Goal: Task Accomplishment & Management: Use online tool/utility

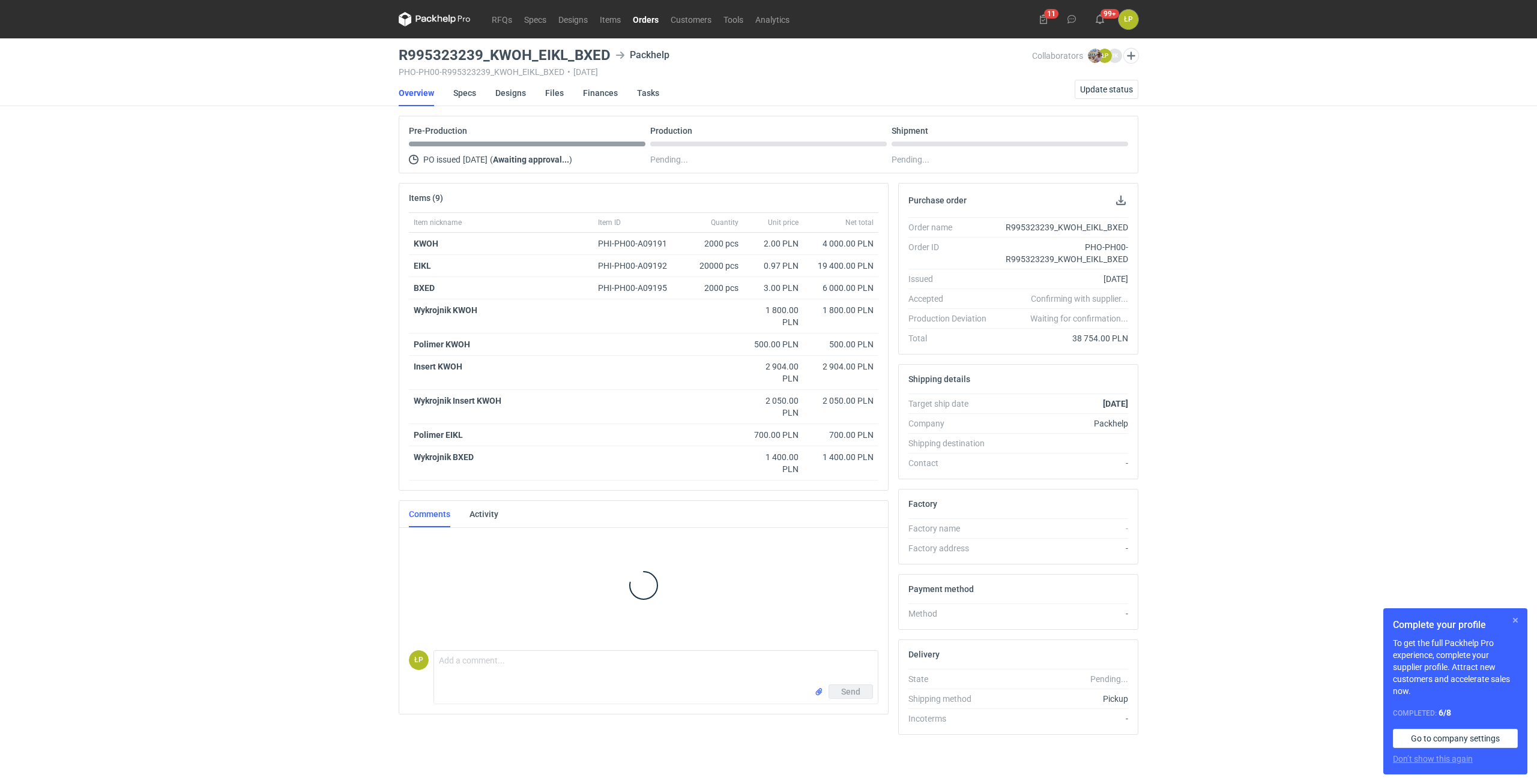
click at [1509, 617] on button "button" at bounding box center [1515, 620] width 14 height 14
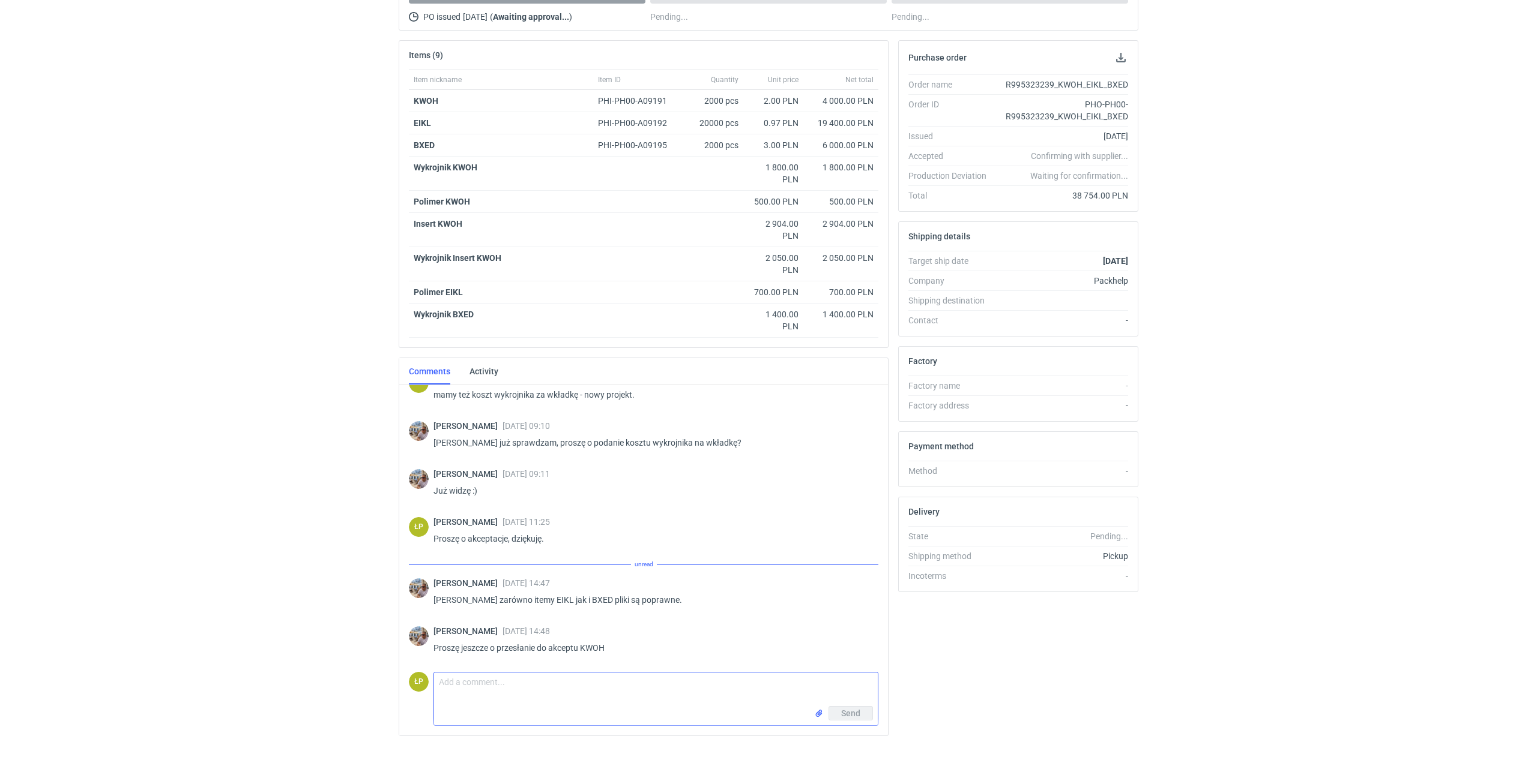
scroll to position [999, 0]
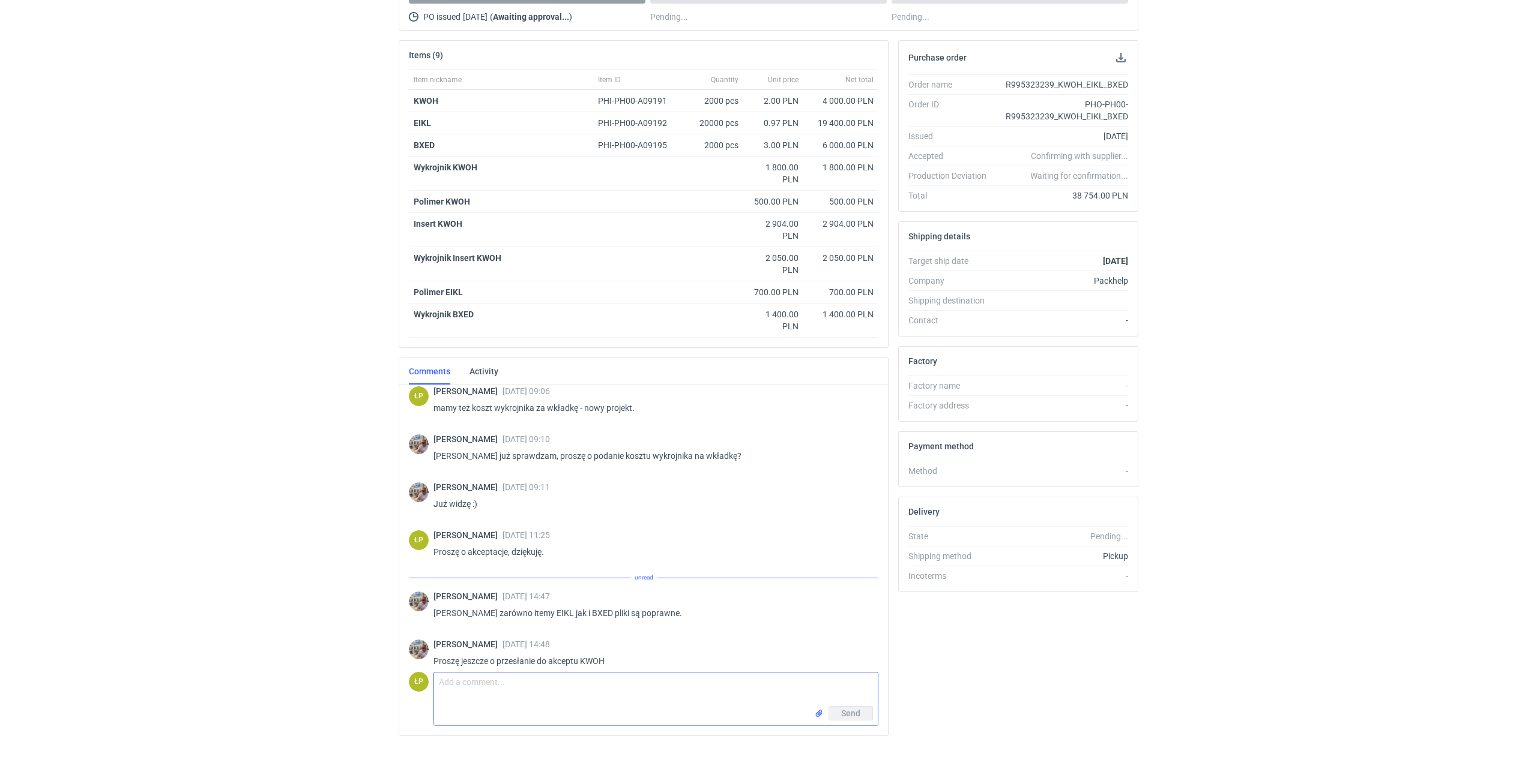
click at [637, 685] on textarea "Comment message" at bounding box center [655, 689] width 444 height 34
click at [680, 703] on textarea "Comment message" at bounding box center [655, 689] width 444 height 34
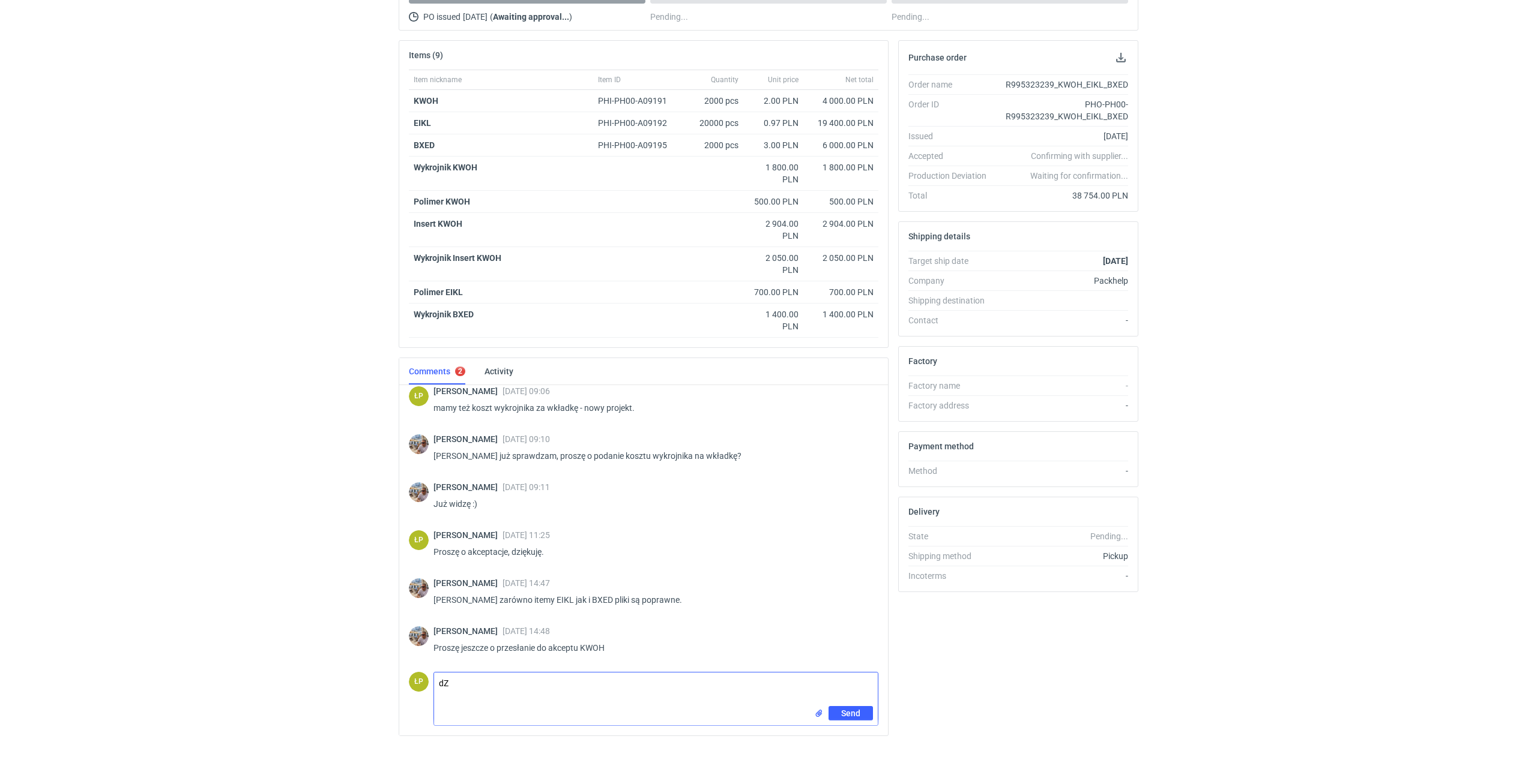
type textarea "d"
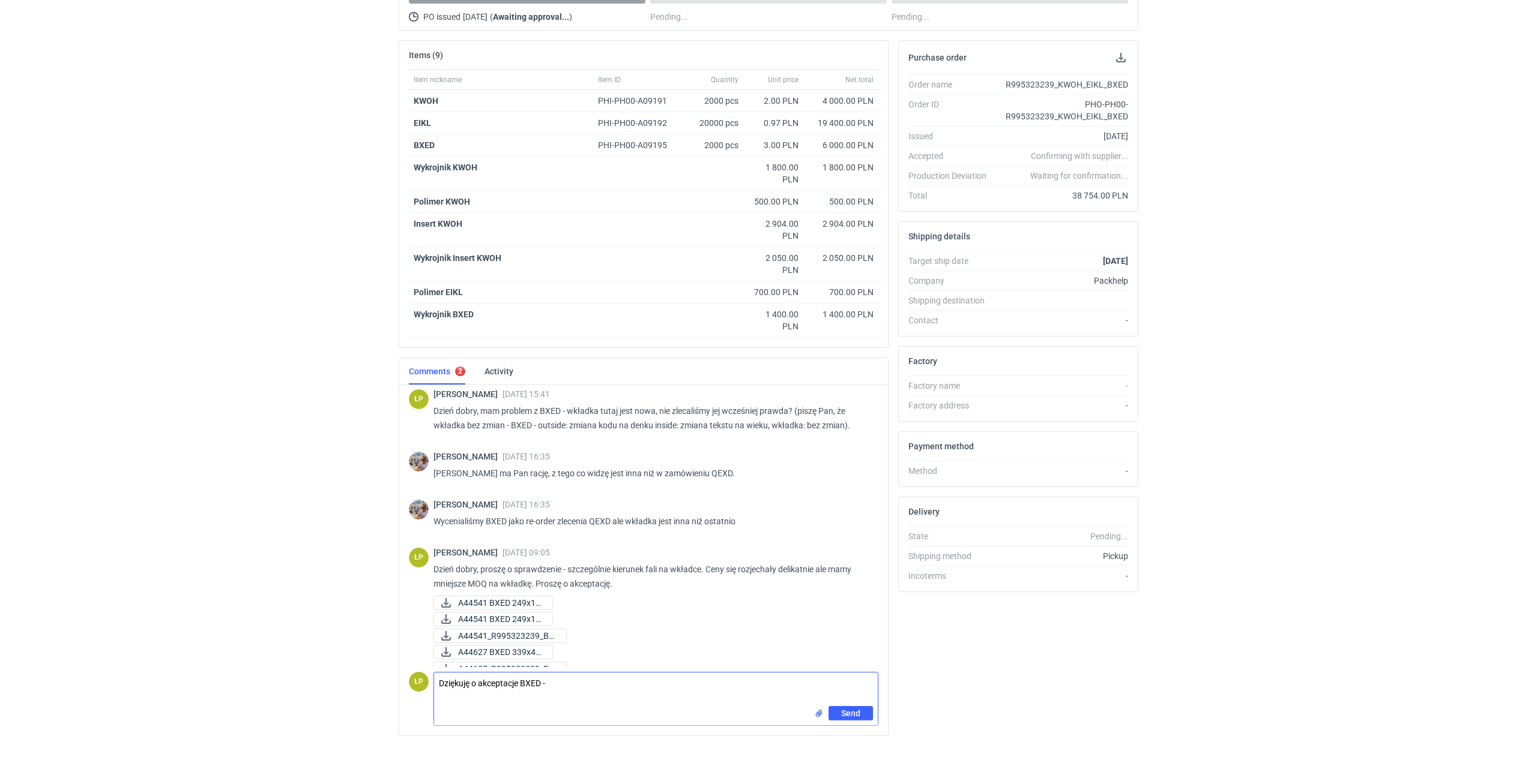
scroll to position [795, 0]
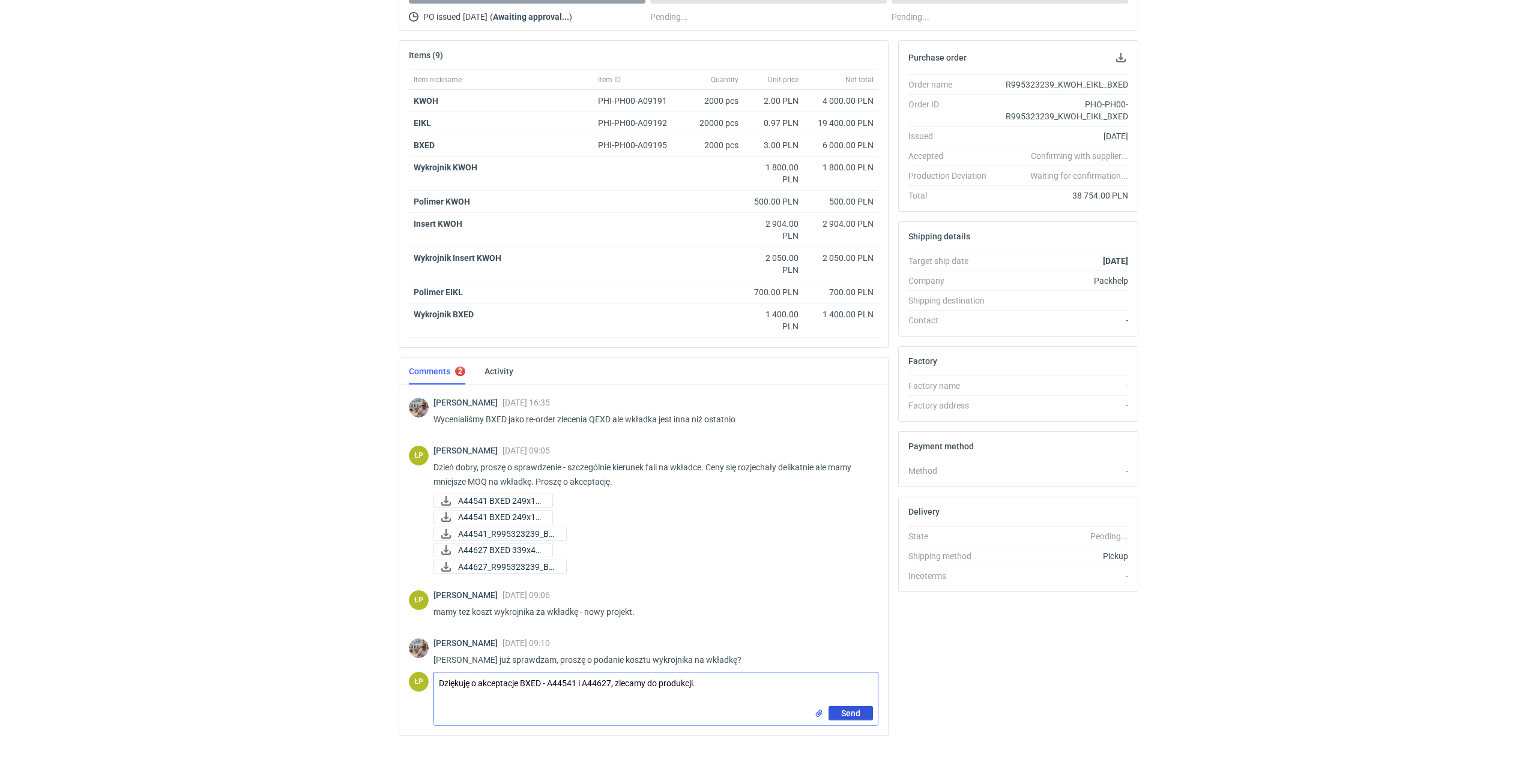
type textarea "Dziękuję o akceptacje BXED - A44541 i A44627, zlecamy do produkcji."
click at [831, 715] on button "Send" at bounding box center [850, 713] width 44 height 14
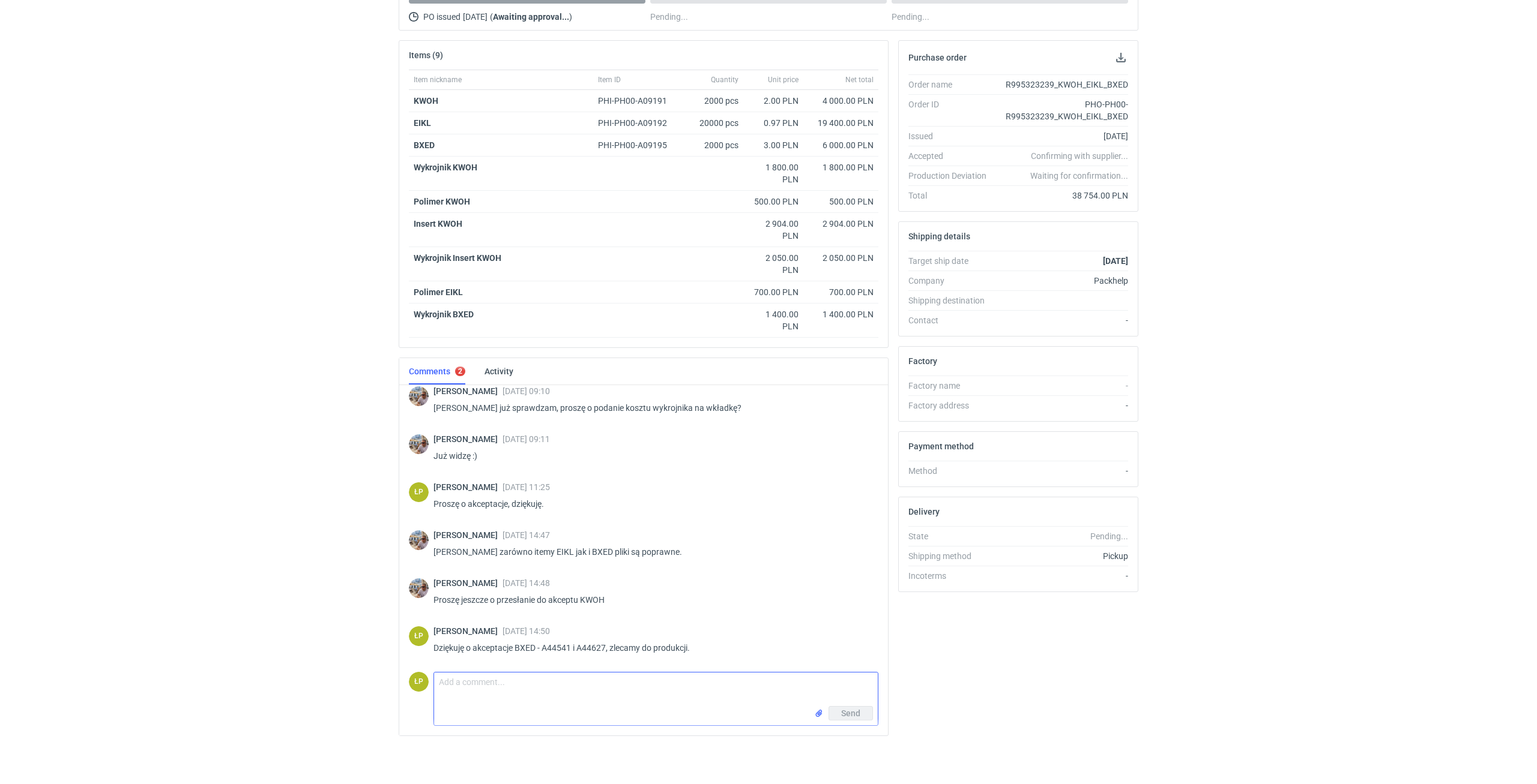
scroll to position [1047, 0]
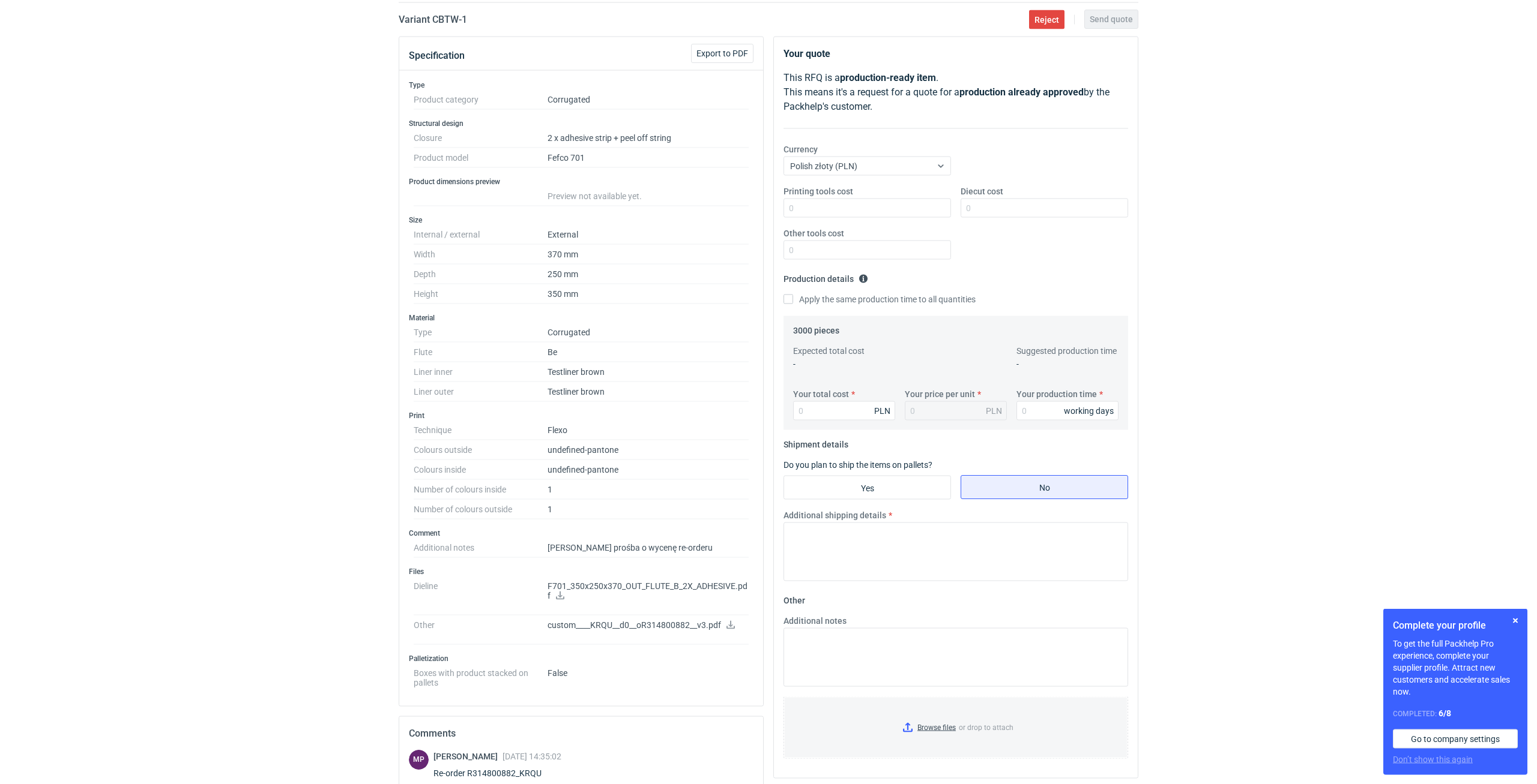
scroll to position [204, 0]
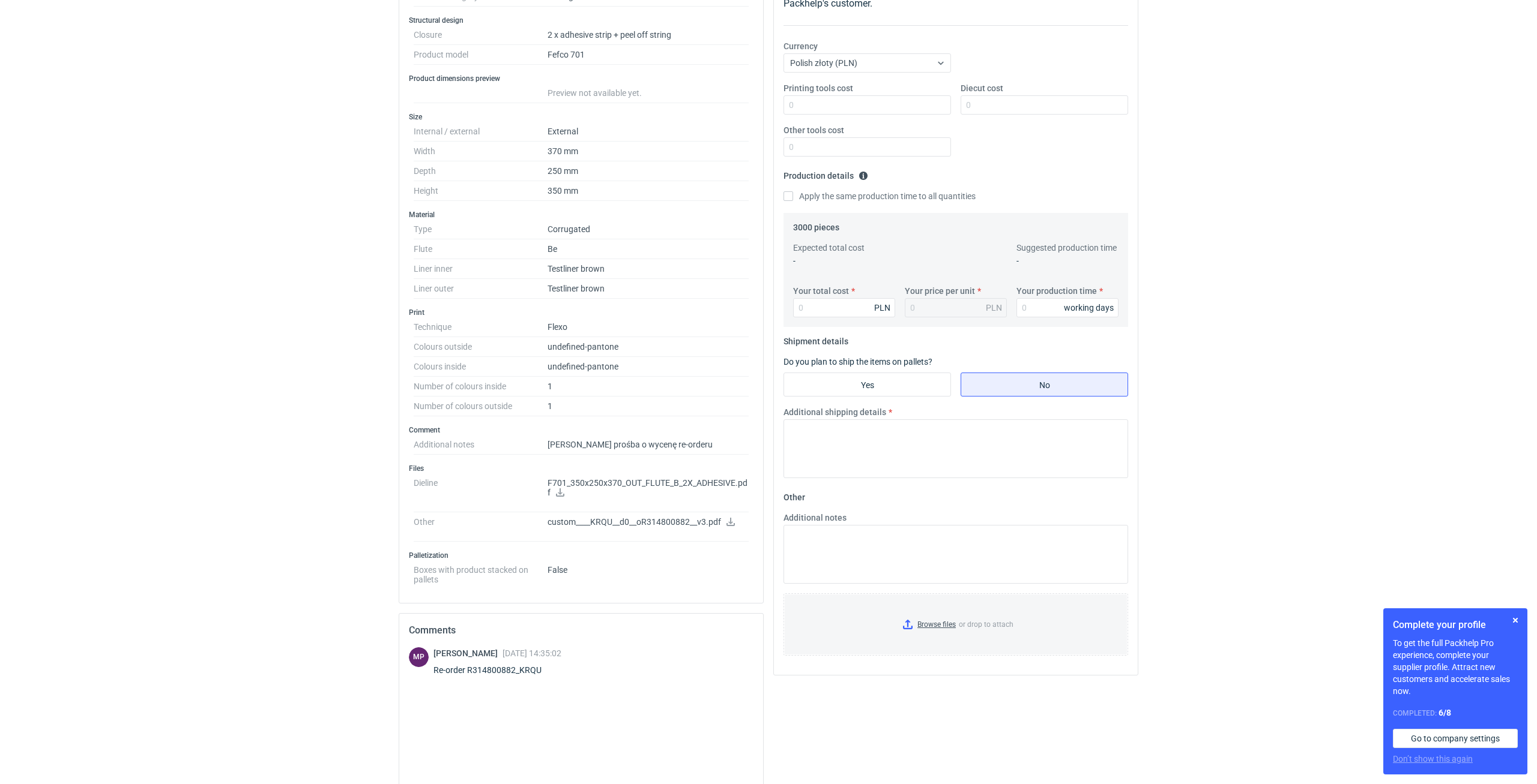
click at [564, 494] on icon at bounding box center [560, 492] width 8 height 8
click at [729, 520] on icon at bounding box center [730, 521] width 9 height 8
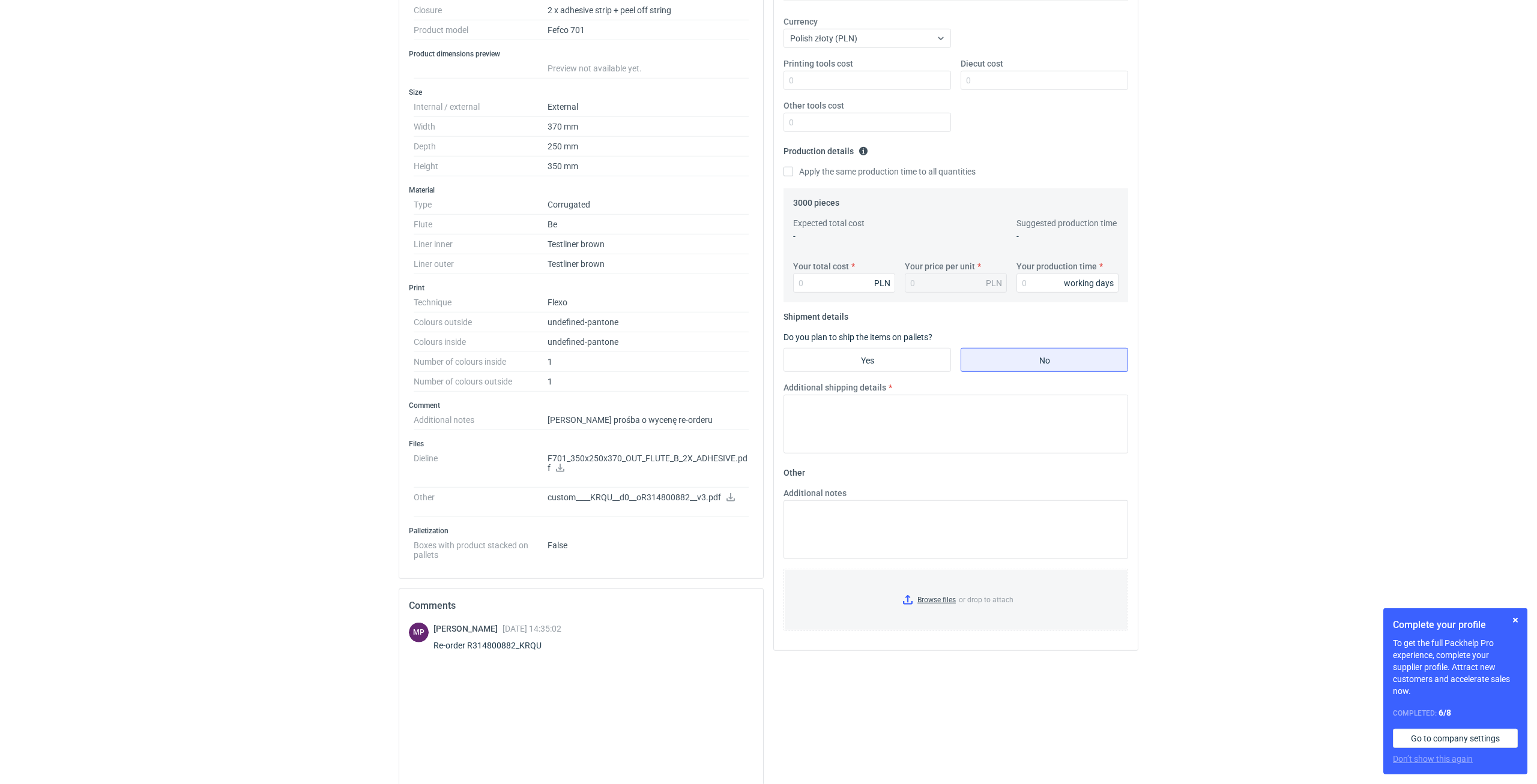
scroll to position [306, 0]
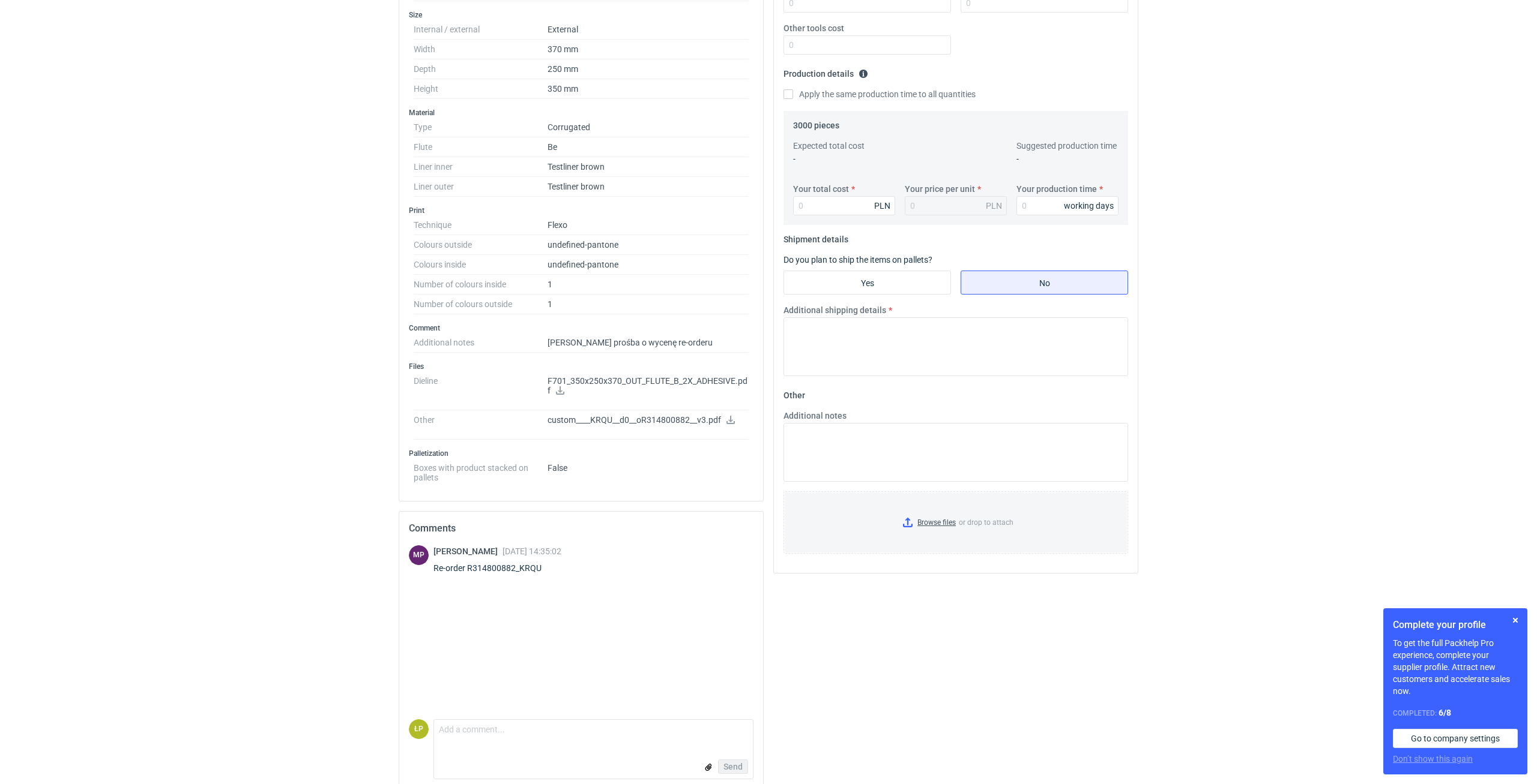
click at [529, 569] on div "Re-order R314800882_KRQU" at bounding box center [497, 568] width 128 height 12
copy div "R314800882_KRQU"
click at [1511, 621] on button "button" at bounding box center [1515, 620] width 14 height 14
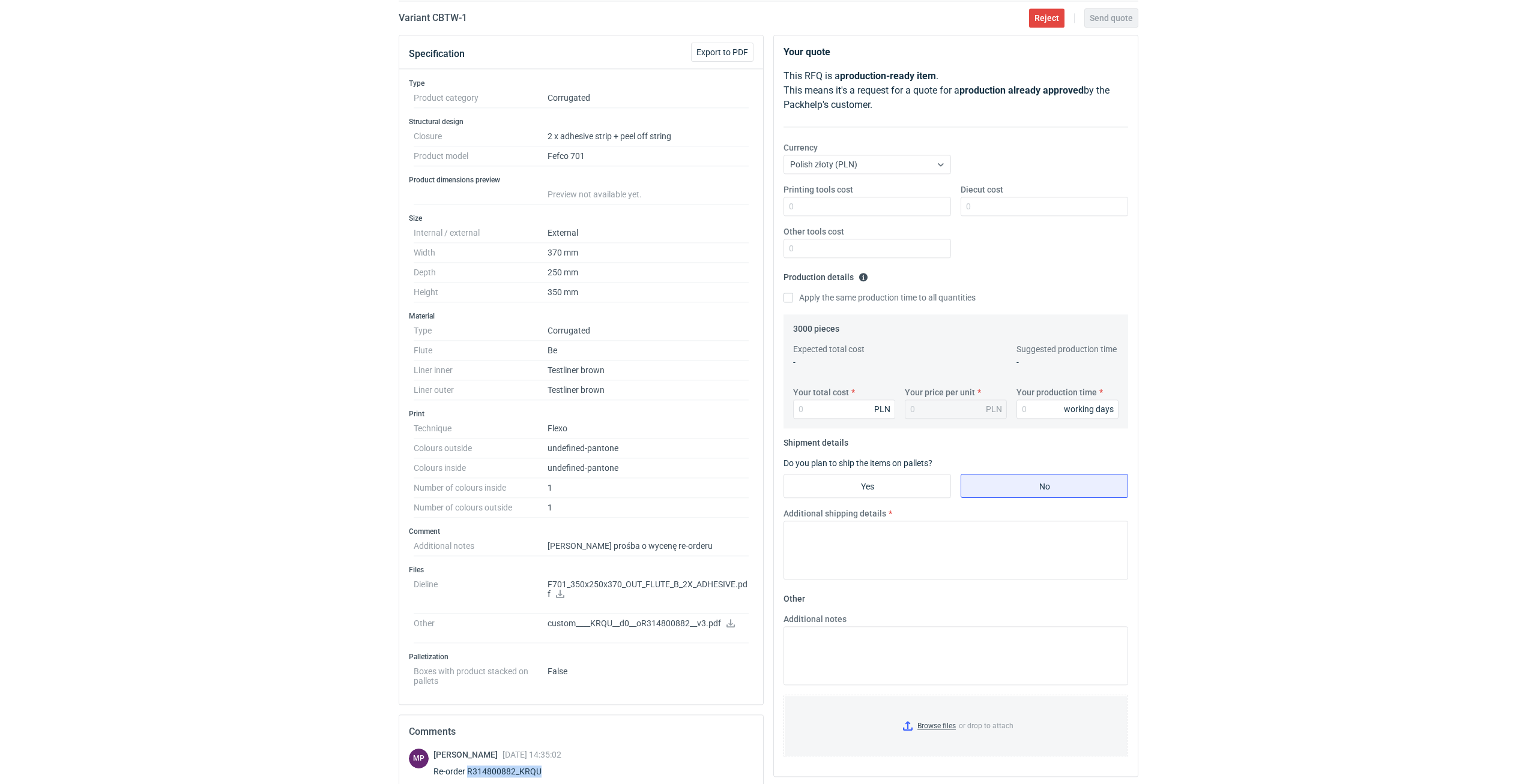
scroll to position [102, 0]
drag, startPoint x: 483, startPoint y: 21, endPoint x: 434, endPoint y: 21, distance: 49.0
click at [434, 21] on div "Variant CBTW - 1 Reject Send quote" at bounding box center [768, 18] width 739 height 14
copy h2 "CBTW - 1"
click at [841, 214] on input "Printing tools cost" at bounding box center [867, 206] width 167 height 19
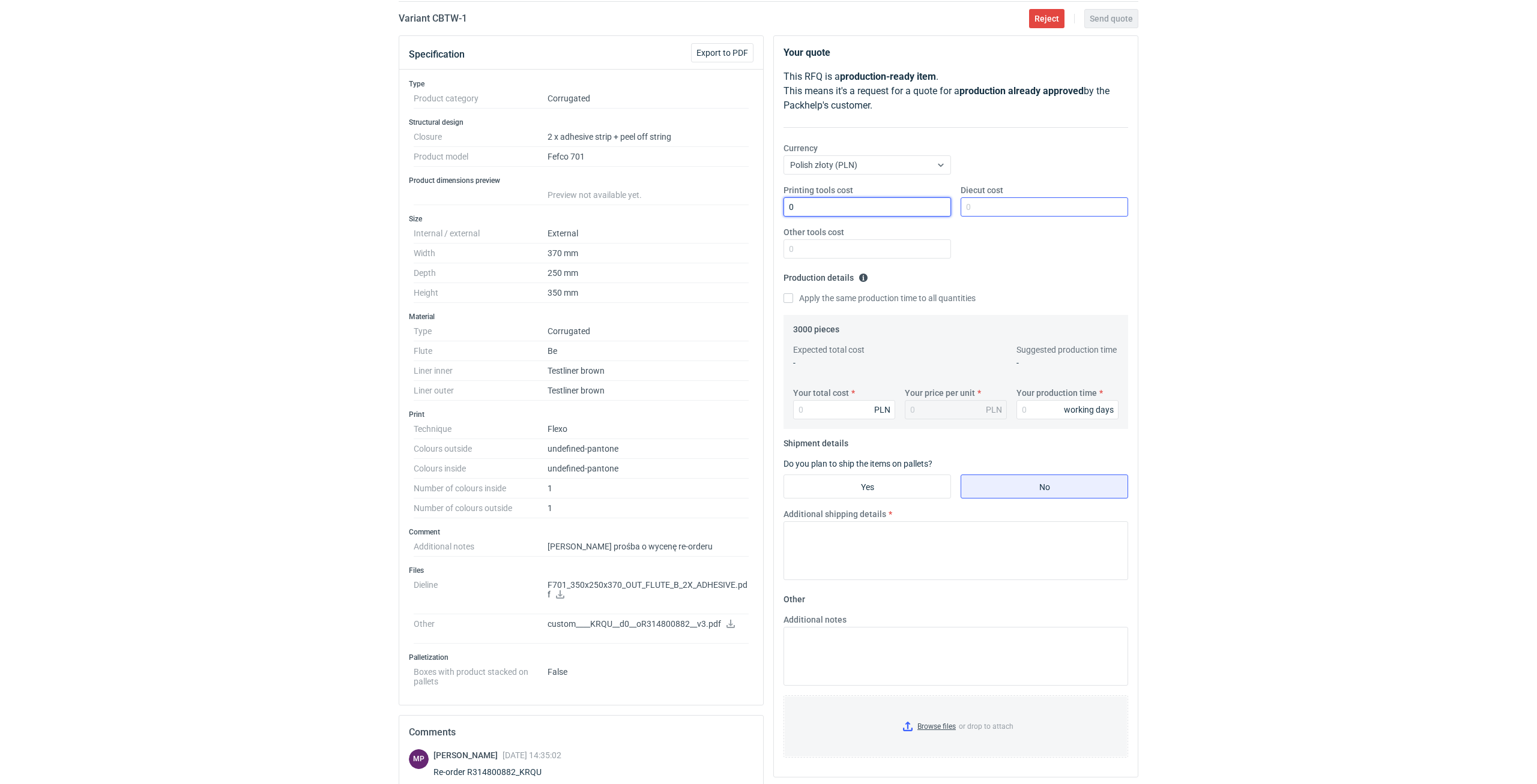
type input "0"
click at [979, 205] on input "Diecut cost" at bounding box center [1044, 206] width 167 height 19
type input "0"
click at [900, 248] on input "Other tools cost" at bounding box center [867, 249] width 167 height 19
type input "0"
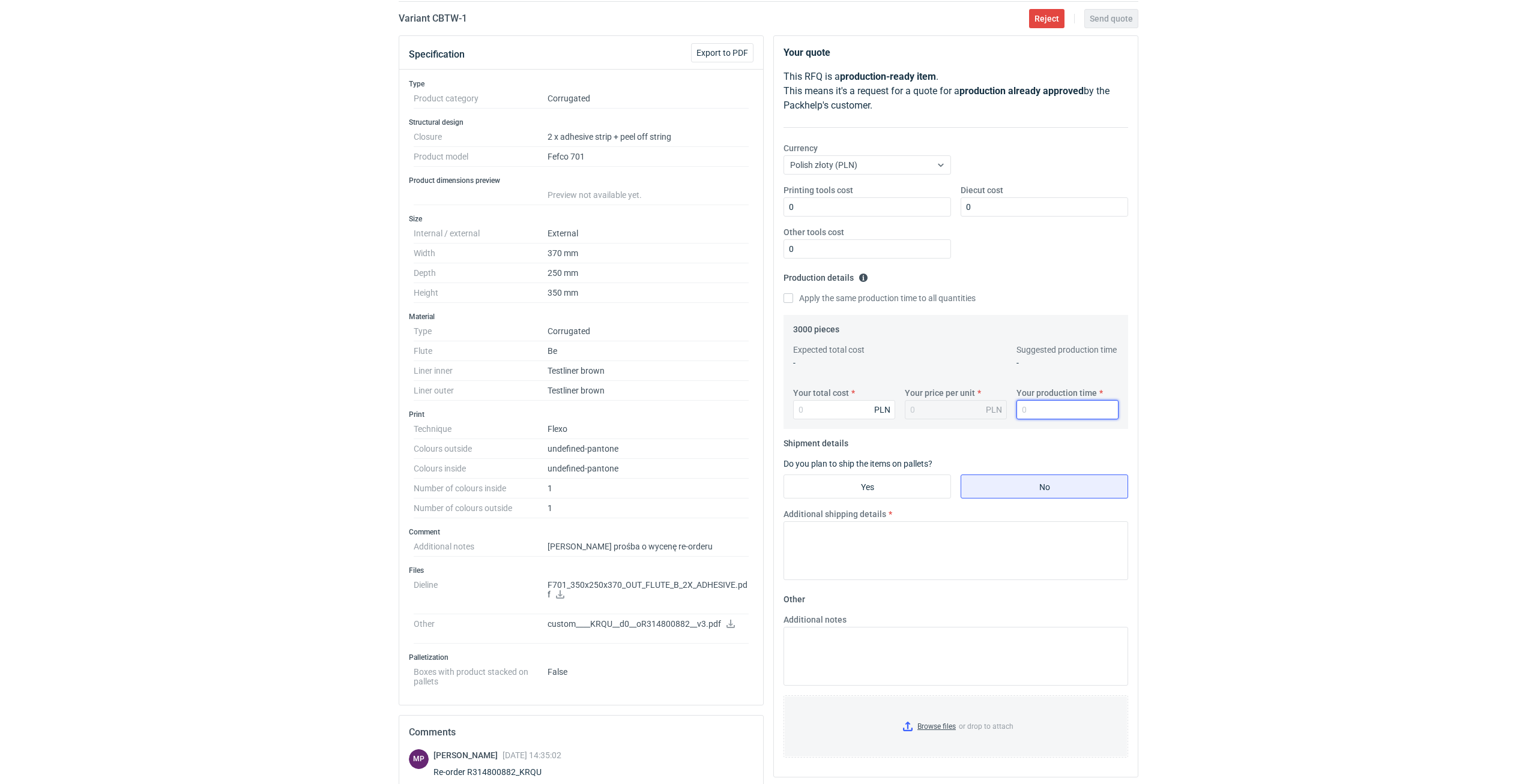
click at [1034, 410] on input "Your production time" at bounding box center [1068, 410] width 102 height 19
type input "15"
click at [862, 412] on input "Your total cost" at bounding box center [844, 410] width 102 height 19
type input "3900"
type input "1.3"
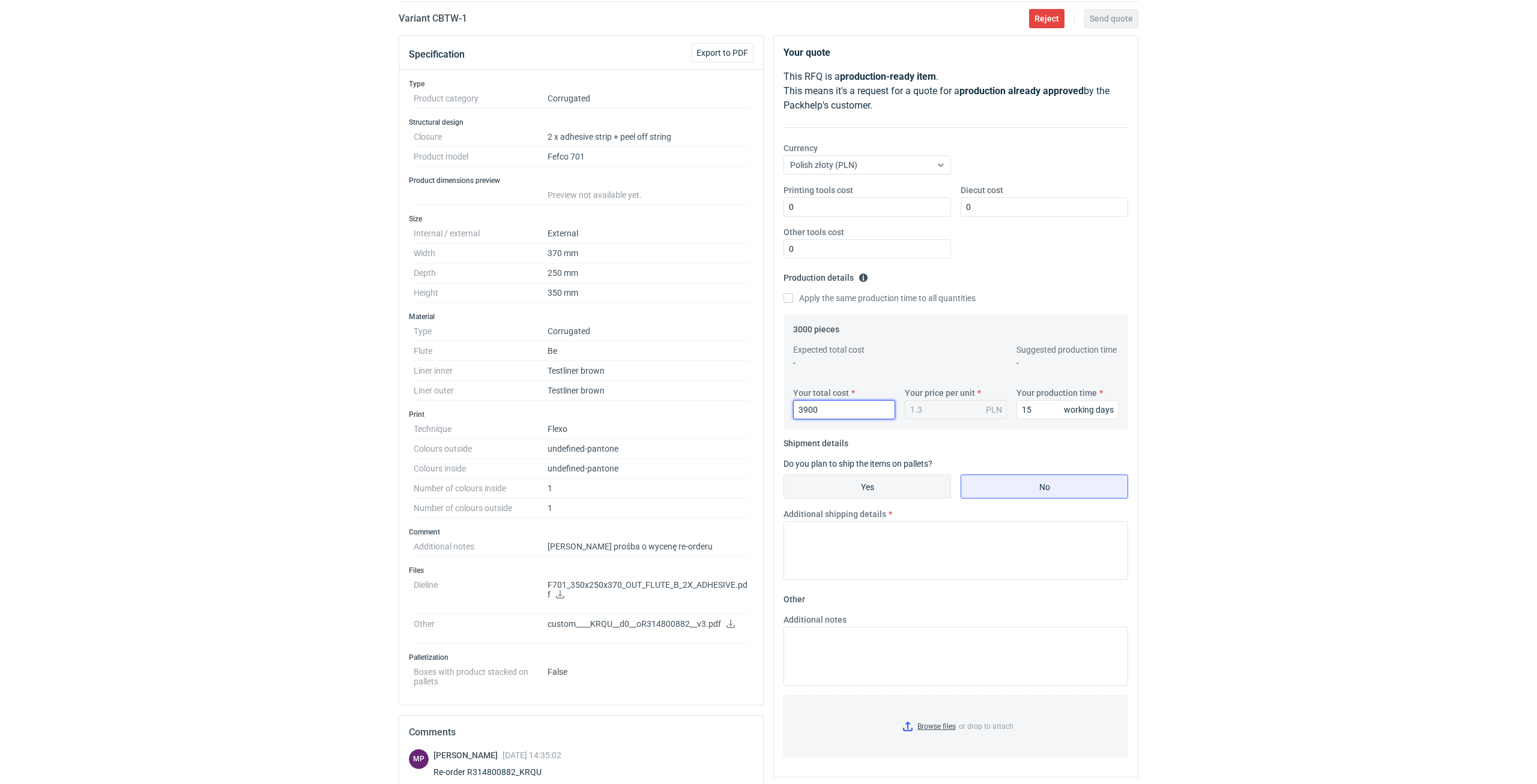
type input "3900"
click at [896, 485] on input "Yes" at bounding box center [867, 486] width 166 height 23
radio input "true"
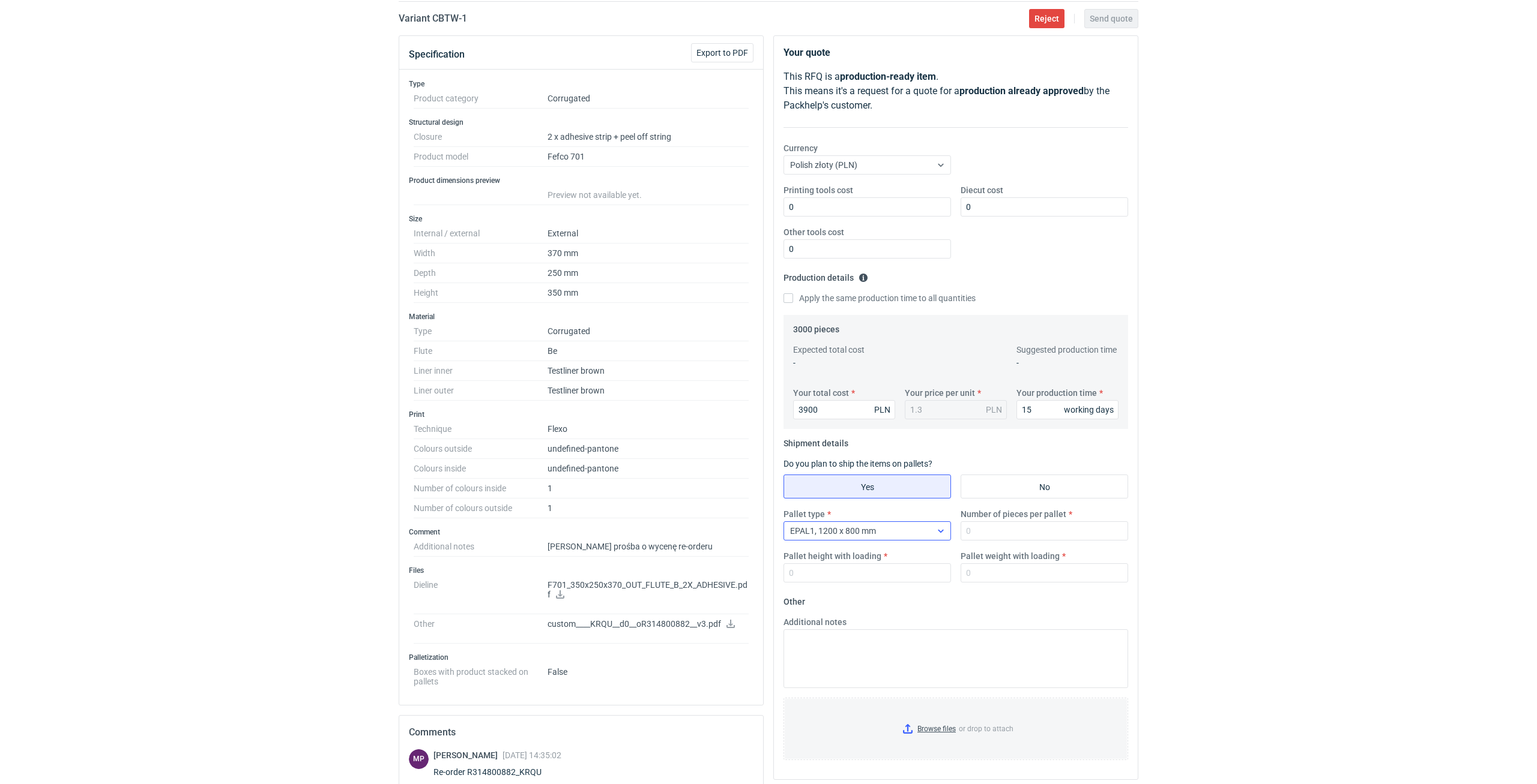
click at [929, 530] on div "EPAL1, 1200 x 800 mm" at bounding box center [857, 531] width 147 height 17
click at [975, 535] on input "Number of pieces per pallet" at bounding box center [1044, 531] width 167 height 19
type input "1020"
click at [907, 578] on input "Pallet height with loading" at bounding box center [867, 573] width 167 height 19
type input "1800"
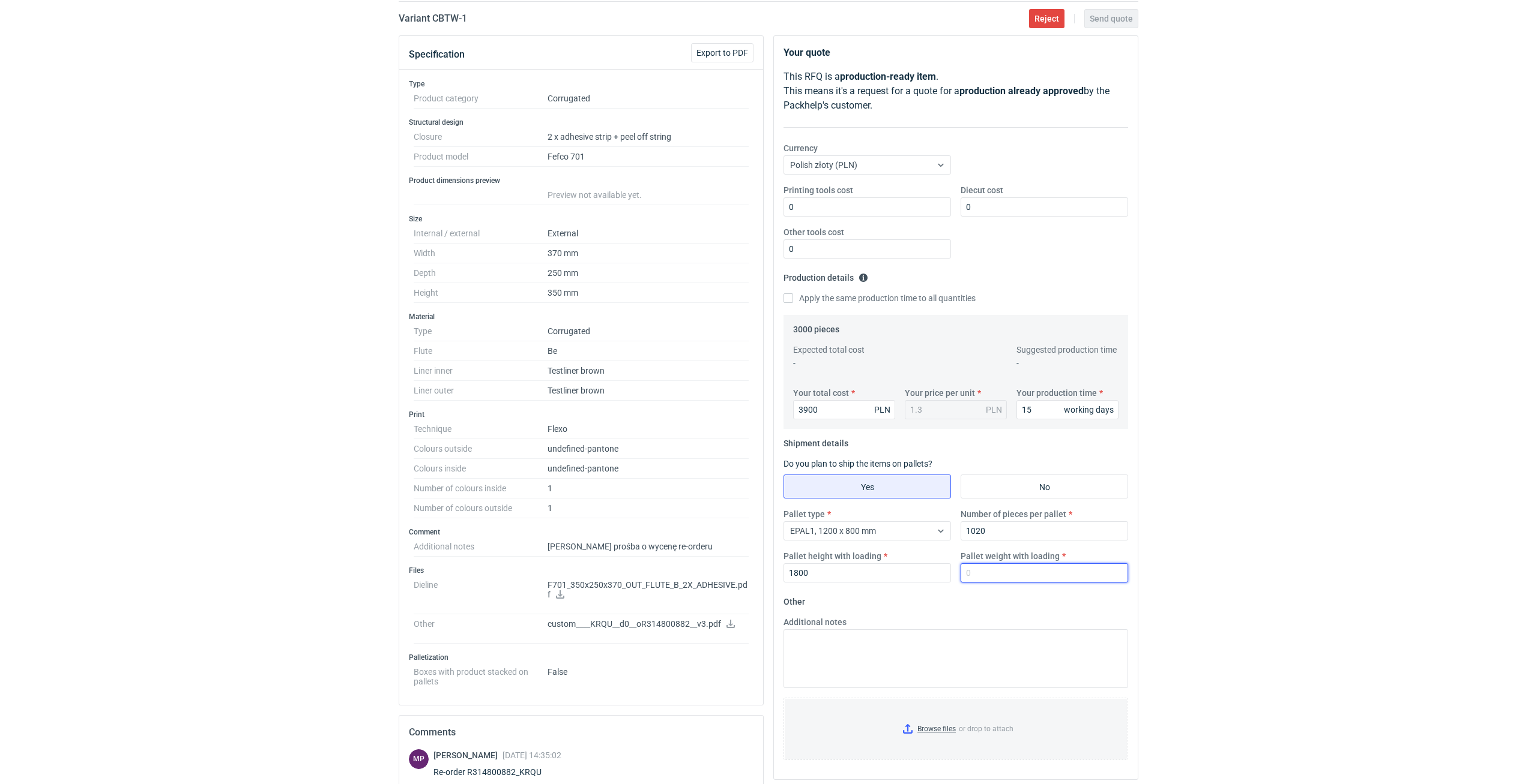
click at [980, 576] on input "Pallet weight with loading" at bounding box center [1044, 573] width 167 height 19
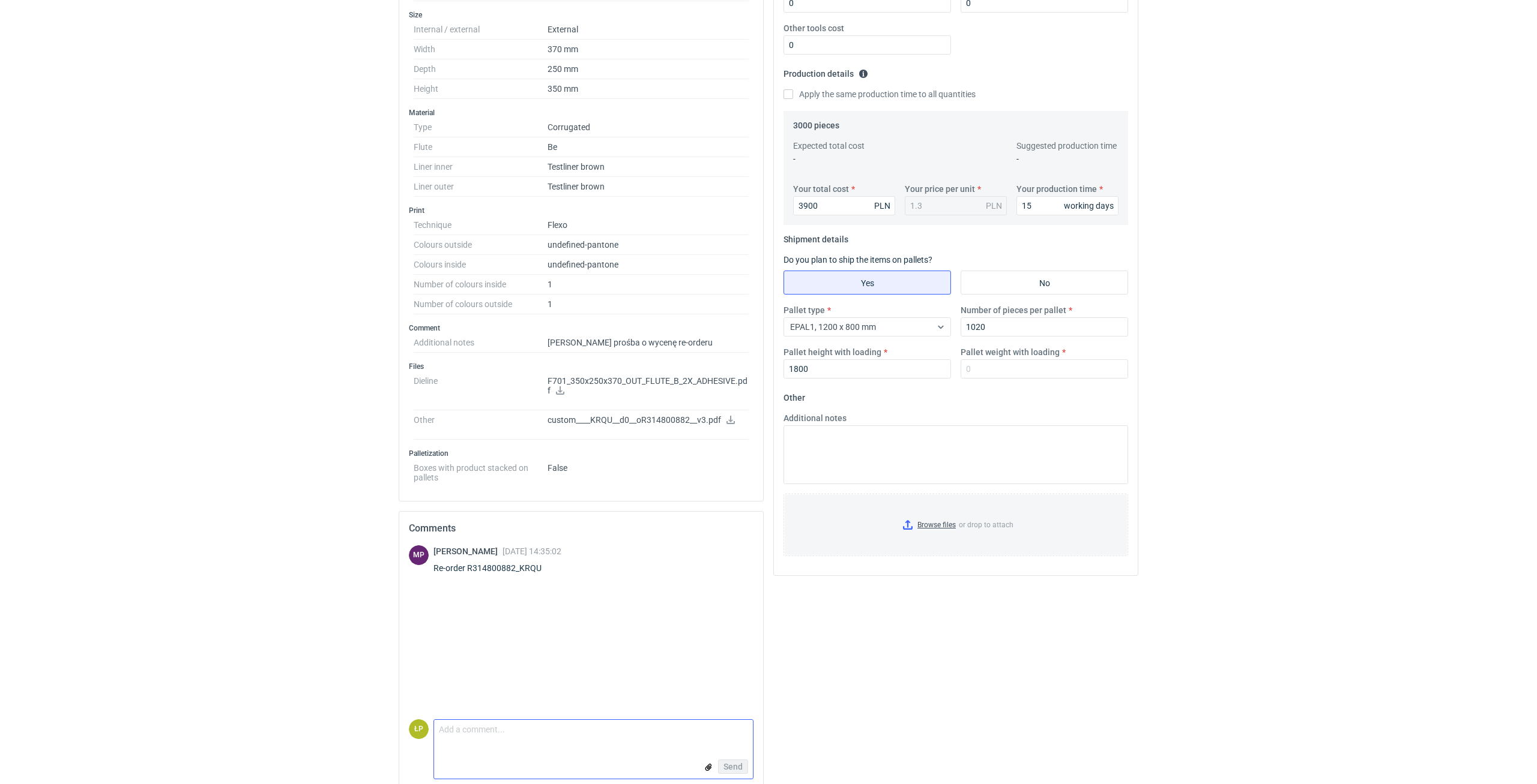
click at [560, 735] on textarea "Comment message" at bounding box center [593, 732] width 319 height 25
type textarea "r"
type textarea "KRQU - fala B, tutaj w specyfikacji jest EB, zmienić?"
click at [725, 756] on div "Send" at bounding box center [593, 767] width 319 height 24
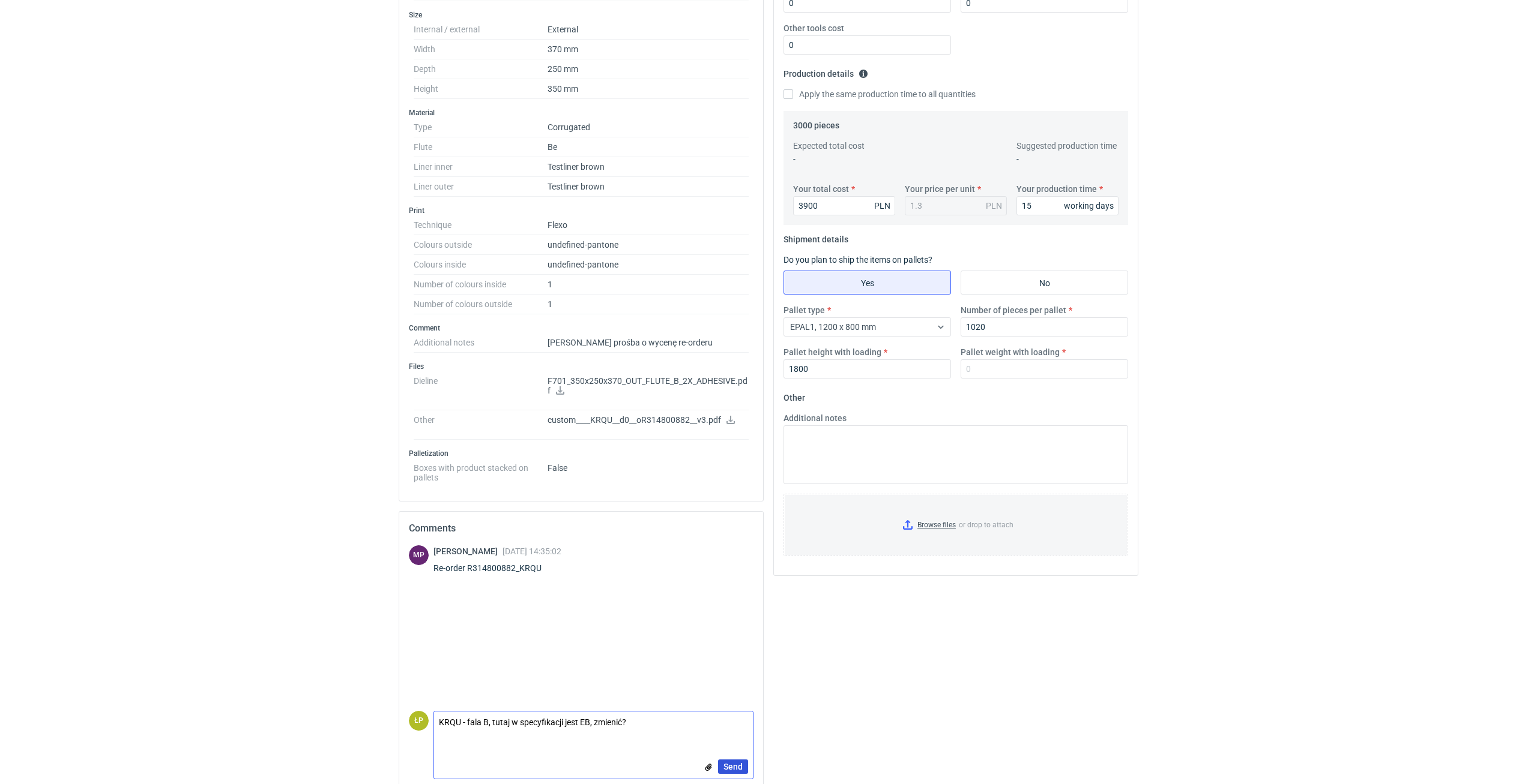
click at [728, 763] on span "Send" at bounding box center [733, 767] width 19 height 8
click at [829, 688] on div "Your quote This RFQ is a production-ready item . This means it's a request for …" at bounding box center [955, 316] width 374 height 968
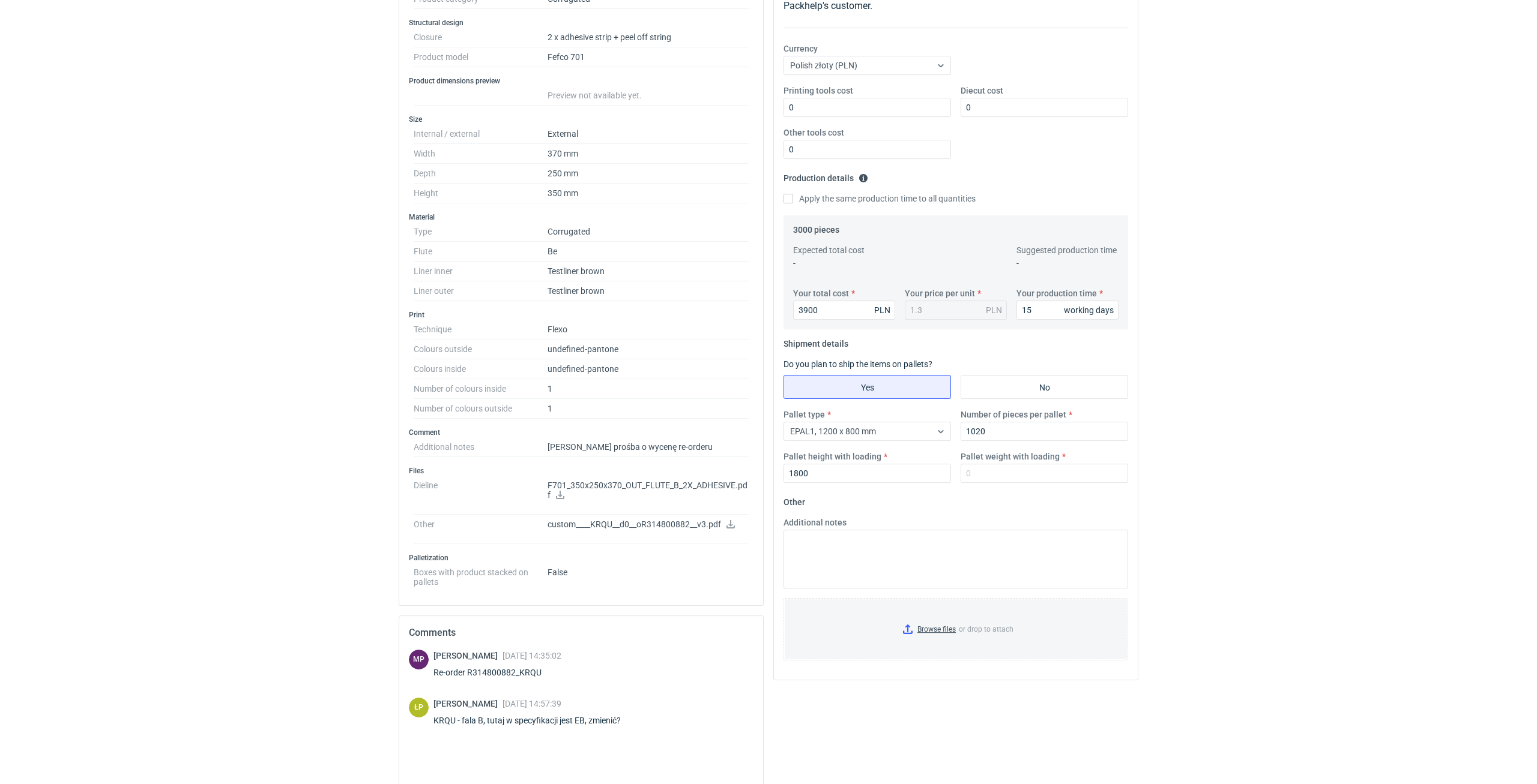
scroll to position [204, 0]
click at [1258, 449] on div "RFQs Specs Designs Items Orders Customers Tools Analytics 11 34 99+ ŁP Łukasz P…" at bounding box center [768, 188] width 1537 height 784
click at [1016, 472] on input "Pallet weight with loading" at bounding box center [1044, 471] width 167 height 19
type input "200"
click at [1208, 483] on div "RFQs Specs Designs Items Orders Customers Tools Analytics 11 34 99+ ŁP Łukasz P…" at bounding box center [768, 188] width 1537 height 784
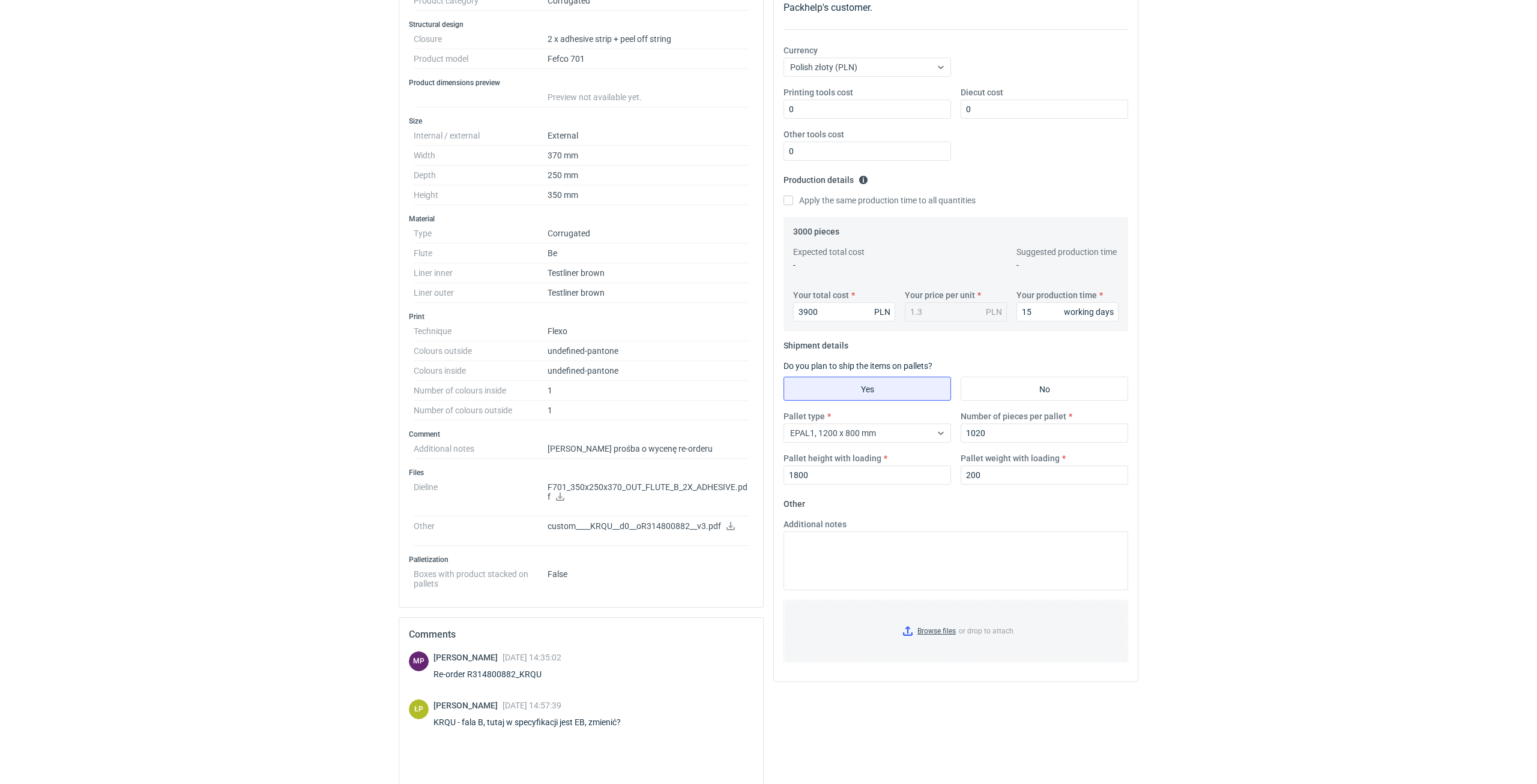
scroll to position [0, 0]
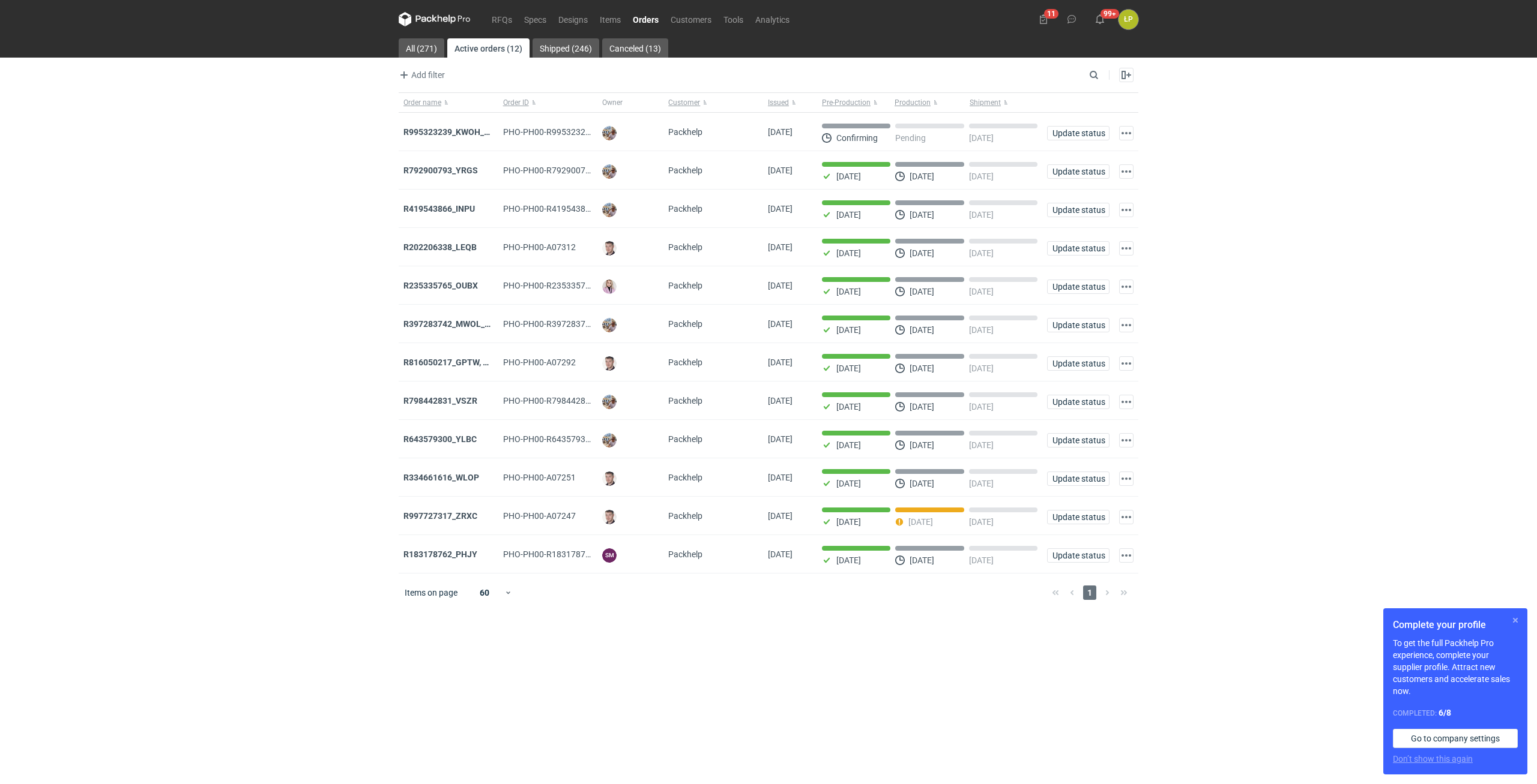
click at [1513, 618] on button "button" at bounding box center [1515, 620] width 14 height 14
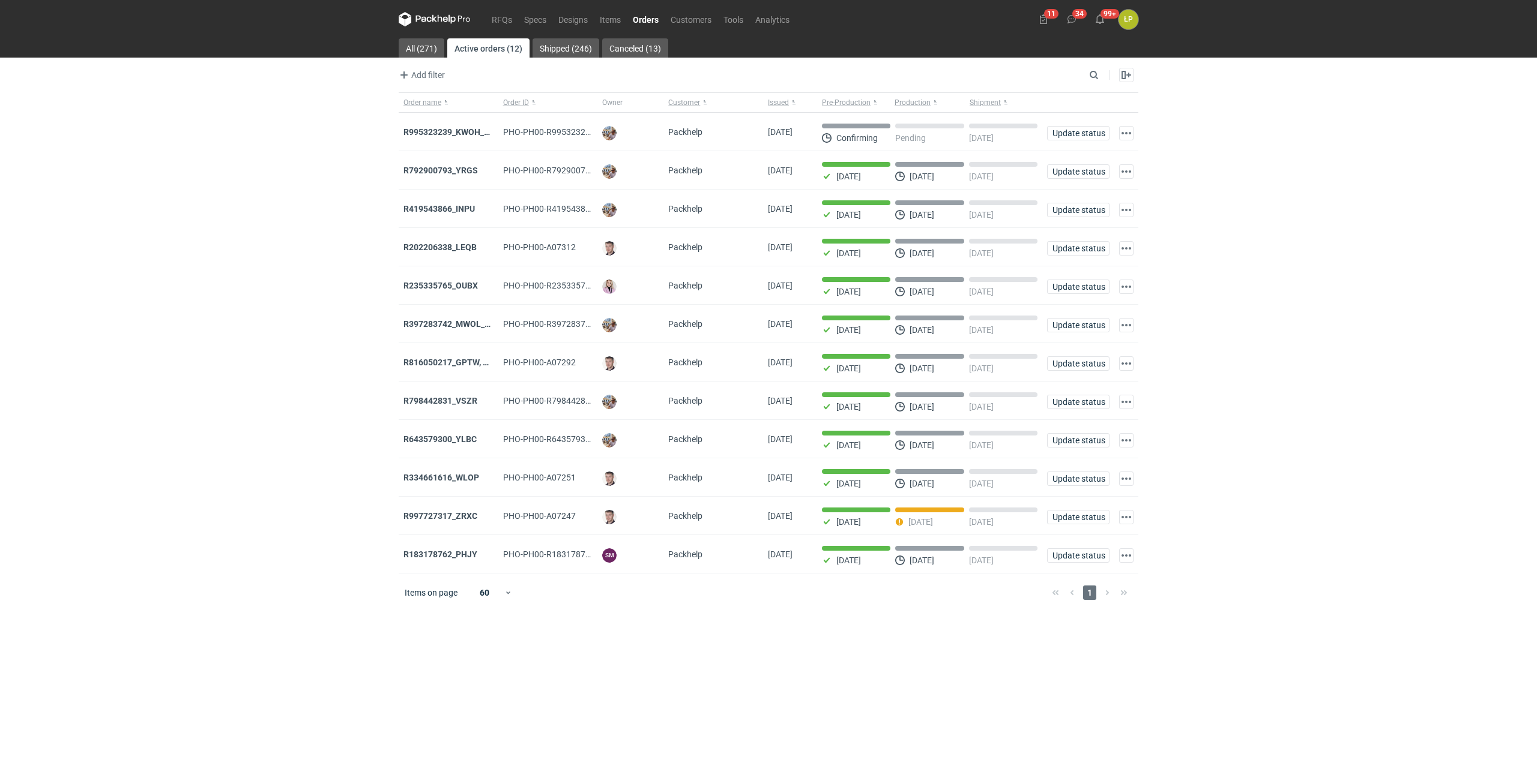
click at [1326, 343] on div "RFQs Specs Designs Items Orders Customers Tools Analytics 11 34 99+ ŁP [PERSON_…" at bounding box center [768, 392] width 1537 height 784
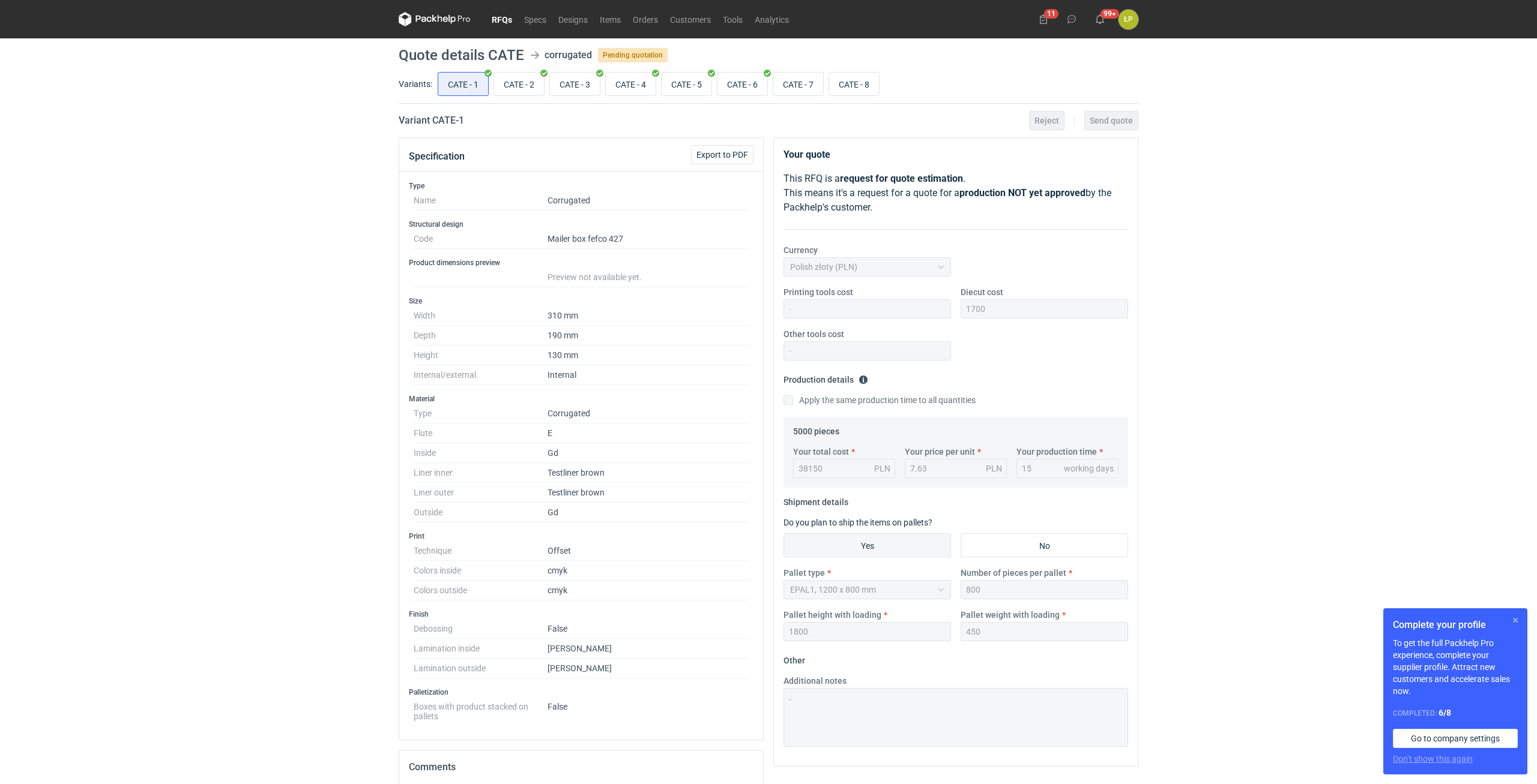
click at [1513, 619] on button "button" at bounding box center [1515, 620] width 14 height 14
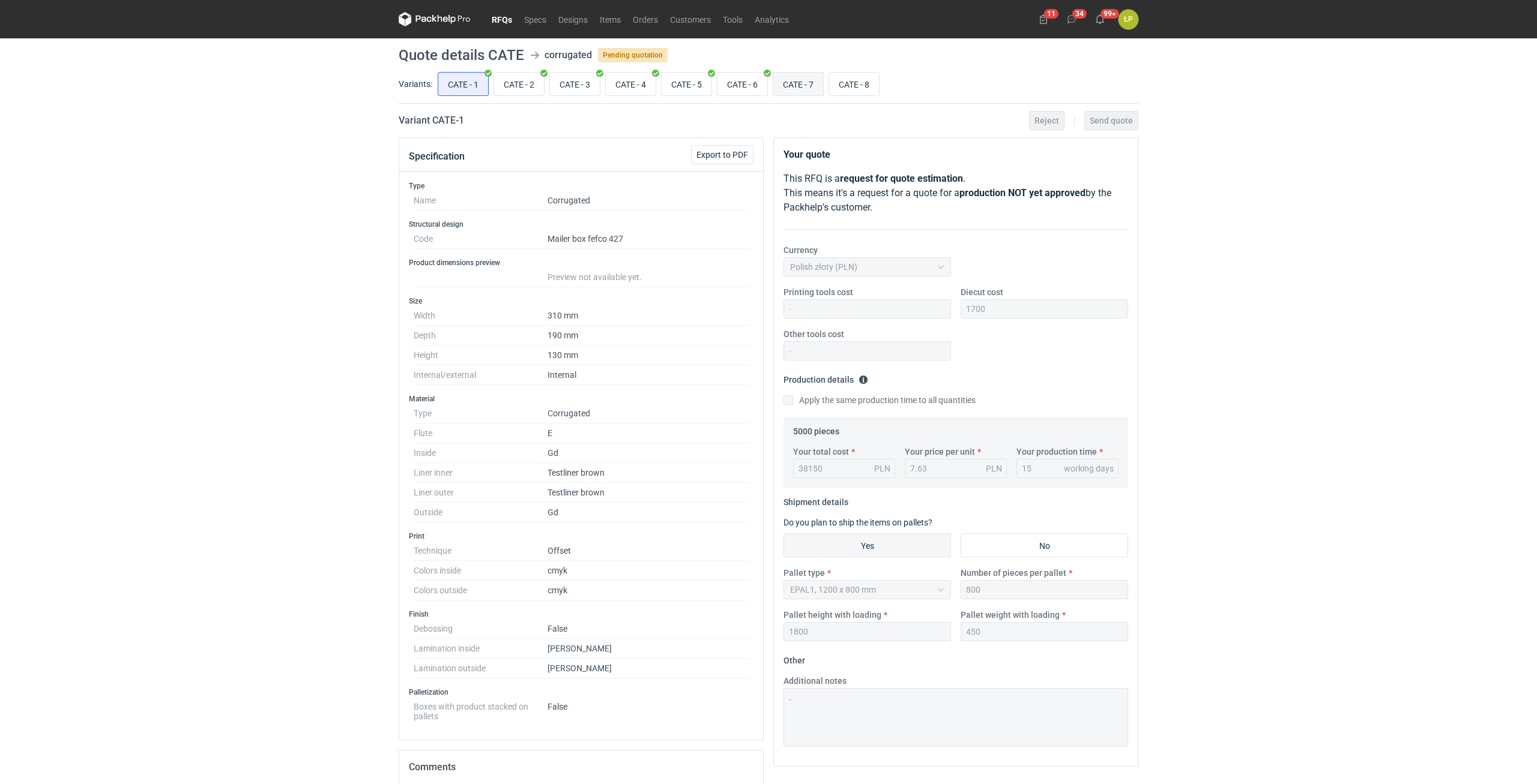
click at [789, 84] on input "CATE - 7" at bounding box center [798, 84] width 50 height 23
radio input "true"
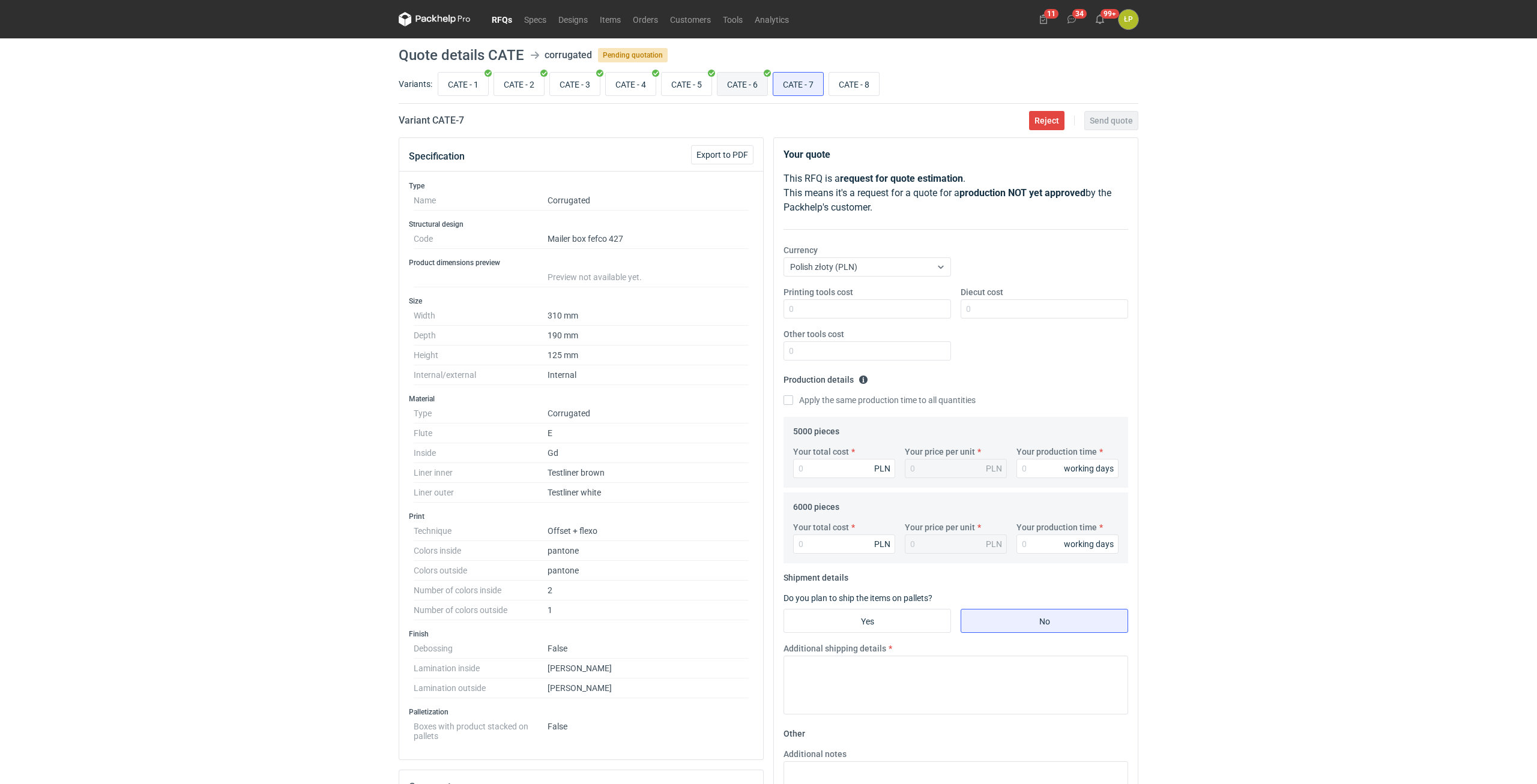
click at [760, 80] on input "CATE - 6" at bounding box center [743, 84] width 50 height 23
radio input "true"
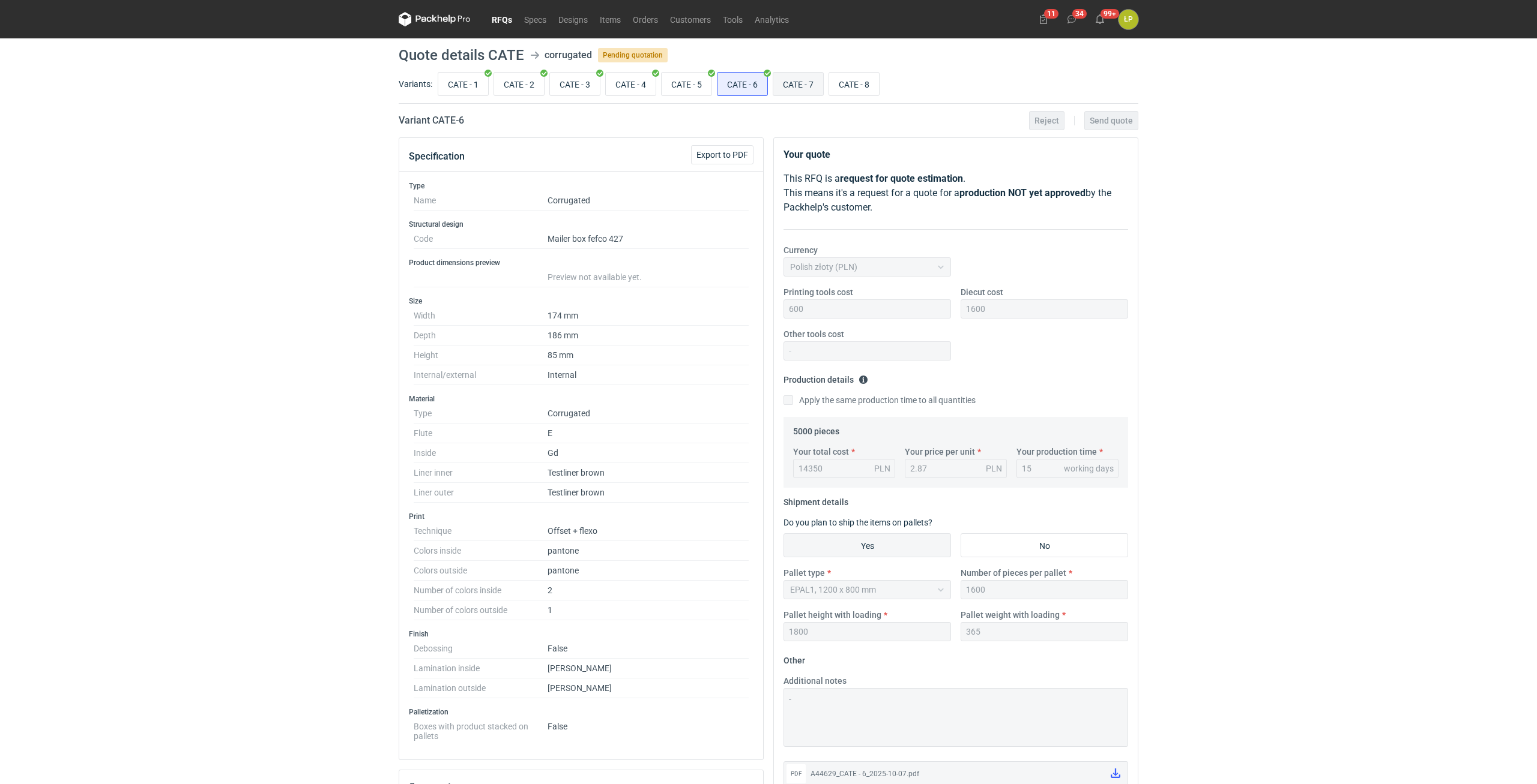
click at [794, 81] on input "CATE - 7" at bounding box center [798, 84] width 50 height 23
radio input "true"
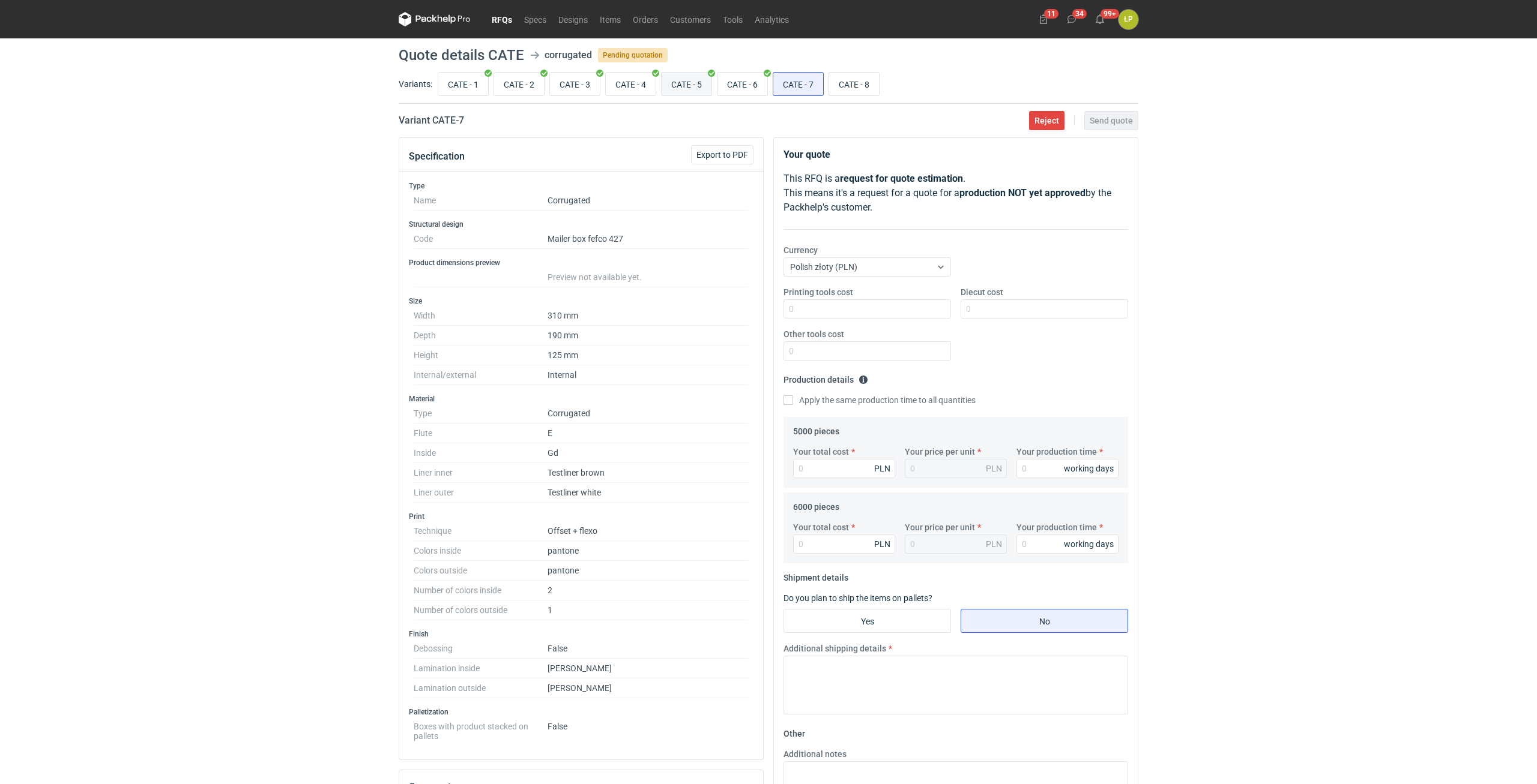
click at [692, 82] on input "CATE - 5" at bounding box center [686, 84] width 50 height 23
radio input "true"
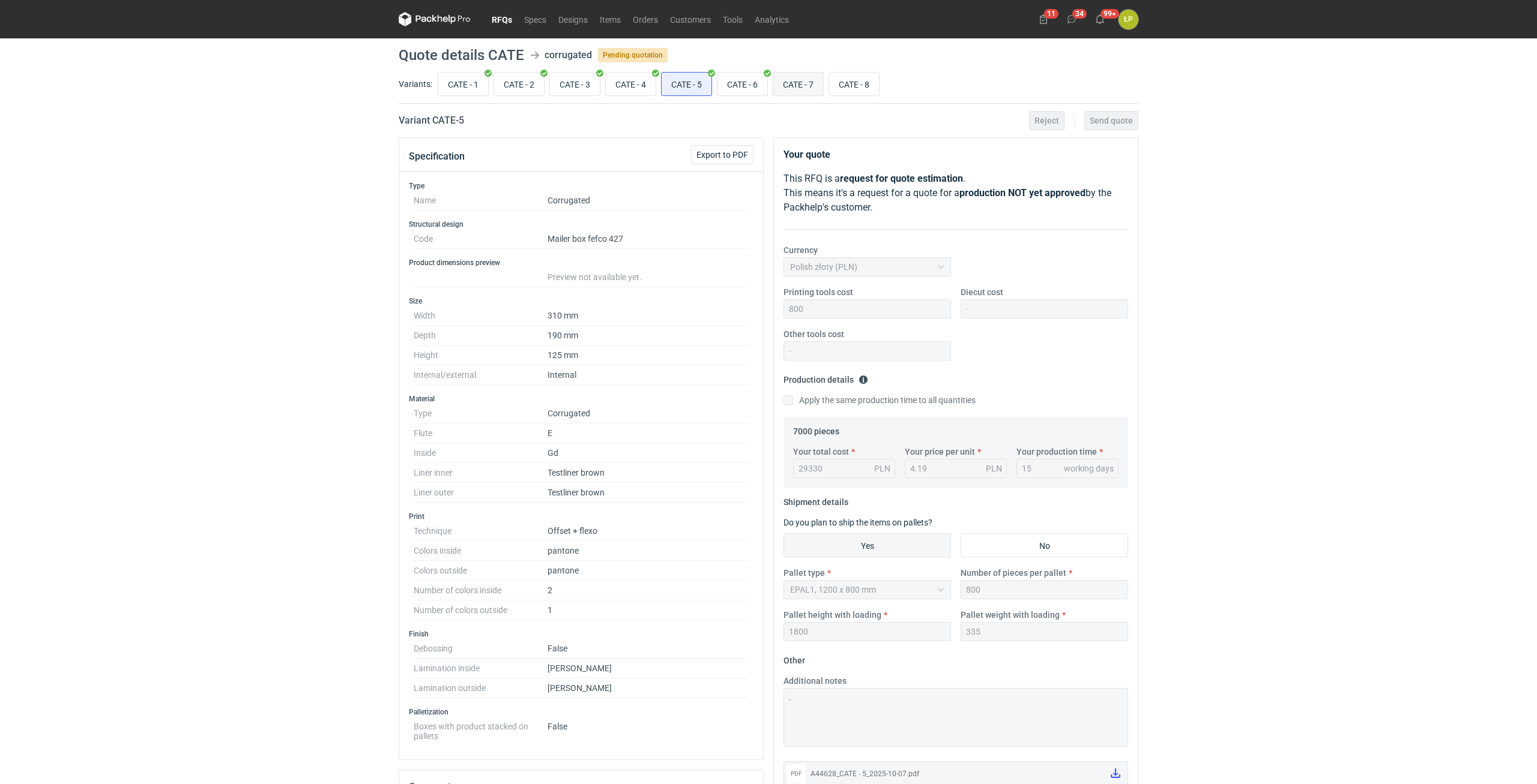
click at [793, 82] on input "CATE - 7" at bounding box center [798, 84] width 50 height 23
radio input "true"
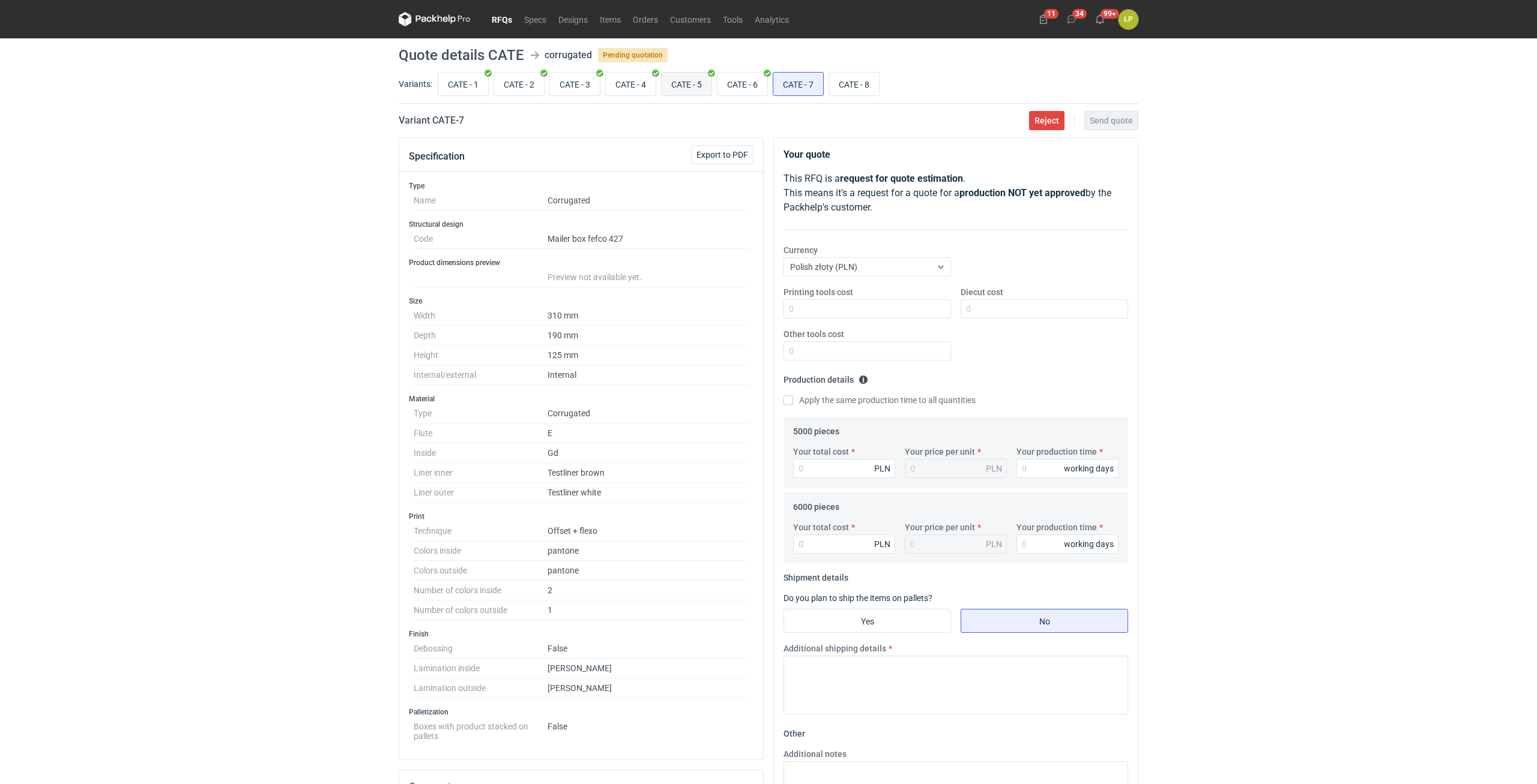
click at [693, 88] on input "CATE - 5" at bounding box center [686, 84] width 50 height 23
radio input "true"
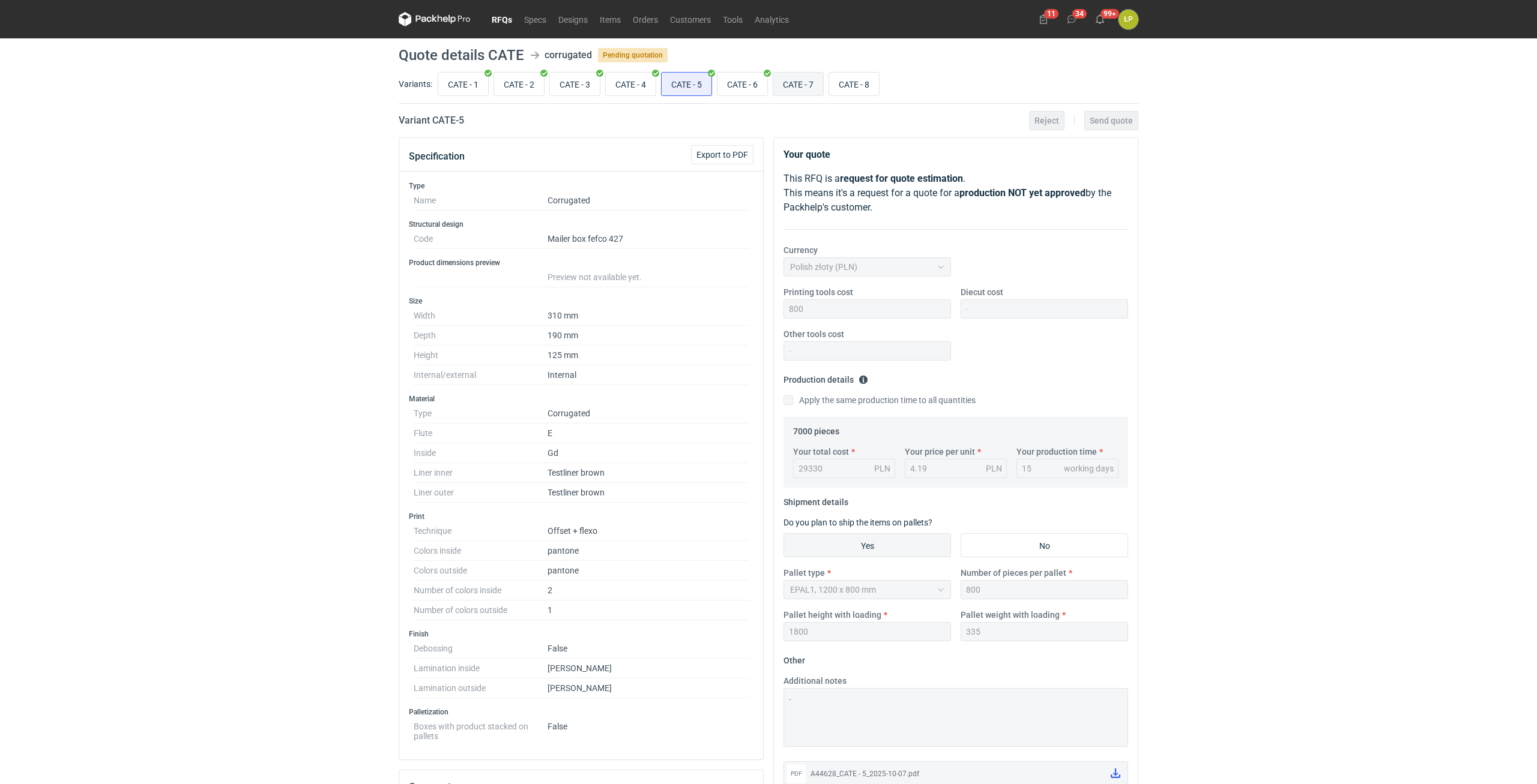
click at [795, 87] on input "CATE - 7" at bounding box center [798, 84] width 50 height 23
radio input "true"
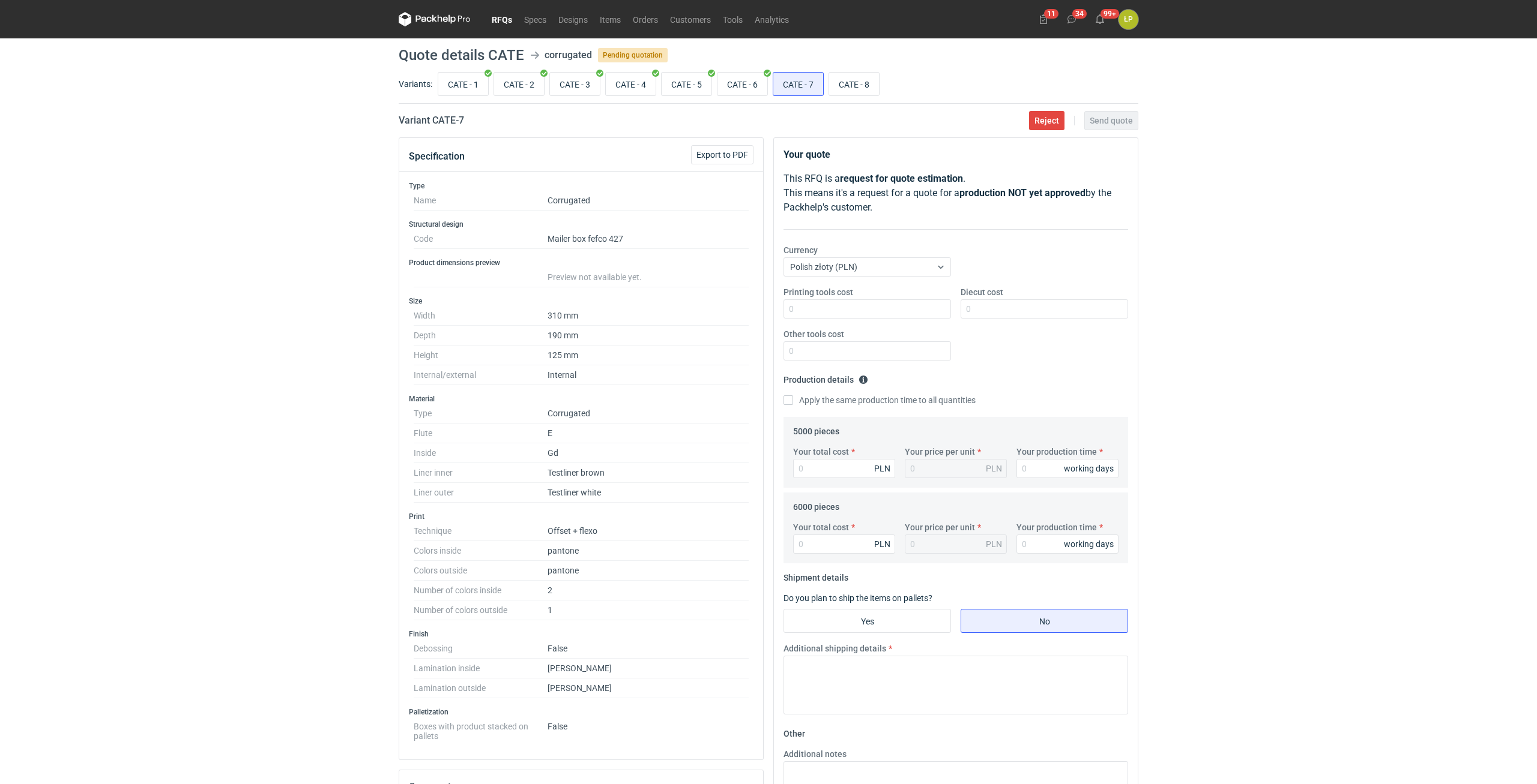
click at [1269, 273] on div "RFQs Specs Designs Items Orders Customers Tools Analytics 11 34 99+ ŁP Łukasz P…" at bounding box center [768, 392] width 1537 height 784
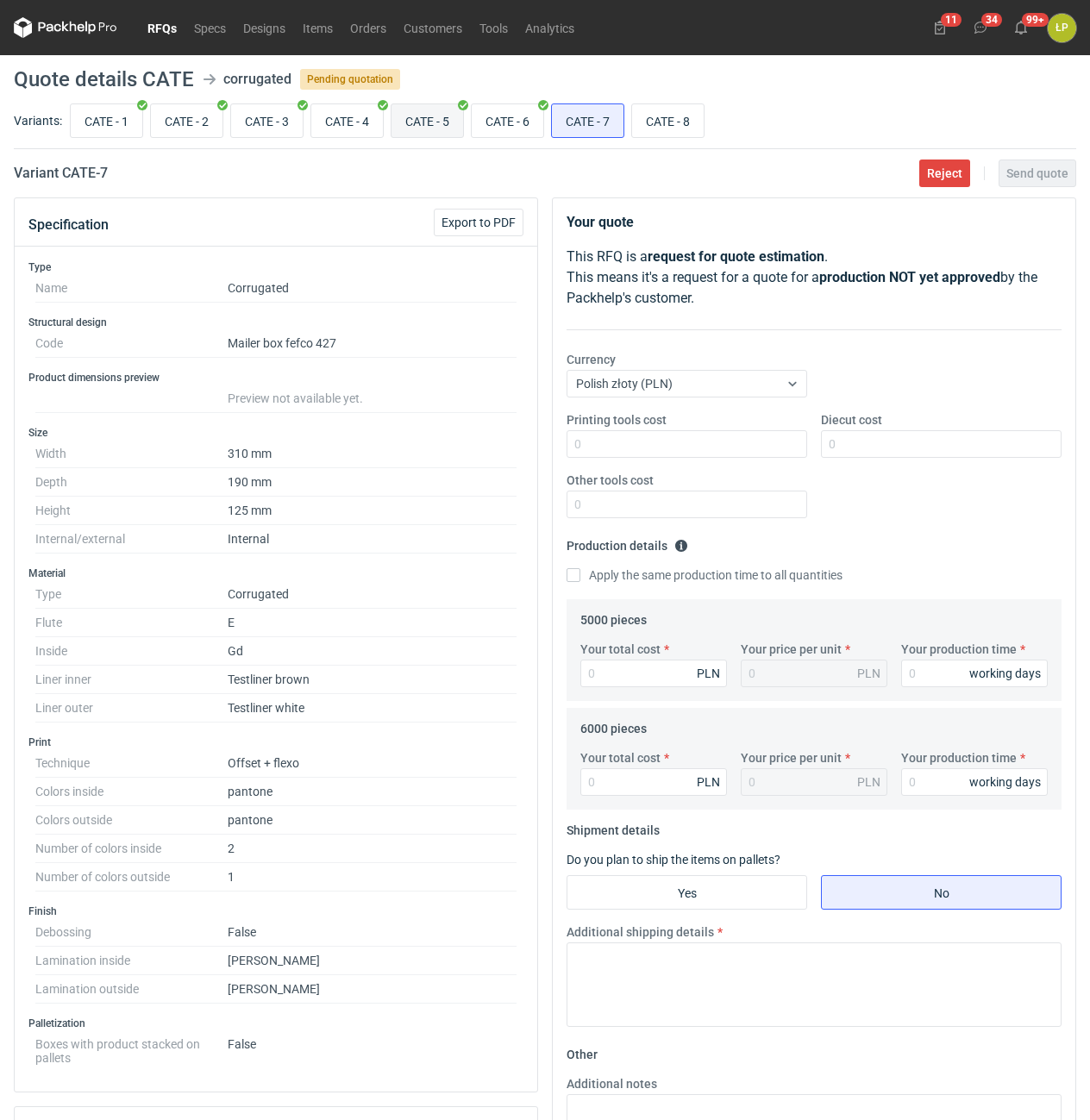
click at [428, 127] on input "CATE - 5" at bounding box center [428, 120] width 72 height 33
radio input "true"
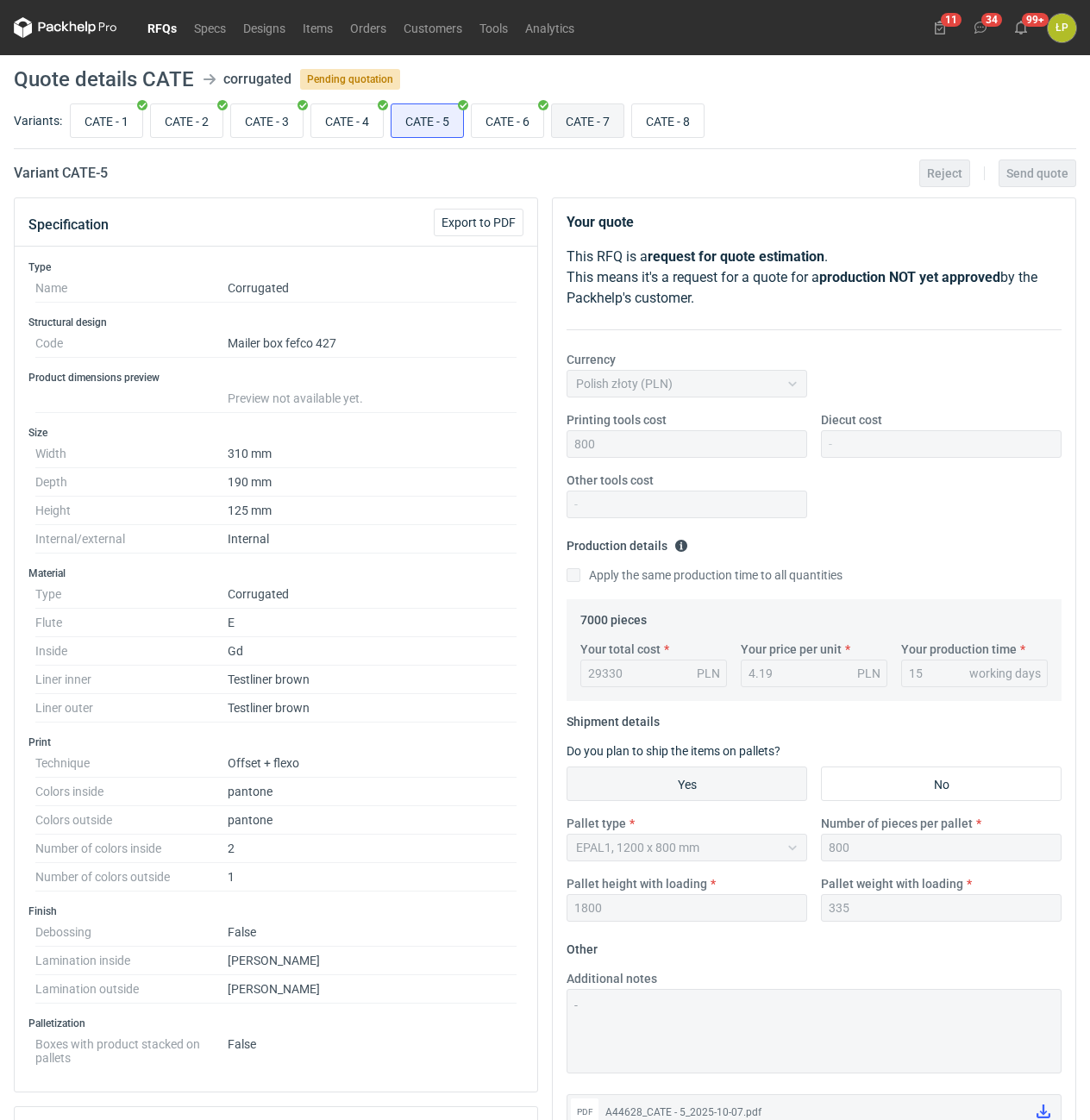
click at [579, 130] on input "CATE - 7" at bounding box center [588, 120] width 72 height 33
radio input "true"
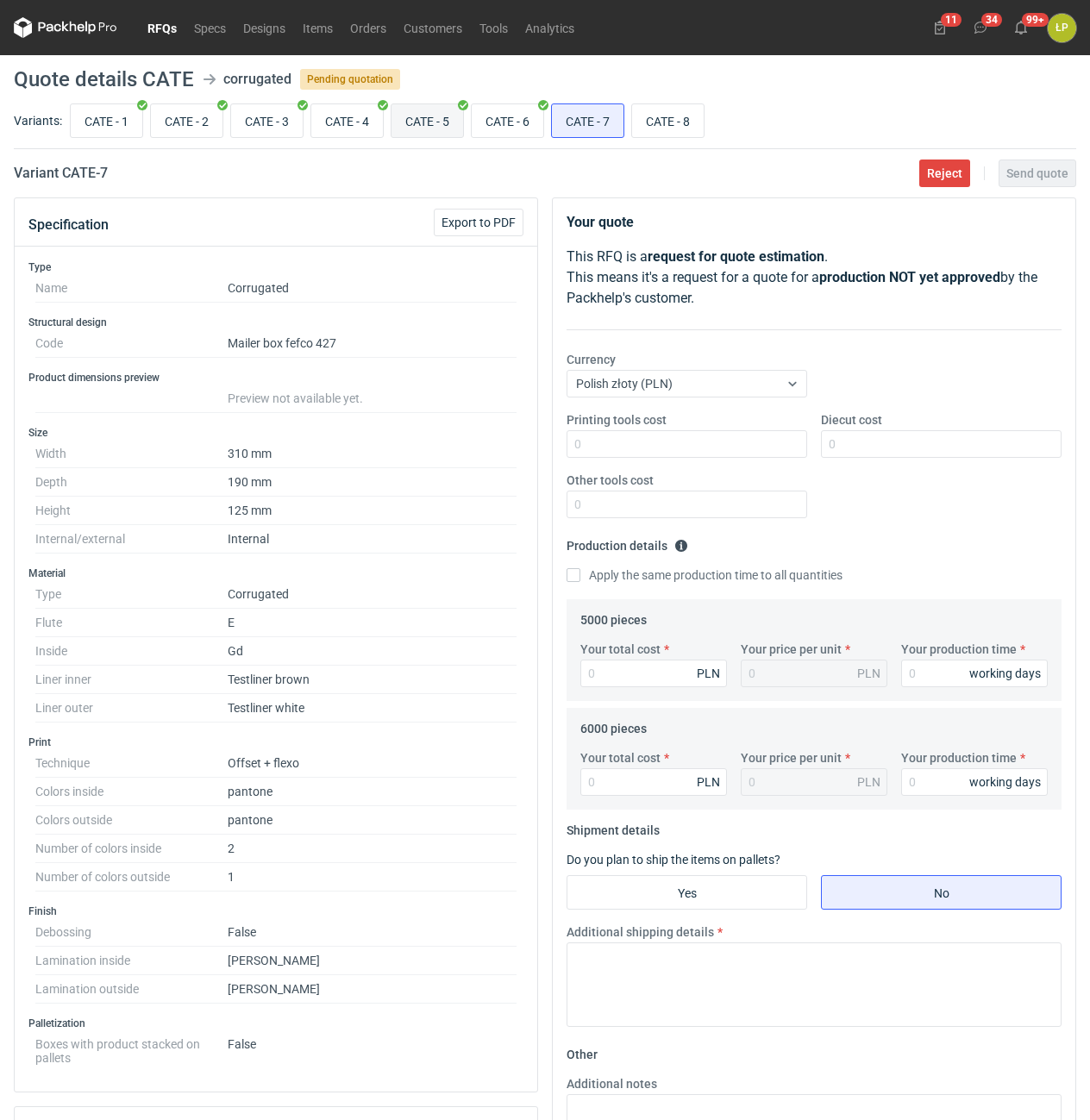
click at [439, 127] on input "CATE - 5" at bounding box center [428, 120] width 72 height 33
radio input "true"
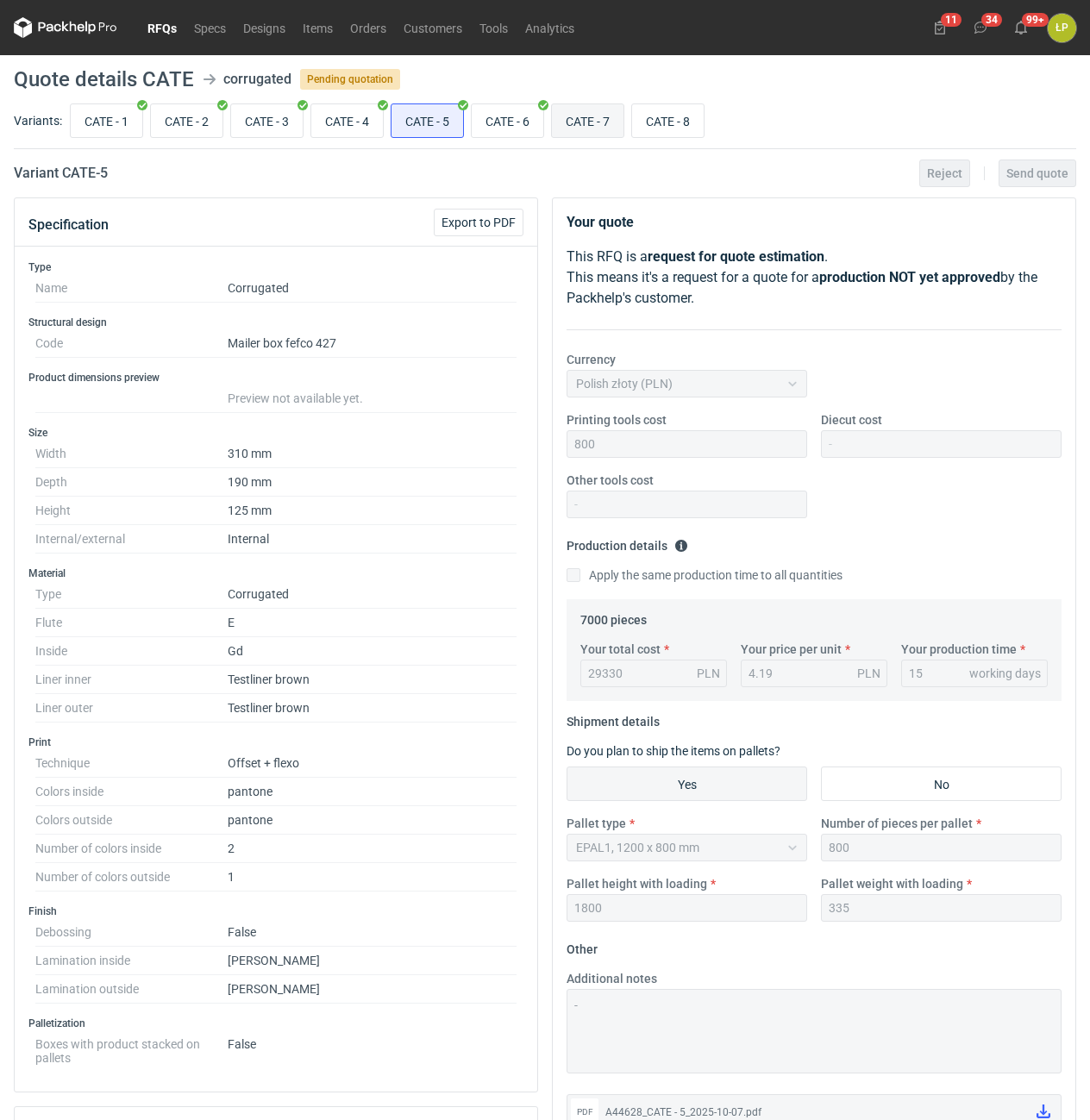
click at [574, 124] on input "CATE - 7" at bounding box center [588, 120] width 72 height 33
radio input "true"
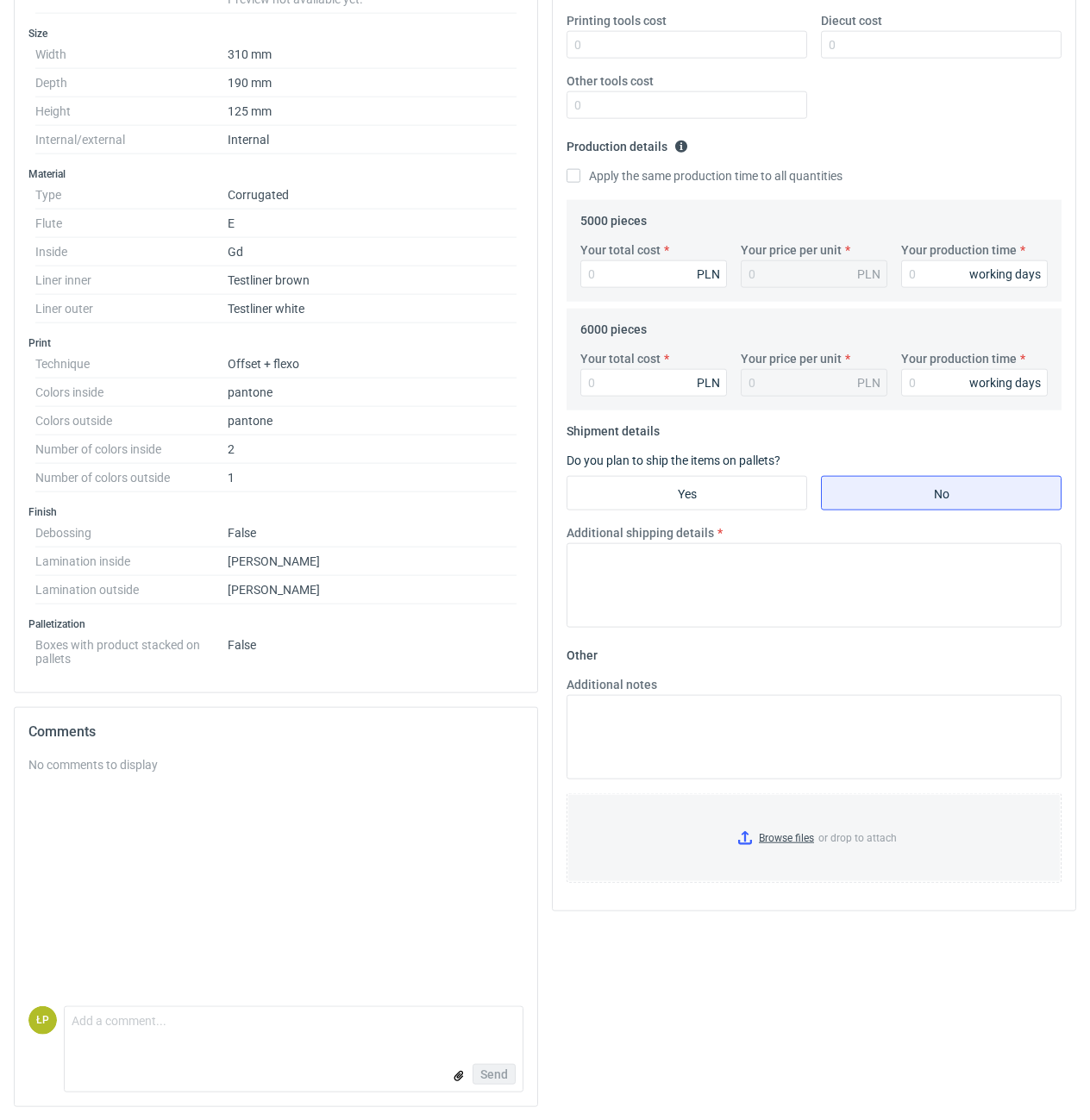
scroll to position [400, 0]
click at [360, 1025] on textarea "Comment message" at bounding box center [293, 1024] width 458 height 36
type textarea "laminat liczony tylko na offsecie."
click at [486, 1067] on span "Send" at bounding box center [494, 1073] width 28 height 12
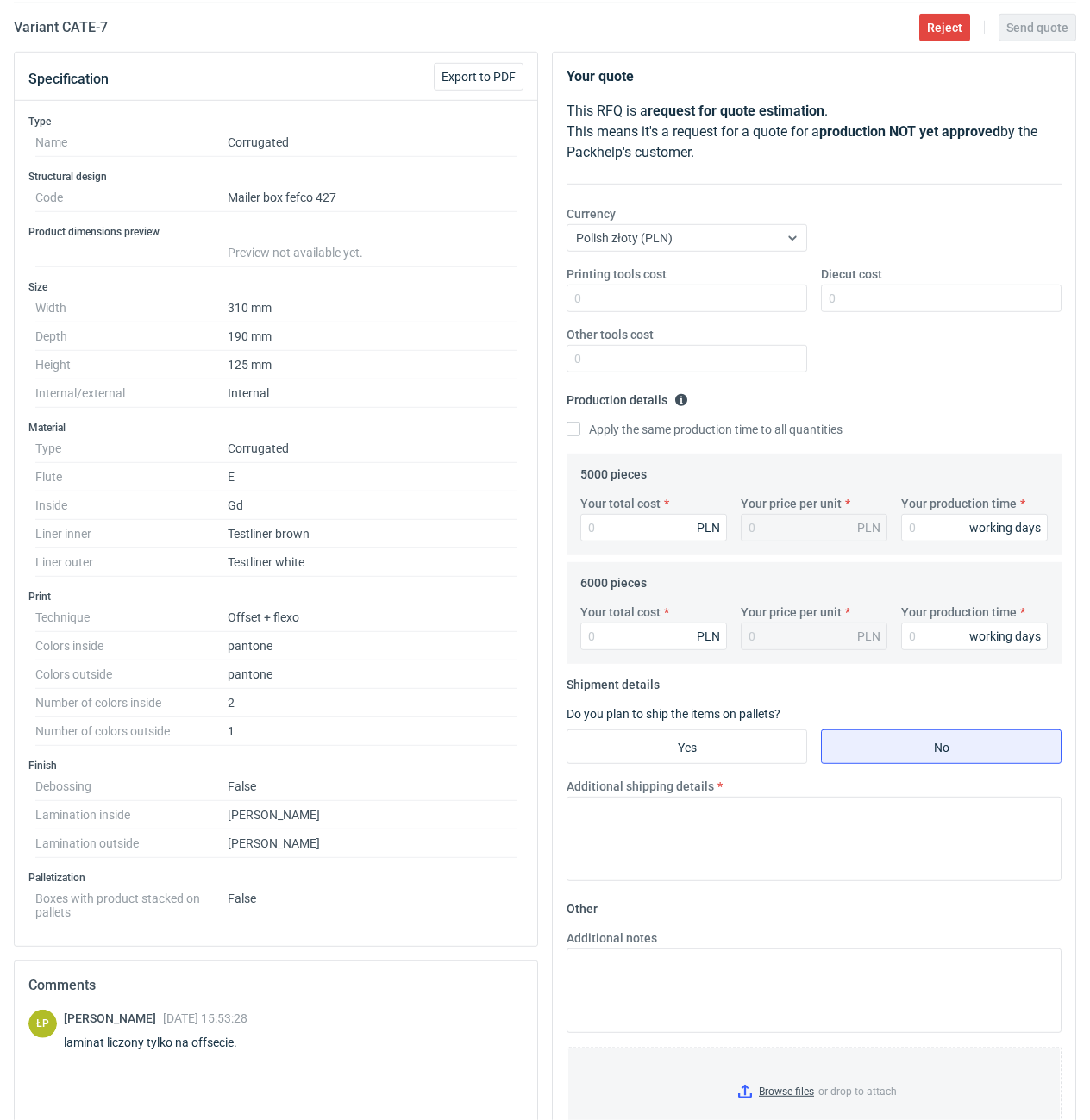
scroll to position [0, 0]
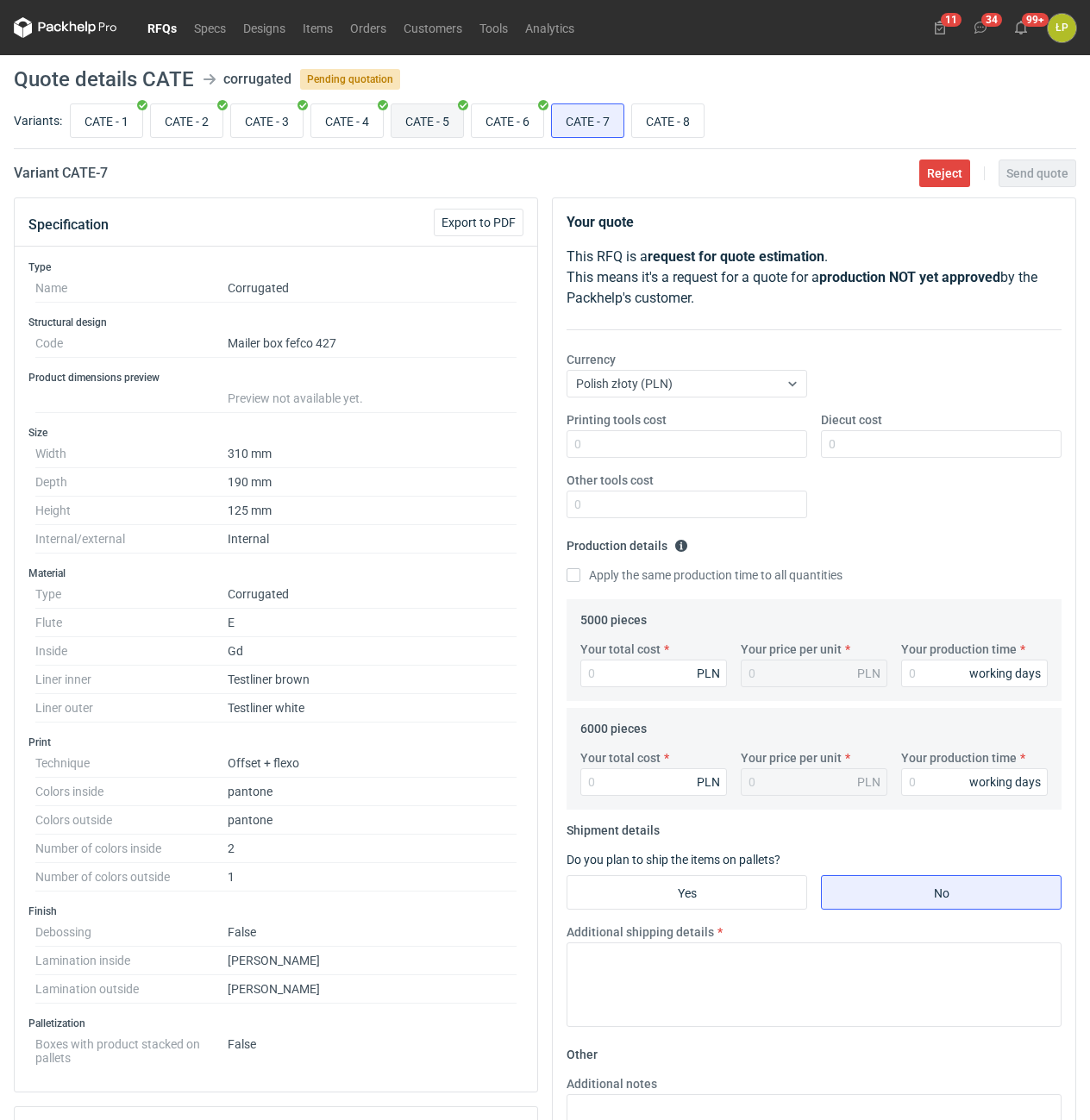
click at [436, 124] on input "CATE - 5" at bounding box center [428, 120] width 72 height 33
radio input "true"
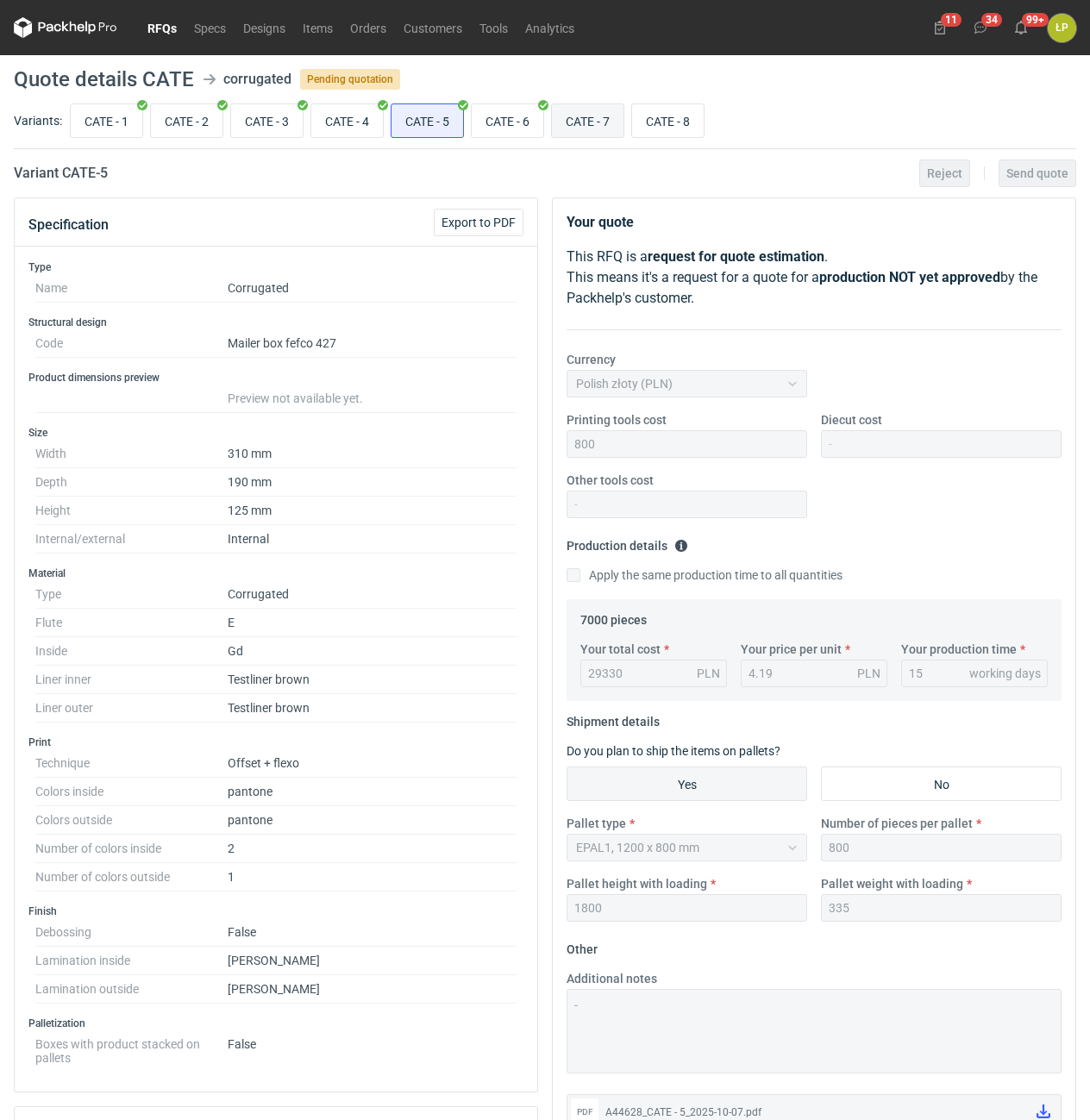
click at [592, 127] on input "CATE - 7" at bounding box center [588, 120] width 72 height 33
radio input "true"
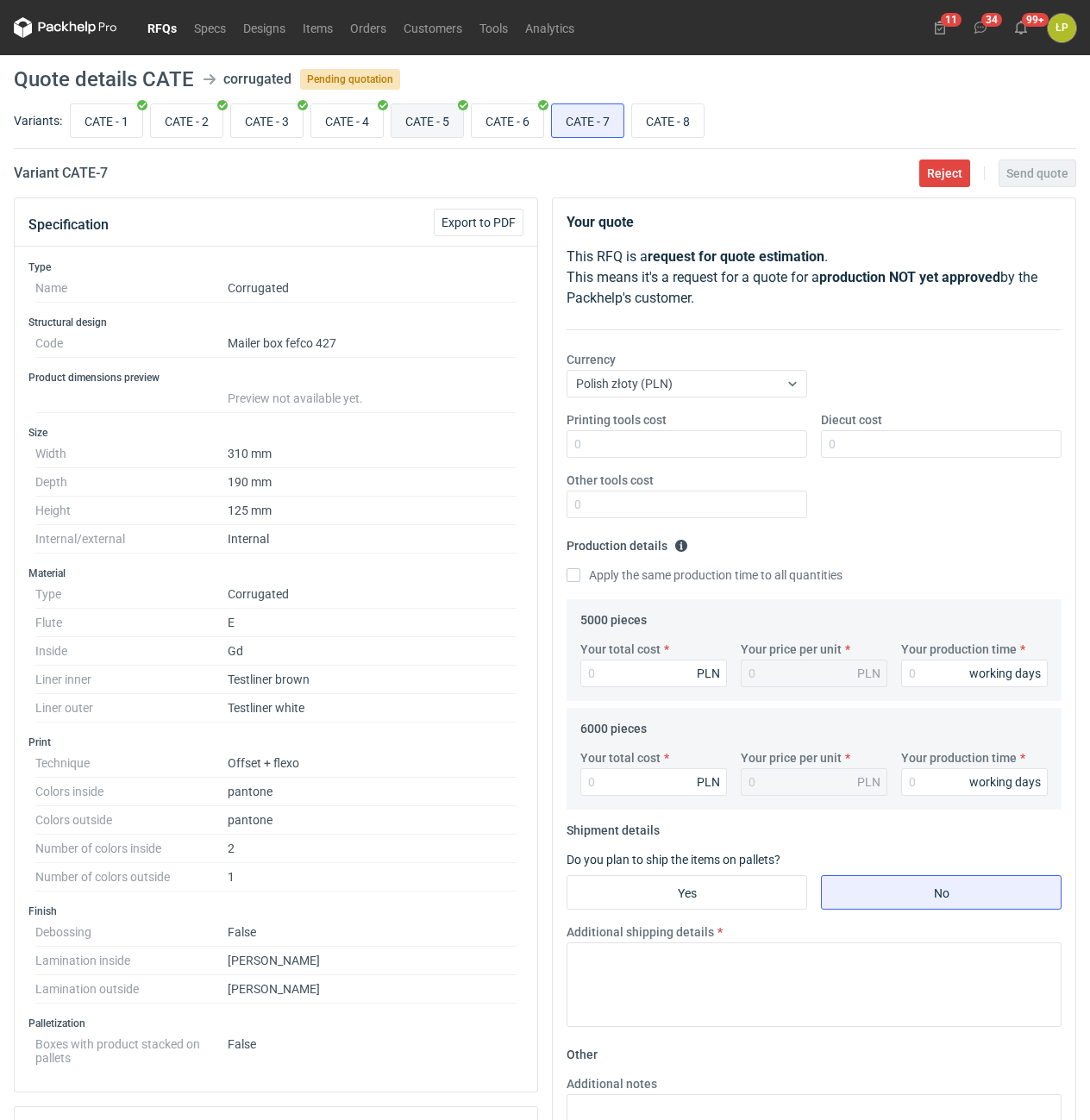
click at [420, 125] on input "CATE - 5" at bounding box center [428, 120] width 72 height 33
radio input "true"
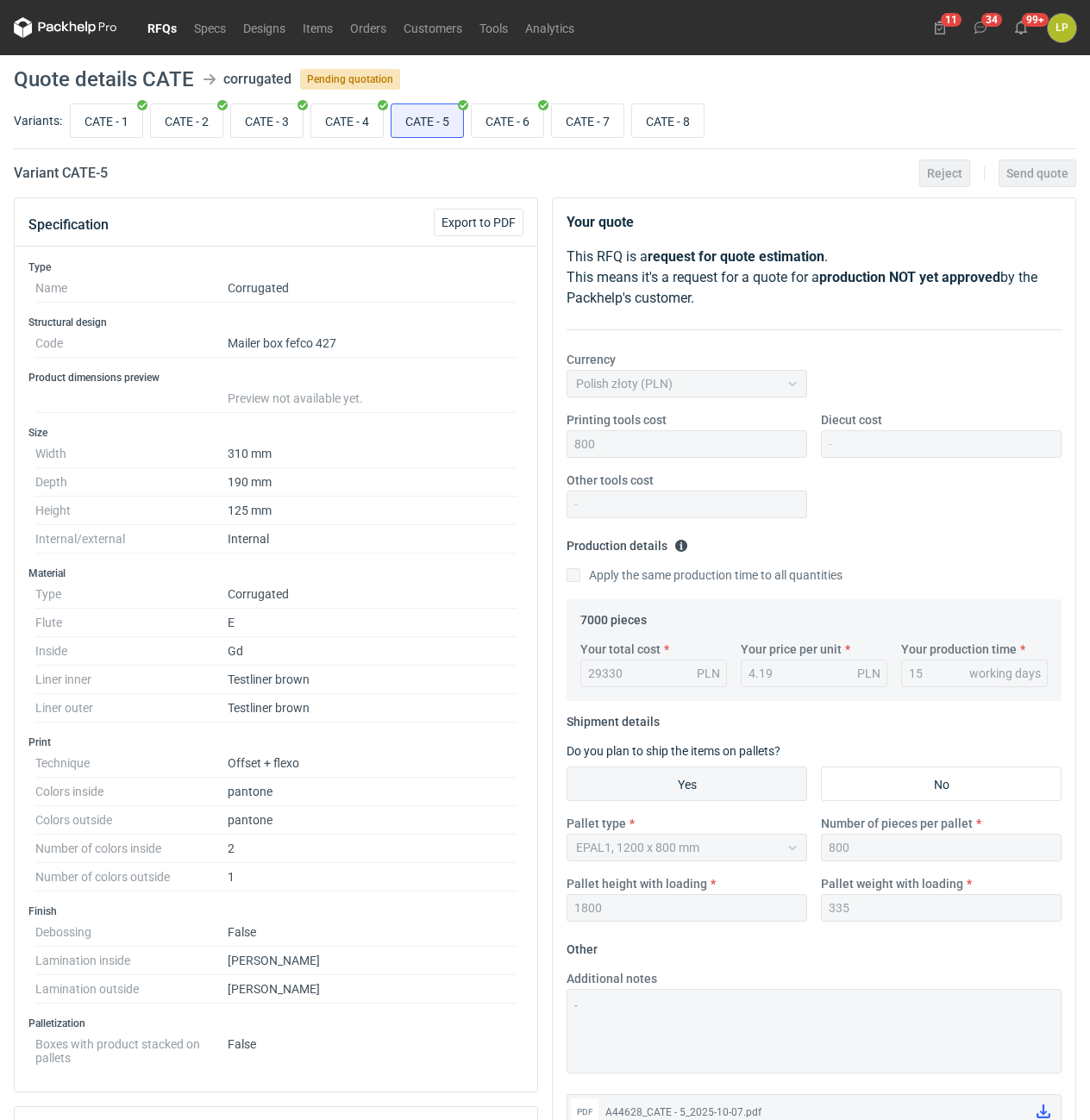
click at [582, 150] on main "Quote details CATE corrugated Pending quotation Variants: CATE - 1 CATE - 2 CAT…" at bounding box center [545, 788] width 1077 height 1464
click at [582, 139] on div "CATE - 1 CATE - 2 CATE - 3 CATE - 4 CATE - 5 CATE - 6 CATE - 7 CATE - 8" at bounding box center [571, 121] width 1009 height 41
click at [588, 132] on input "CATE - 7" at bounding box center [588, 120] width 72 height 33
radio input "true"
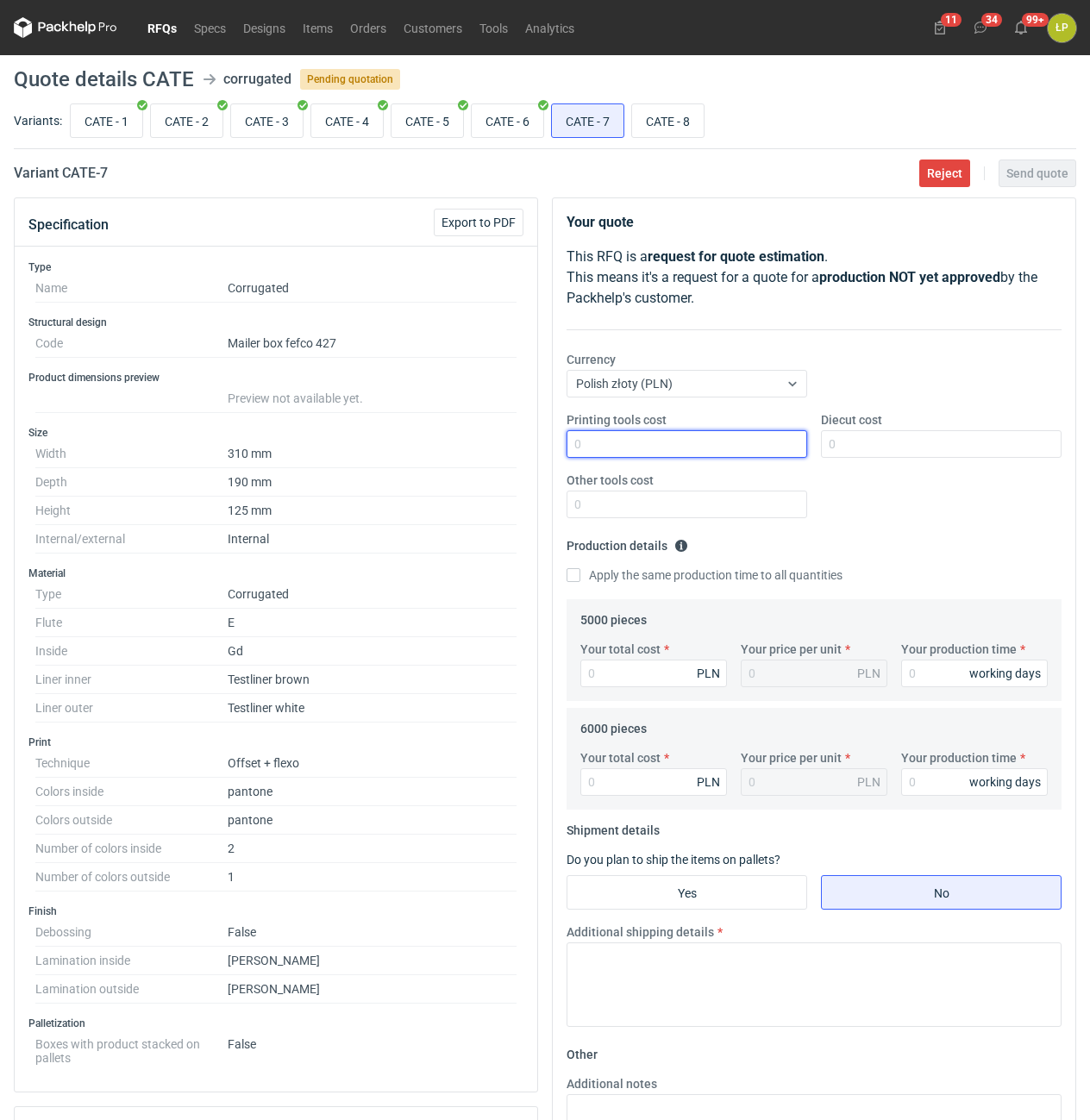
click at [662, 444] on input "Printing tools cost" at bounding box center [687, 444] width 240 height 28
type input "800"
click at [841, 445] on input "Diecut cost" at bounding box center [941, 444] width 240 height 28
click at [449, 117] on input "CATE - 5" at bounding box center [428, 120] width 72 height 33
radio input "true"
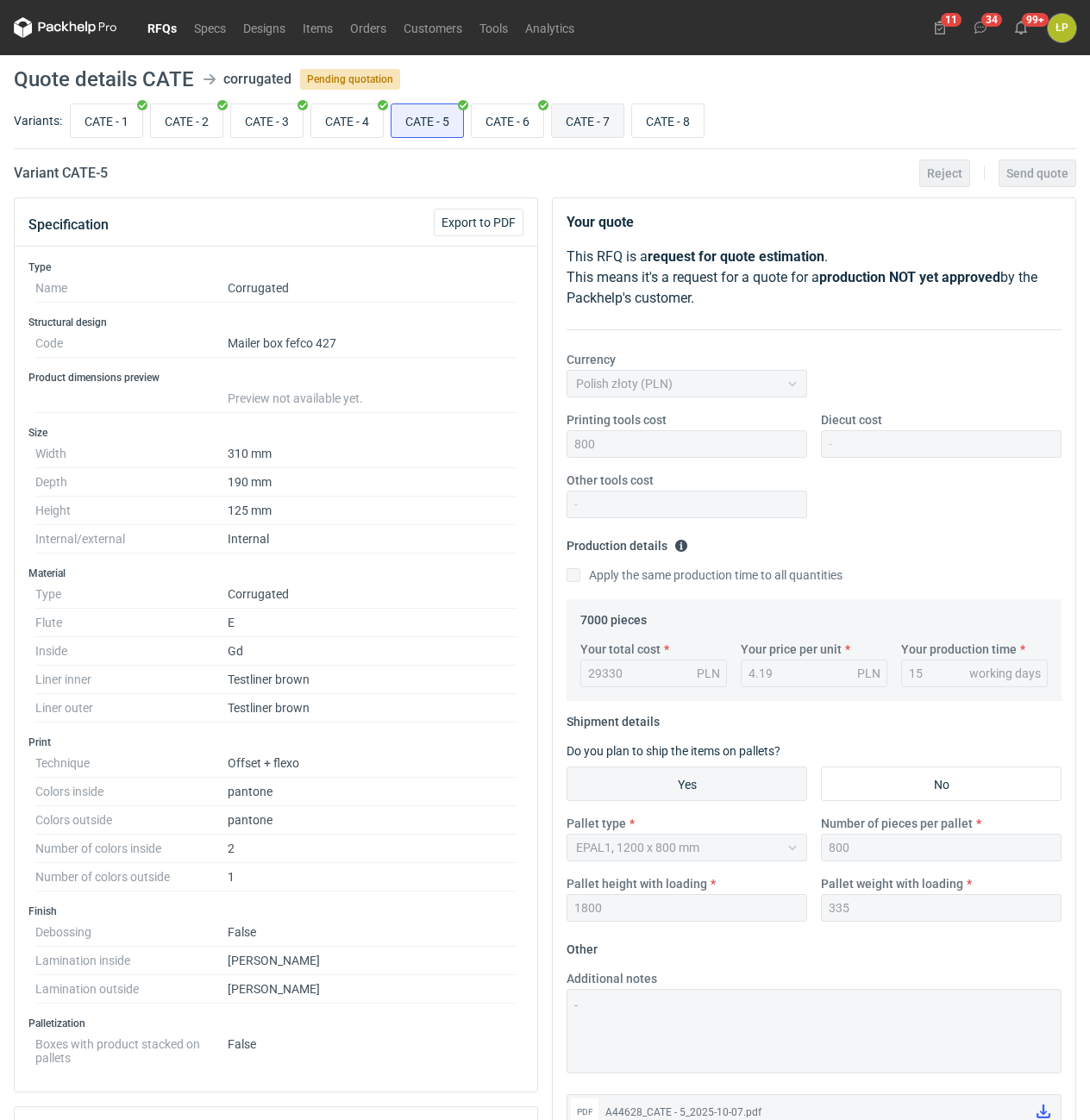
click at [582, 117] on input "CATE - 7" at bounding box center [588, 120] width 72 height 33
radio input "true"
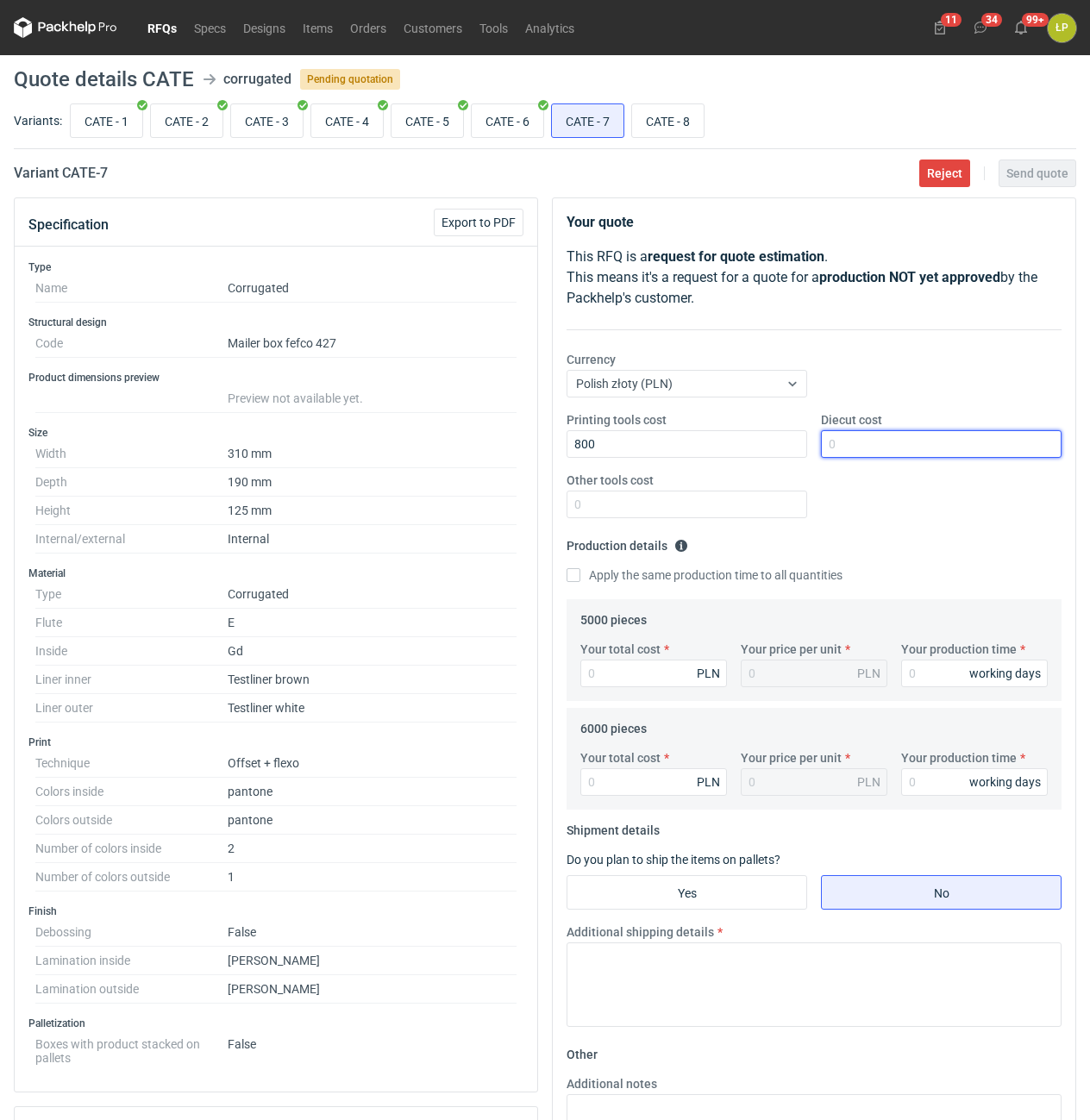
click at [906, 444] on input "Diecut cost" at bounding box center [941, 444] width 240 height 28
type input "1700"
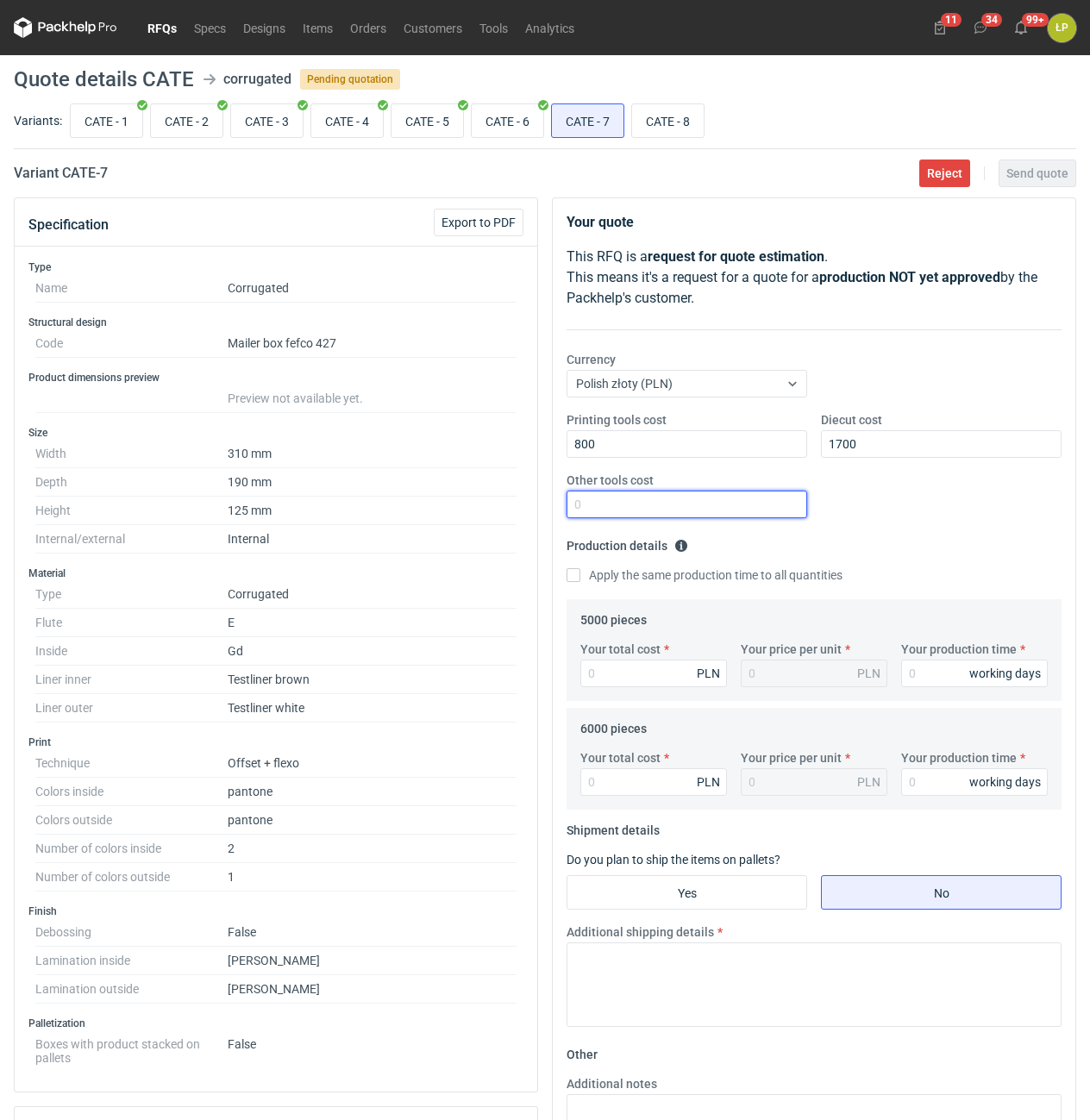
click at [785, 501] on input "Other tools cost" at bounding box center [687, 504] width 240 height 28
type input "0"
click at [921, 656] on label "Your production time" at bounding box center [958, 649] width 116 height 17
click at [921, 659] on input "Your production time" at bounding box center [974, 673] width 147 height 28
click at [921, 664] on input "Your production time" at bounding box center [974, 673] width 147 height 28
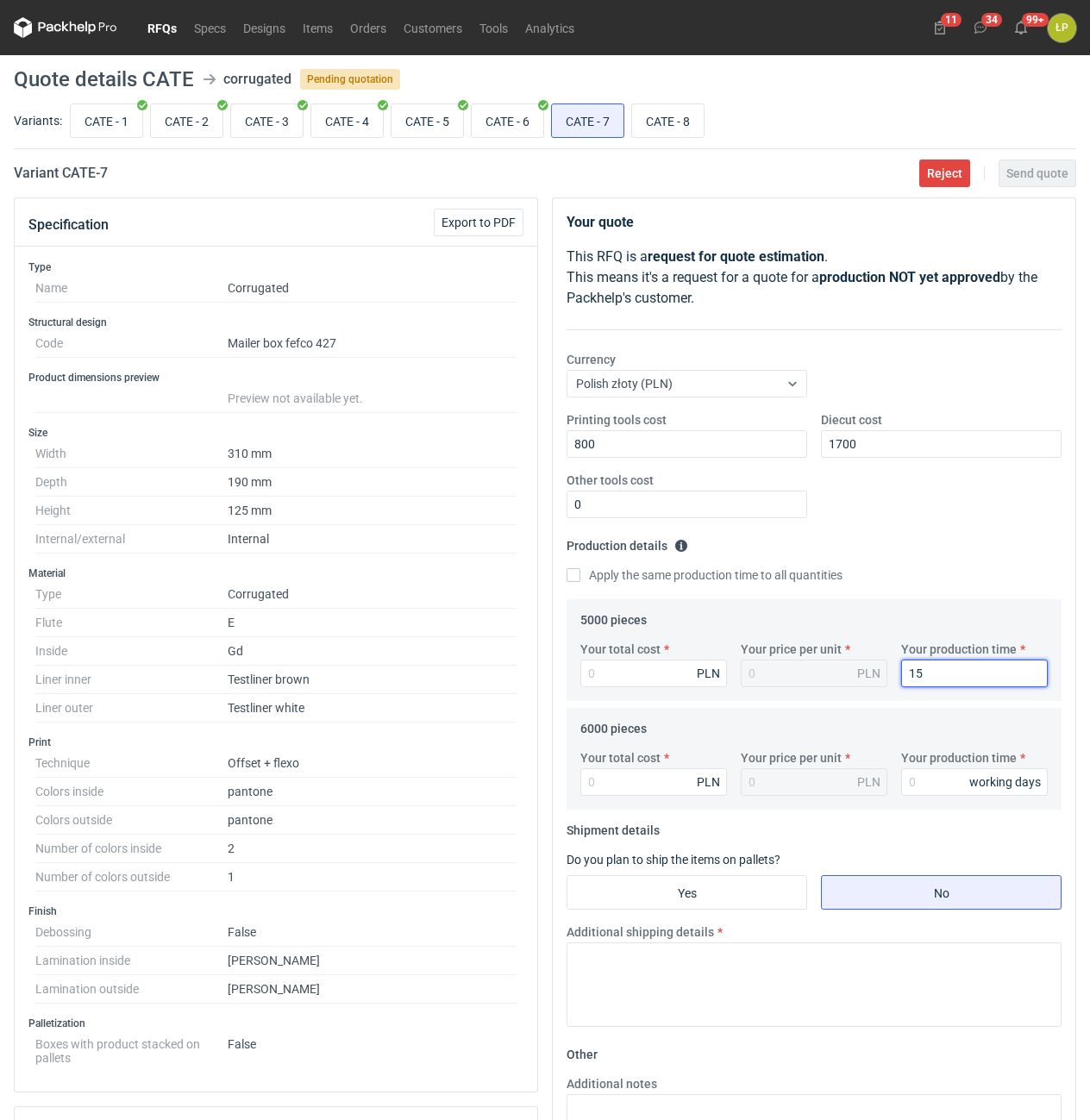
type input "15"
click at [669, 562] on fieldset "Production details Please provide the expected time of production in working da…" at bounding box center [814, 565] width 495 height 67
click at [667, 576] on label "Apply the same production time to all quantities" at bounding box center [705, 574] width 276 height 17
click at [580, 576] on input "Apply the same production time to all quantities" at bounding box center [573, 574] width 13 height 13
checkbox input "true"
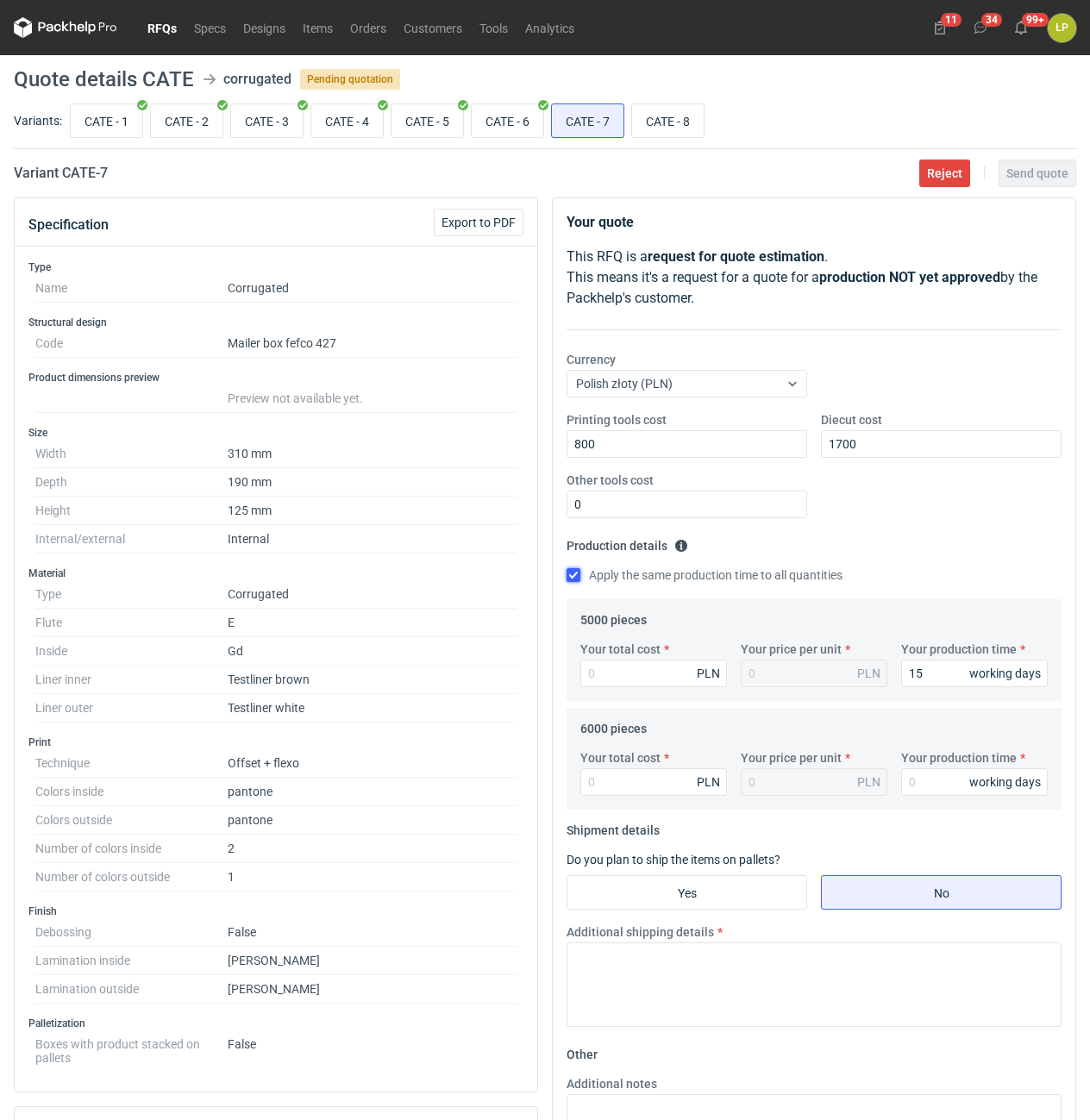
type input "15"
click at [665, 666] on input "Your total cost" at bounding box center [653, 673] width 147 height 28
type input "20900"
type input "4.18"
type input "20900"
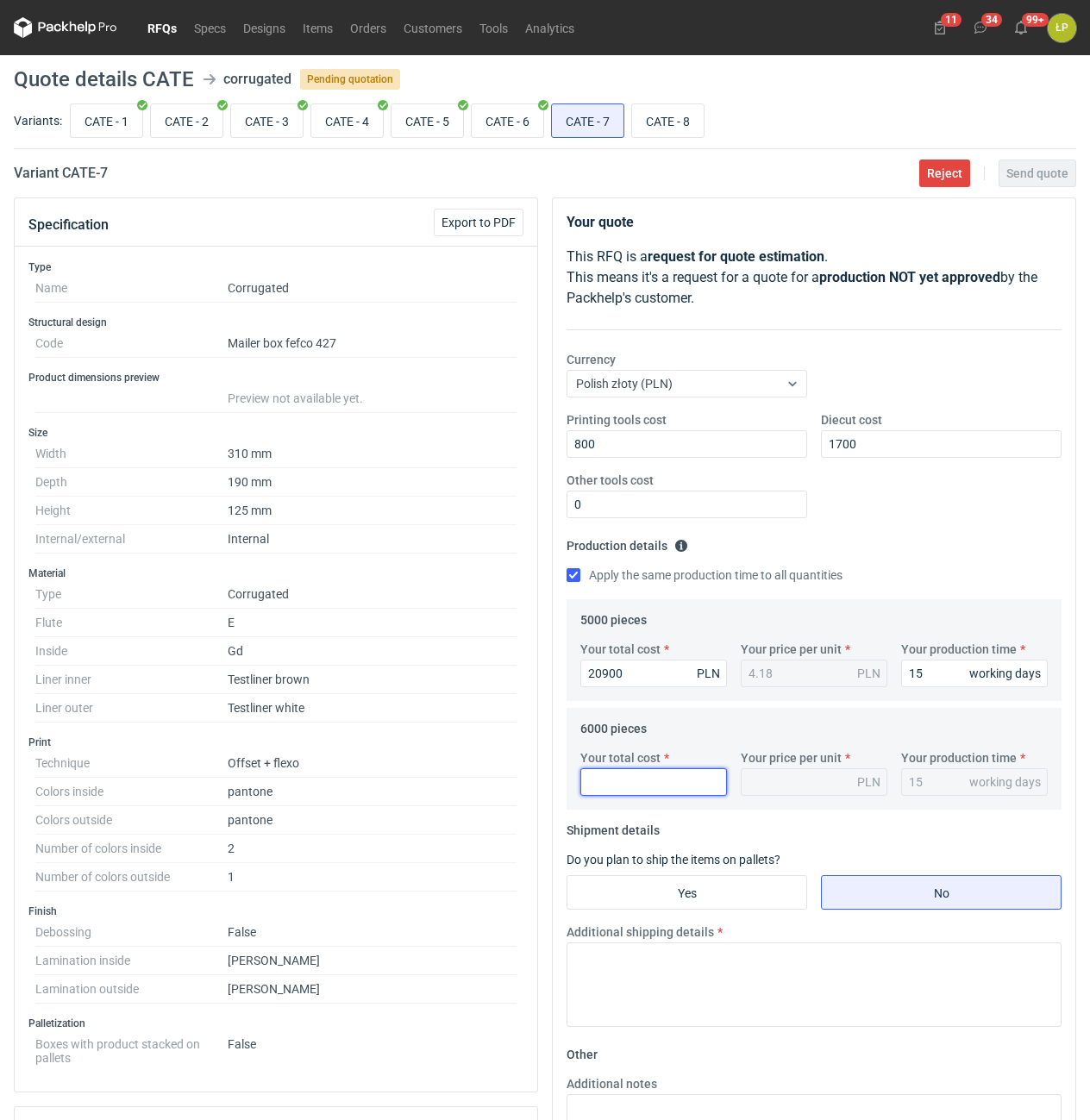
click at [676, 783] on input "Your total cost" at bounding box center [653, 781] width 147 height 28
type input "24840"
type input "4.14"
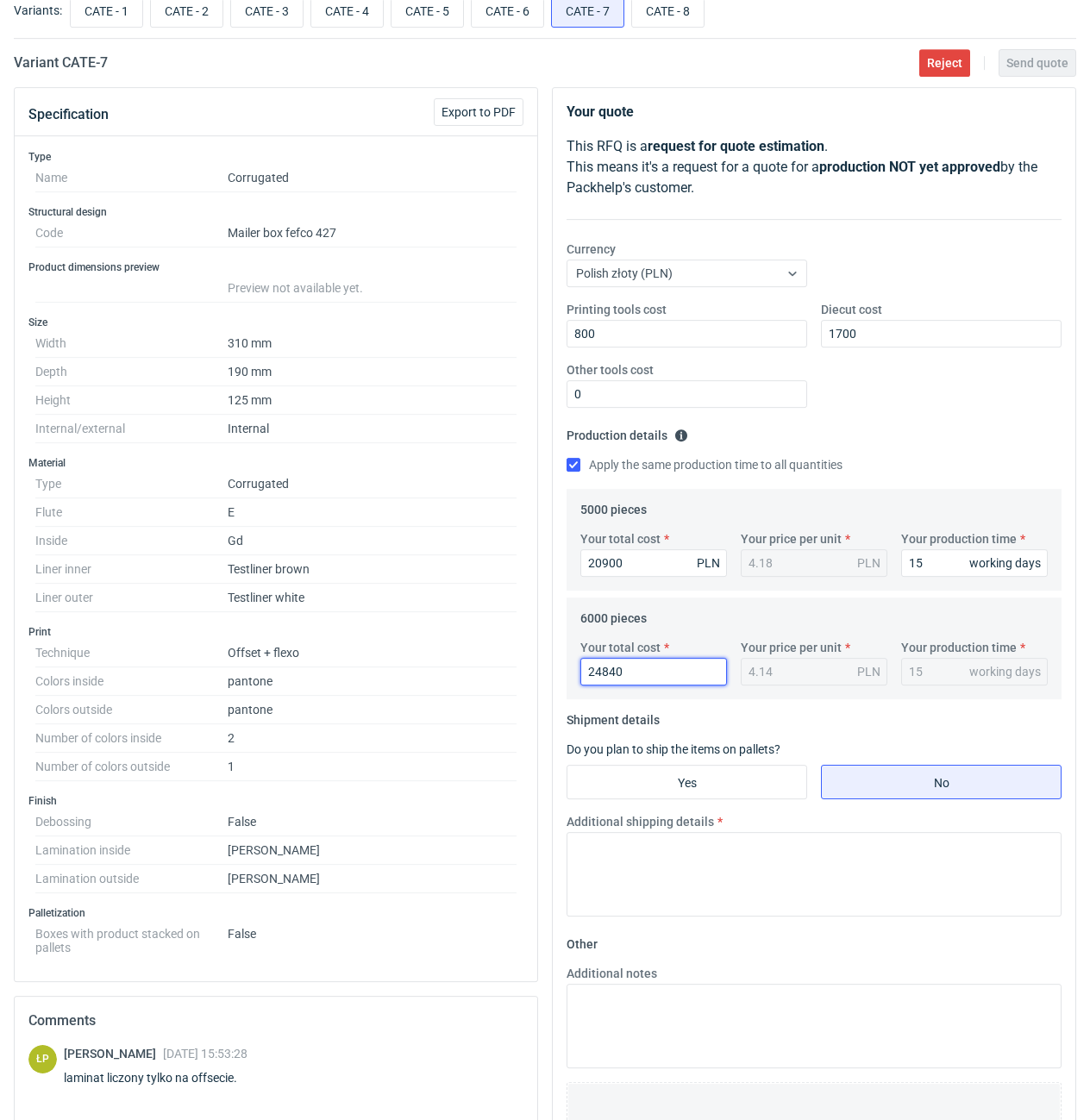
scroll to position [293, 0]
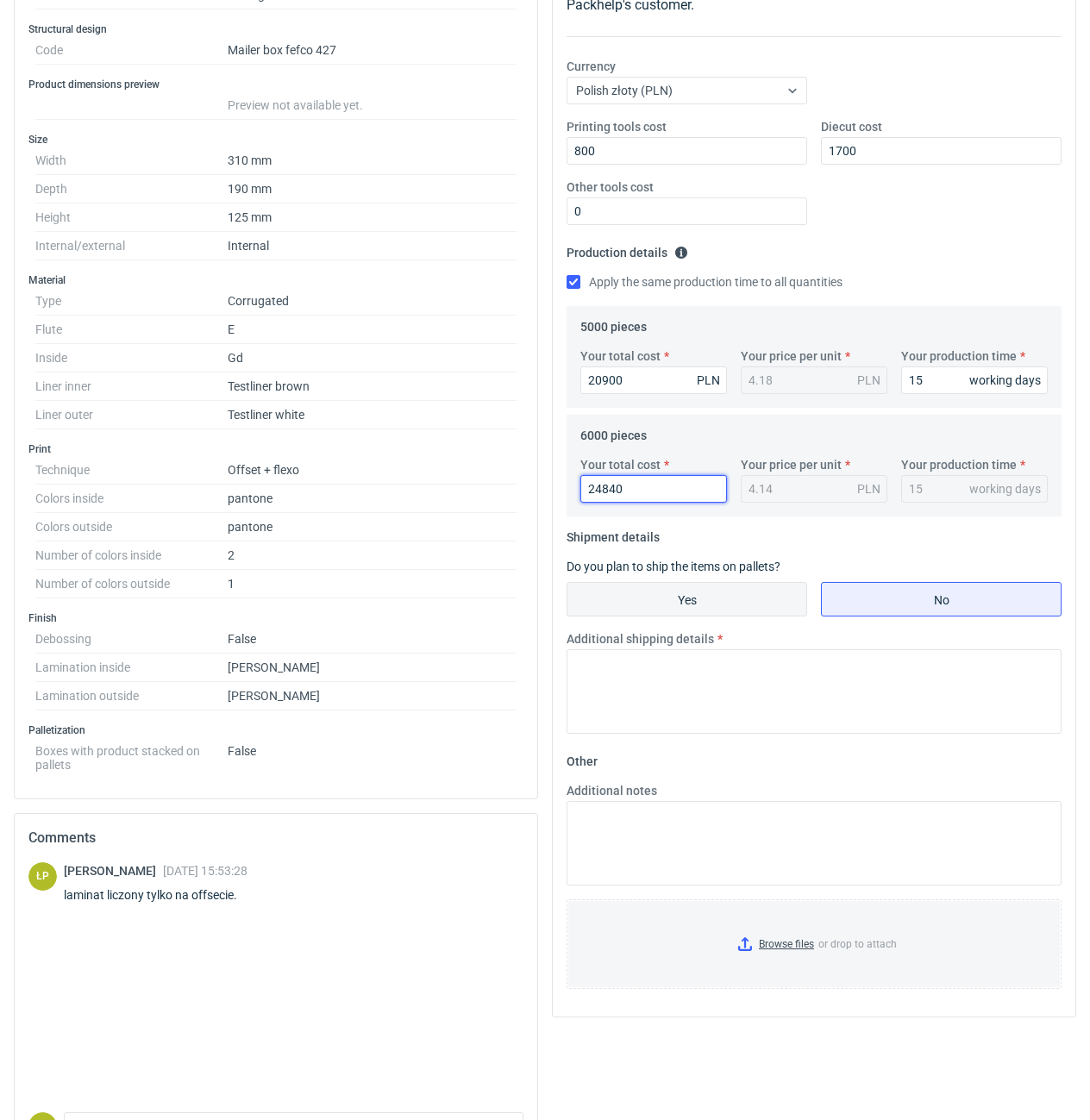
type input "24840"
click at [688, 601] on input "Yes" at bounding box center [687, 599] width 238 height 33
radio input "true"
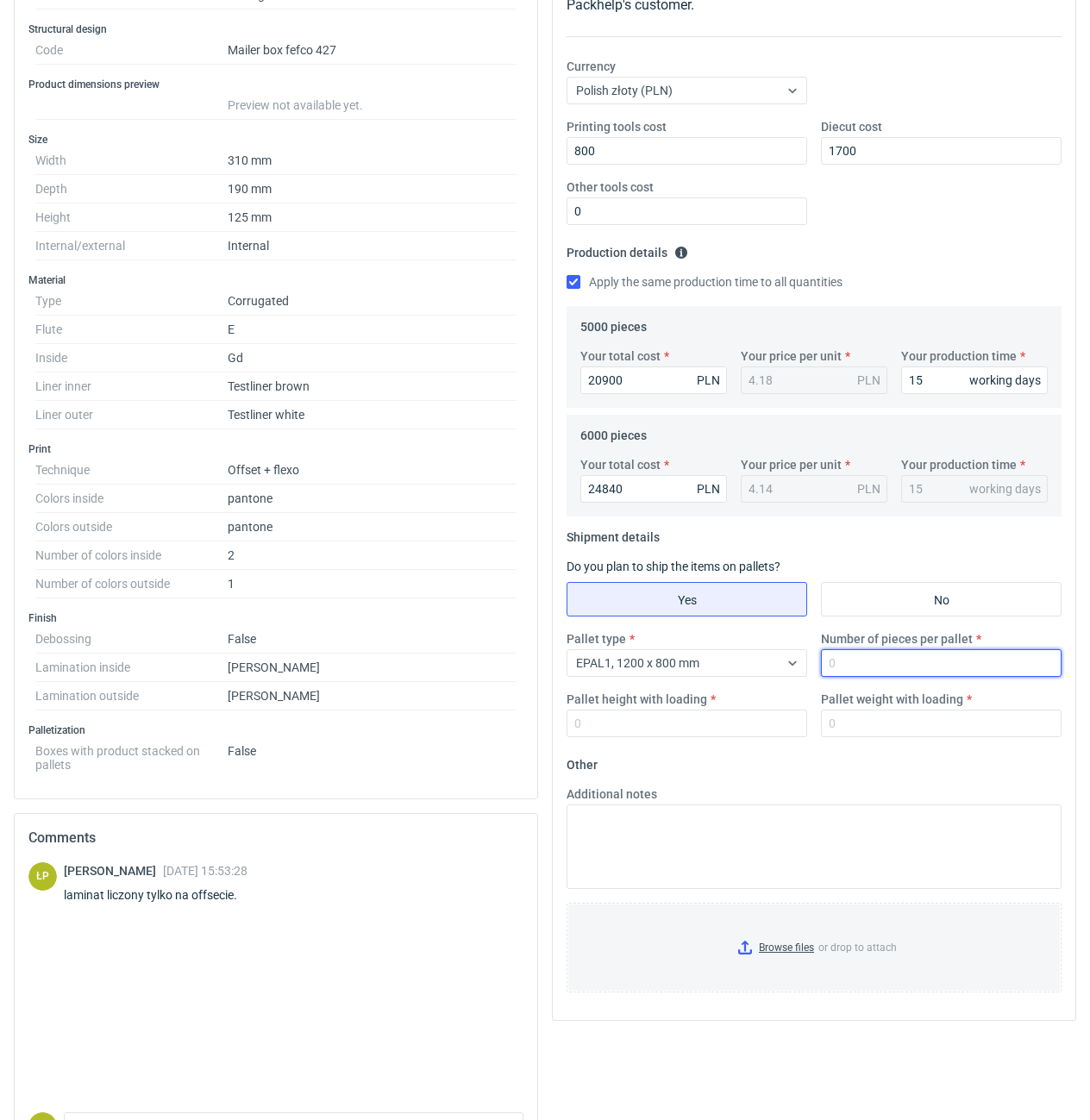
click at [883, 676] on input "Number of pieces per pallet" at bounding box center [941, 662] width 240 height 28
type input "800"
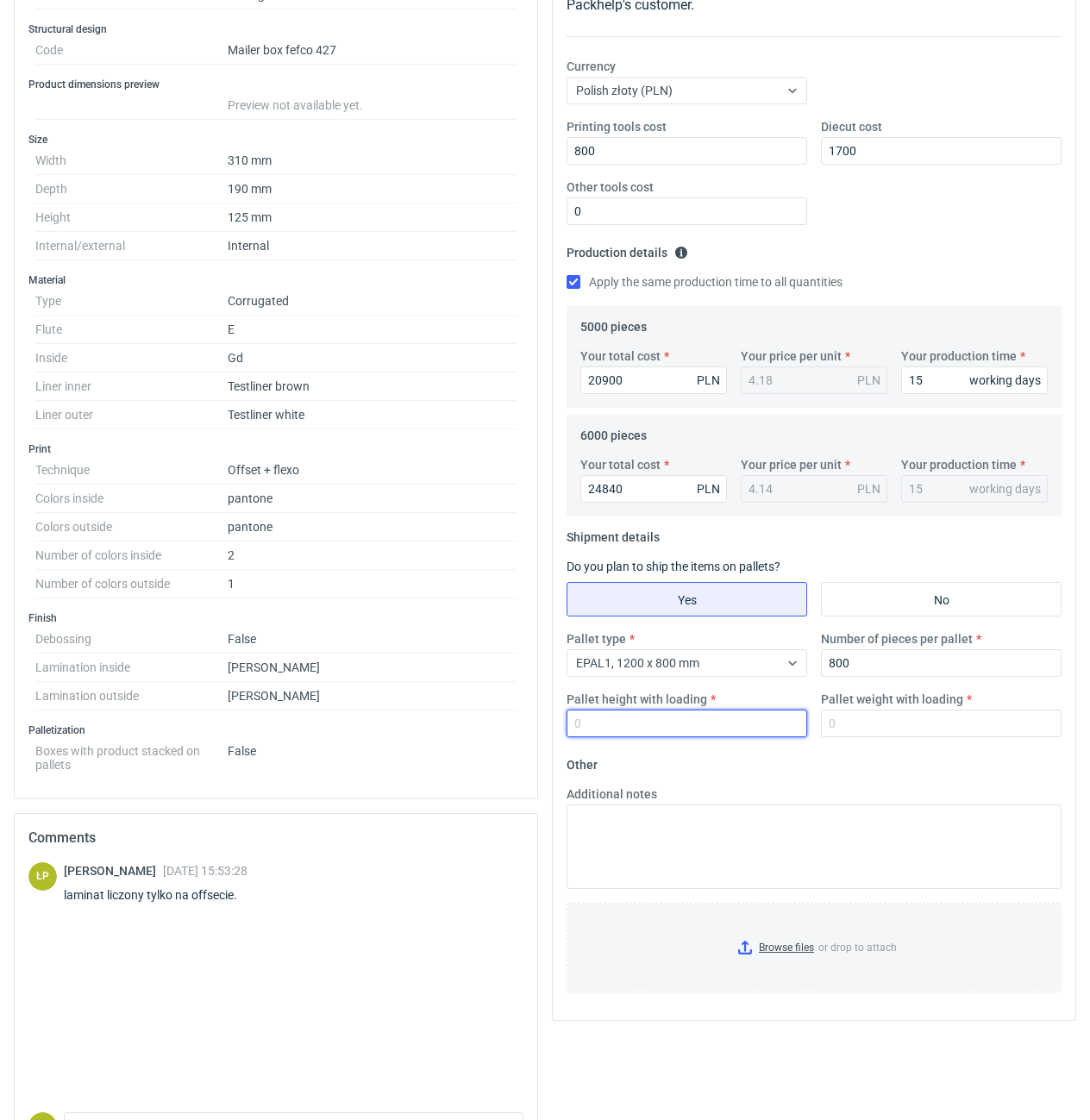
click at [777, 720] on input "Pallet height with loading" at bounding box center [687, 723] width 240 height 28
type input "1800"
click at [844, 719] on input "Pallet weight with loading" at bounding box center [941, 723] width 240 height 28
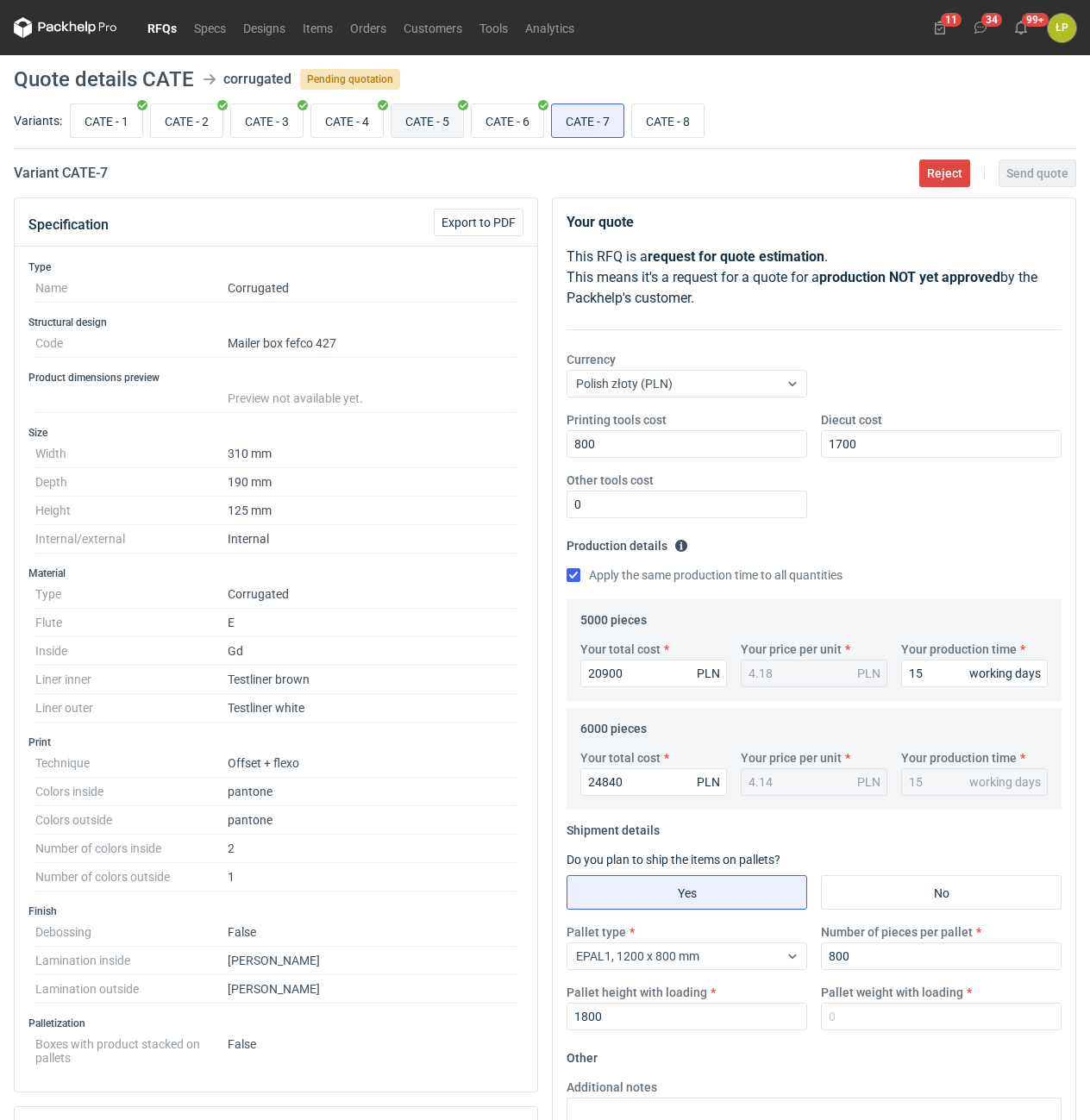
click at [435, 124] on input "CATE - 5" at bounding box center [428, 120] width 72 height 33
radio input "true"
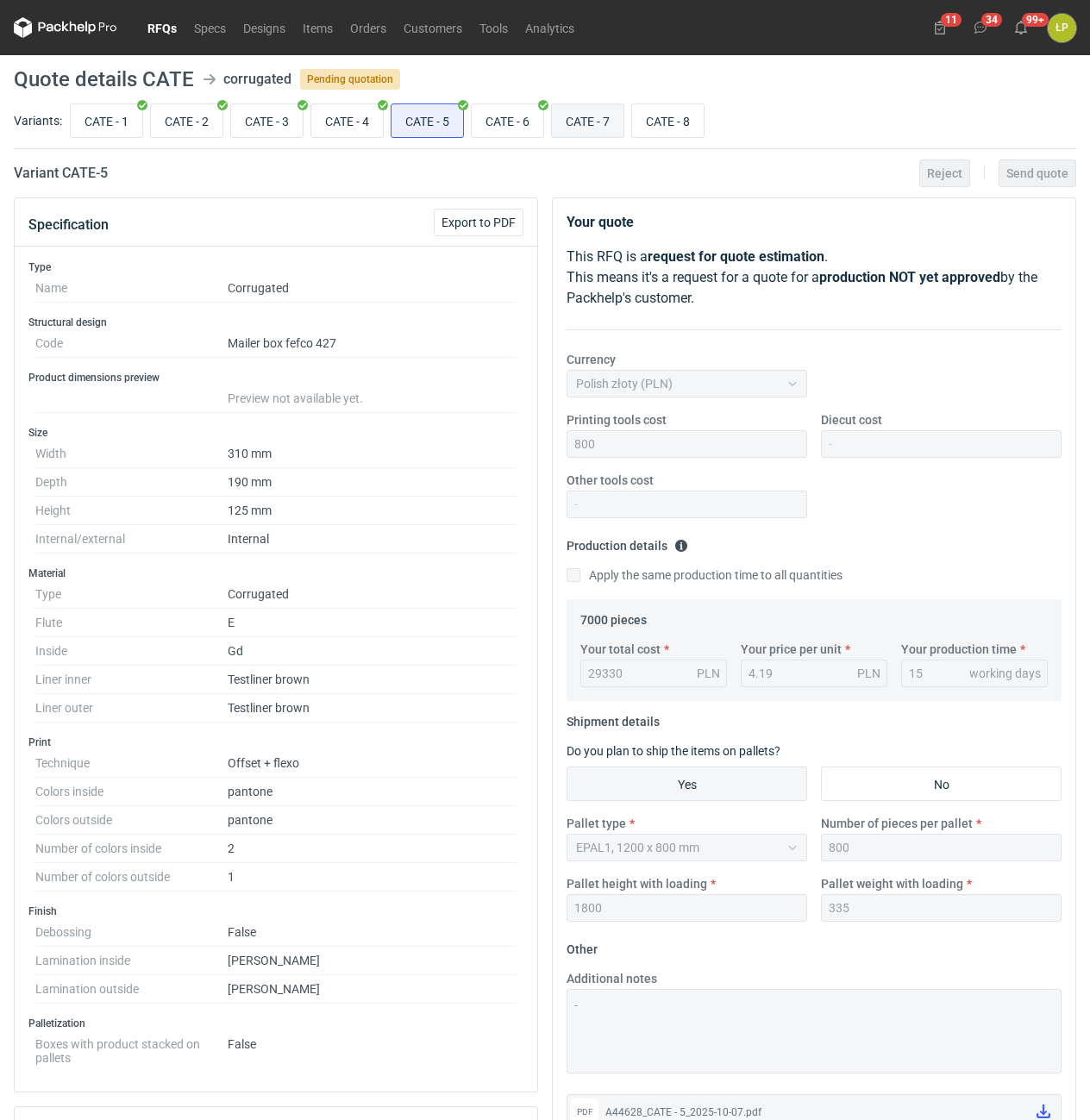
click at [595, 125] on input "CATE - 7" at bounding box center [588, 120] width 72 height 33
radio input "true"
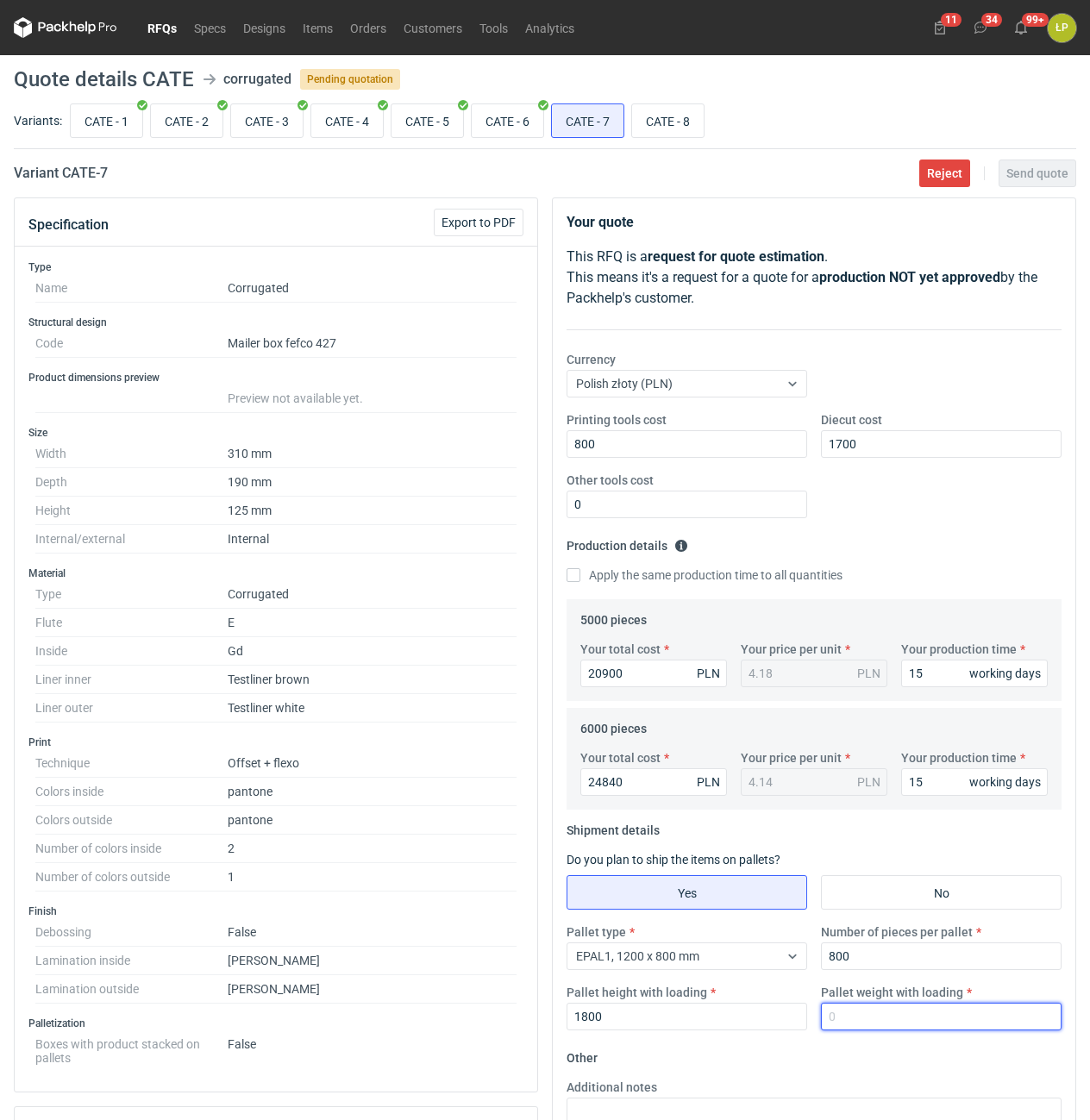
click at [918, 1018] on input "Pallet weight with loading" at bounding box center [941, 1016] width 240 height 28
type input "335"
click at [1020, 177] on span "Send quote" at bounding box center [1037, 173] width 62 height 12
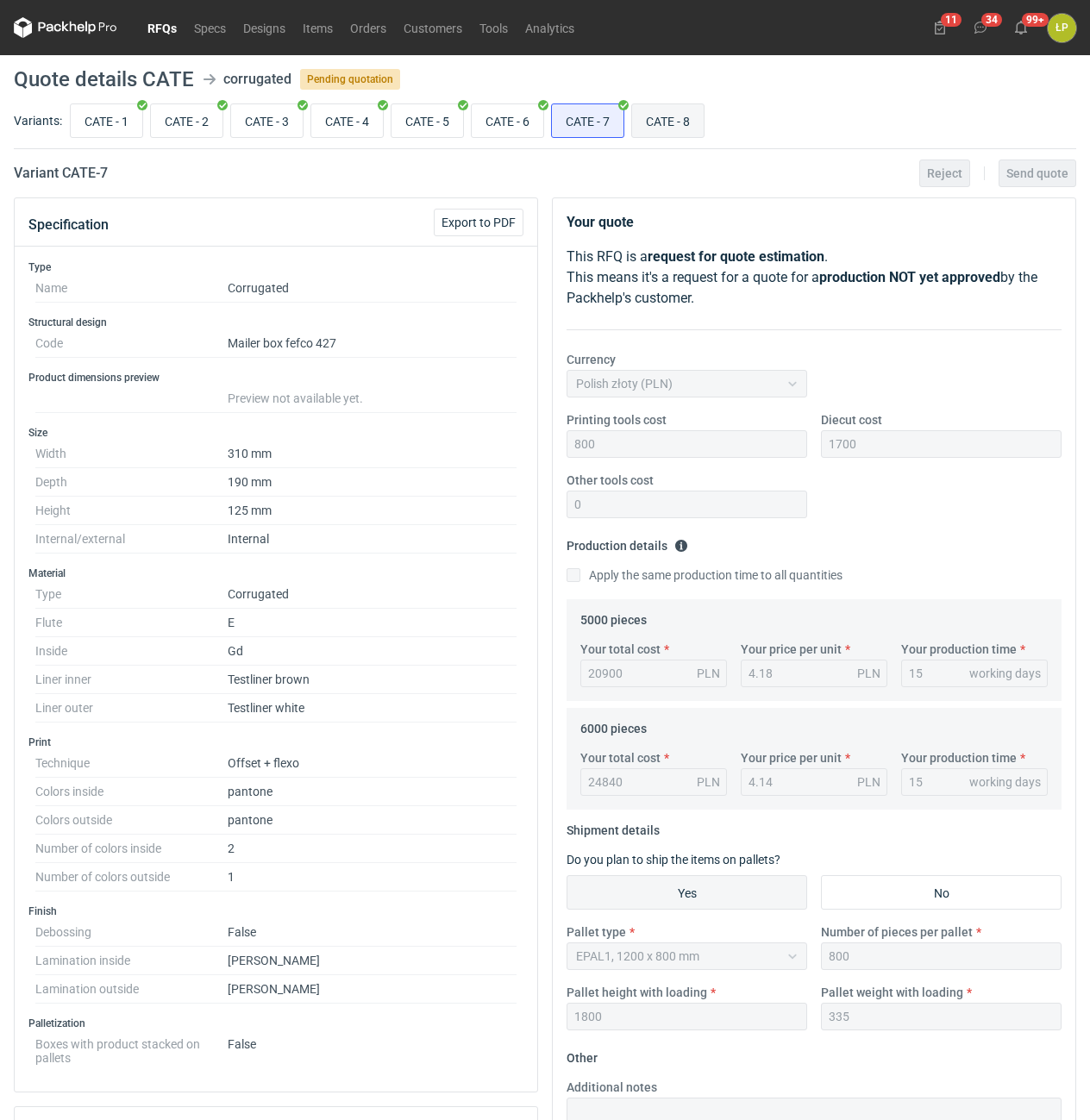
click at [661, 125] on input "CATE - 8" at bounding box center [668, 120] width 72 height 33
radio input "true"
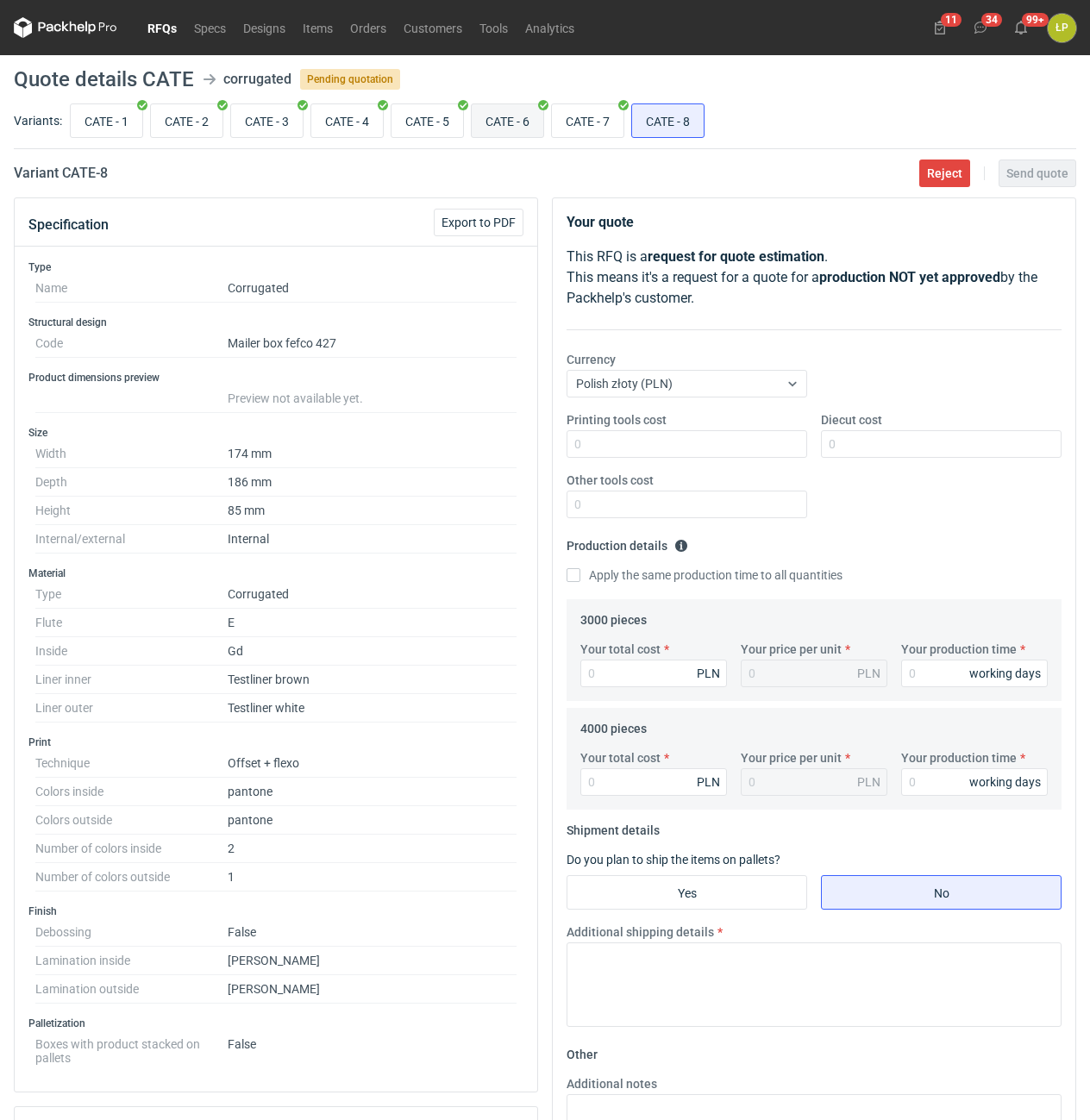
click at [506, 120] on input "CATE - 6" at bounding box center [507, 120] width 72 height 33
radio input "true"
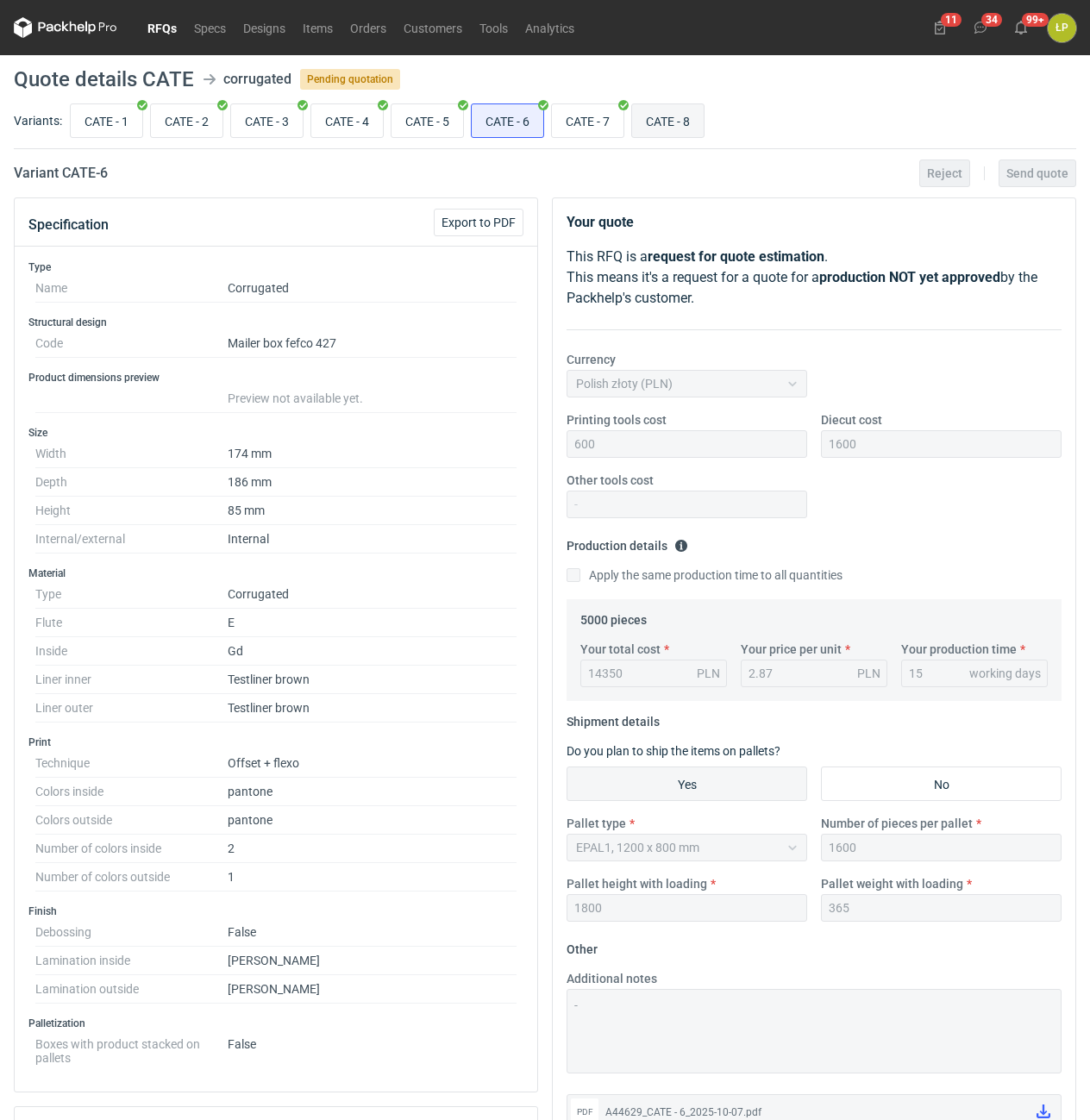
click at [665, 117] on input "CATE - 8" at bounding box center [668, 120] width 72 height 33
radio input "true"
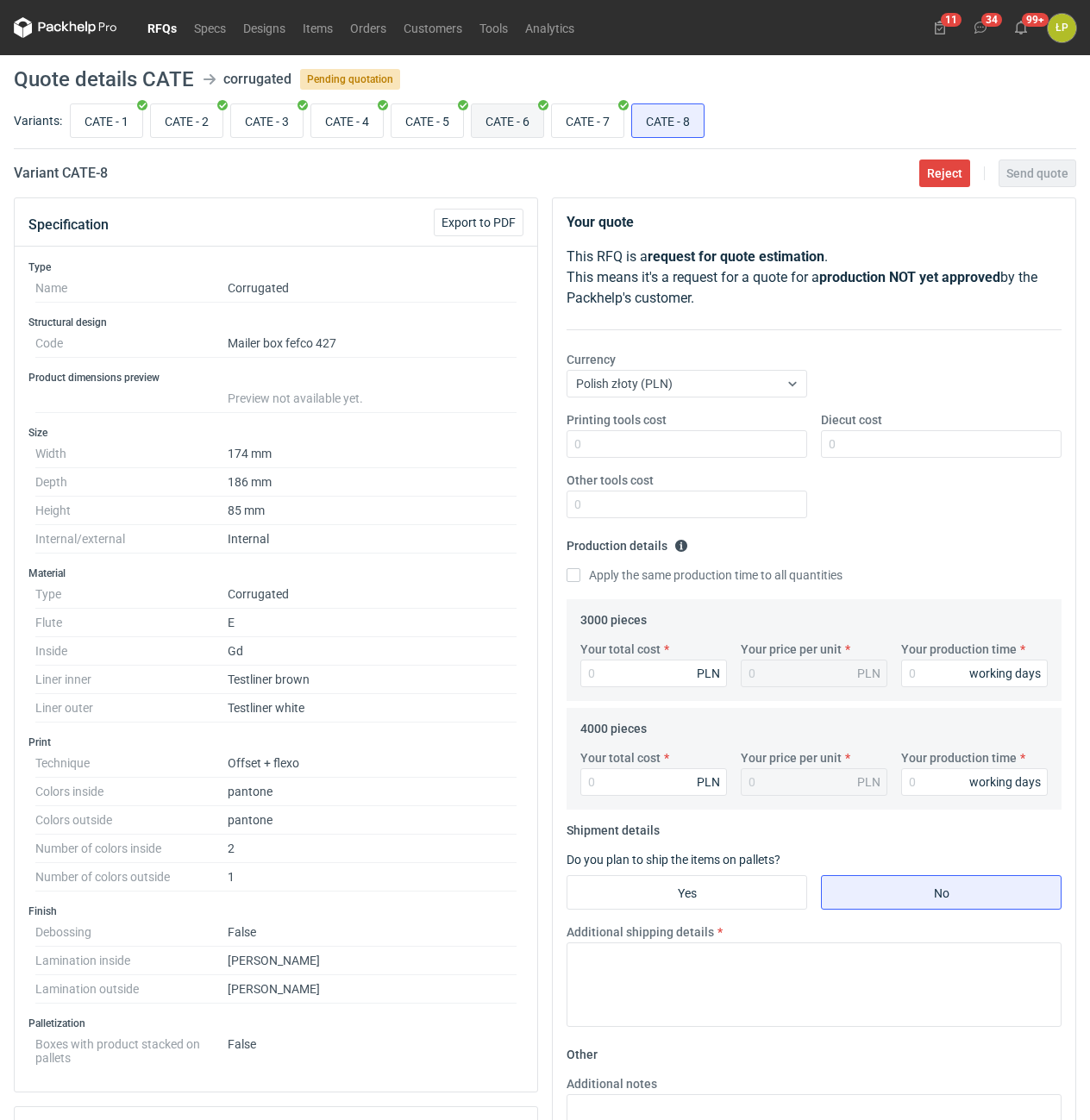
click at [519, 118] on input "CATE - 6" at bounding box center [507, 120] width 72 height 33
radio input "true"
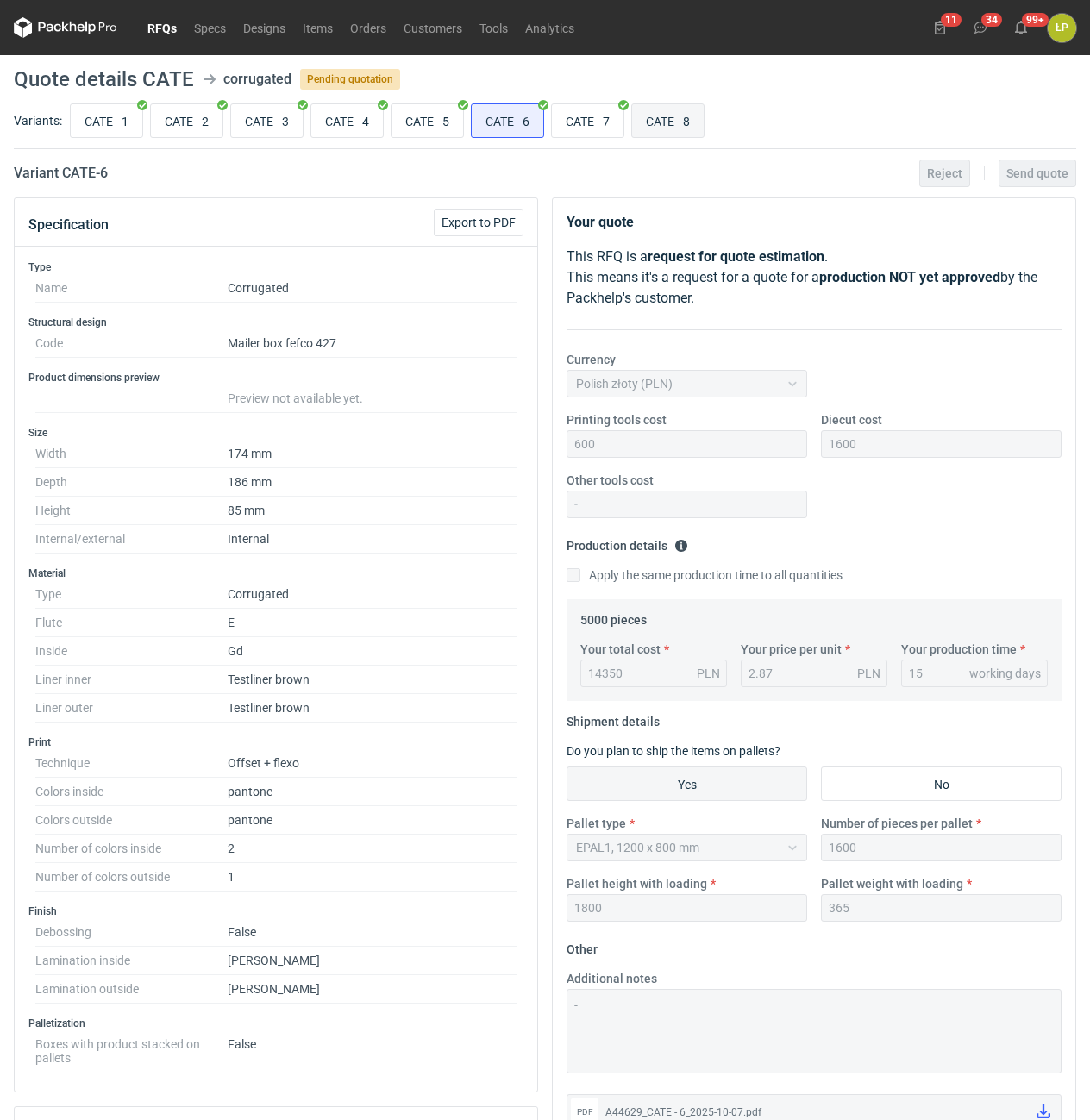
click at [658, 118] on input "CATE - 8" at bounding box center [668, 120] width 72 height 33
radio input "true"
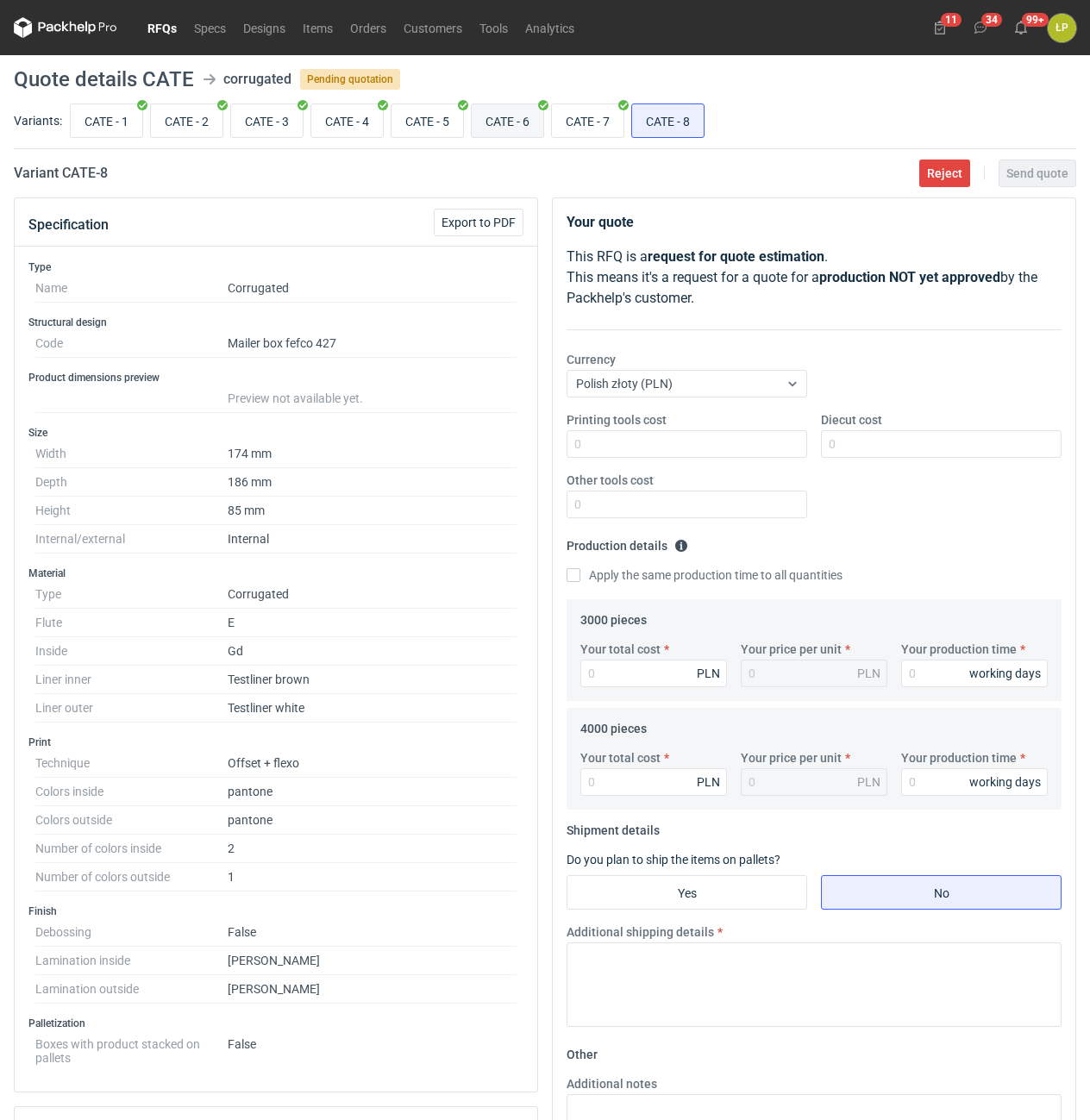
click at [523, 120] on input "CATE - 6" at bounding box center [507, 120] width 72 height 33
radio input "true"
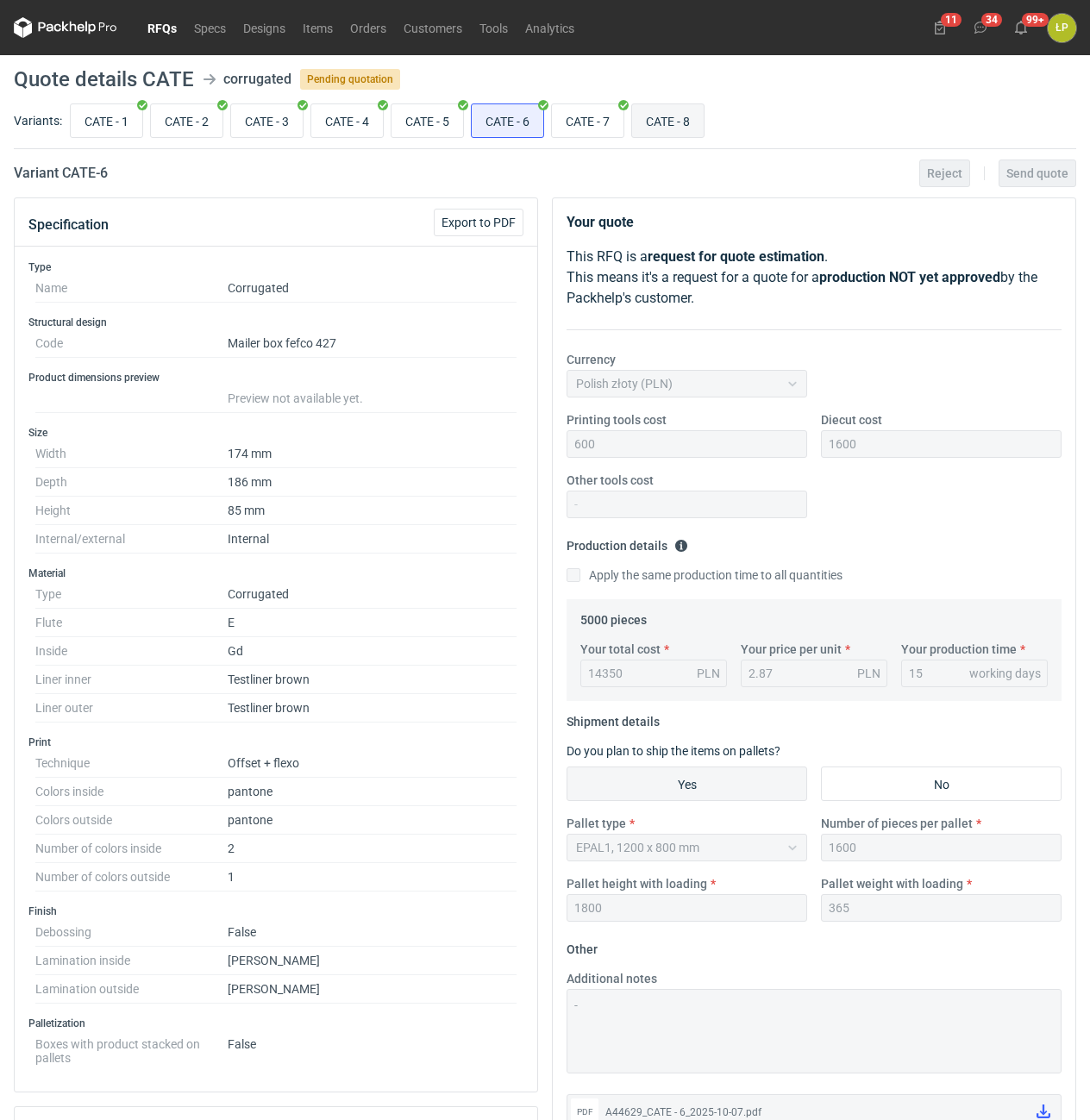
click at [656, 116] on input "CATE - 8" at bounding box center [668, 120] width 72 height 33
radio input "true"
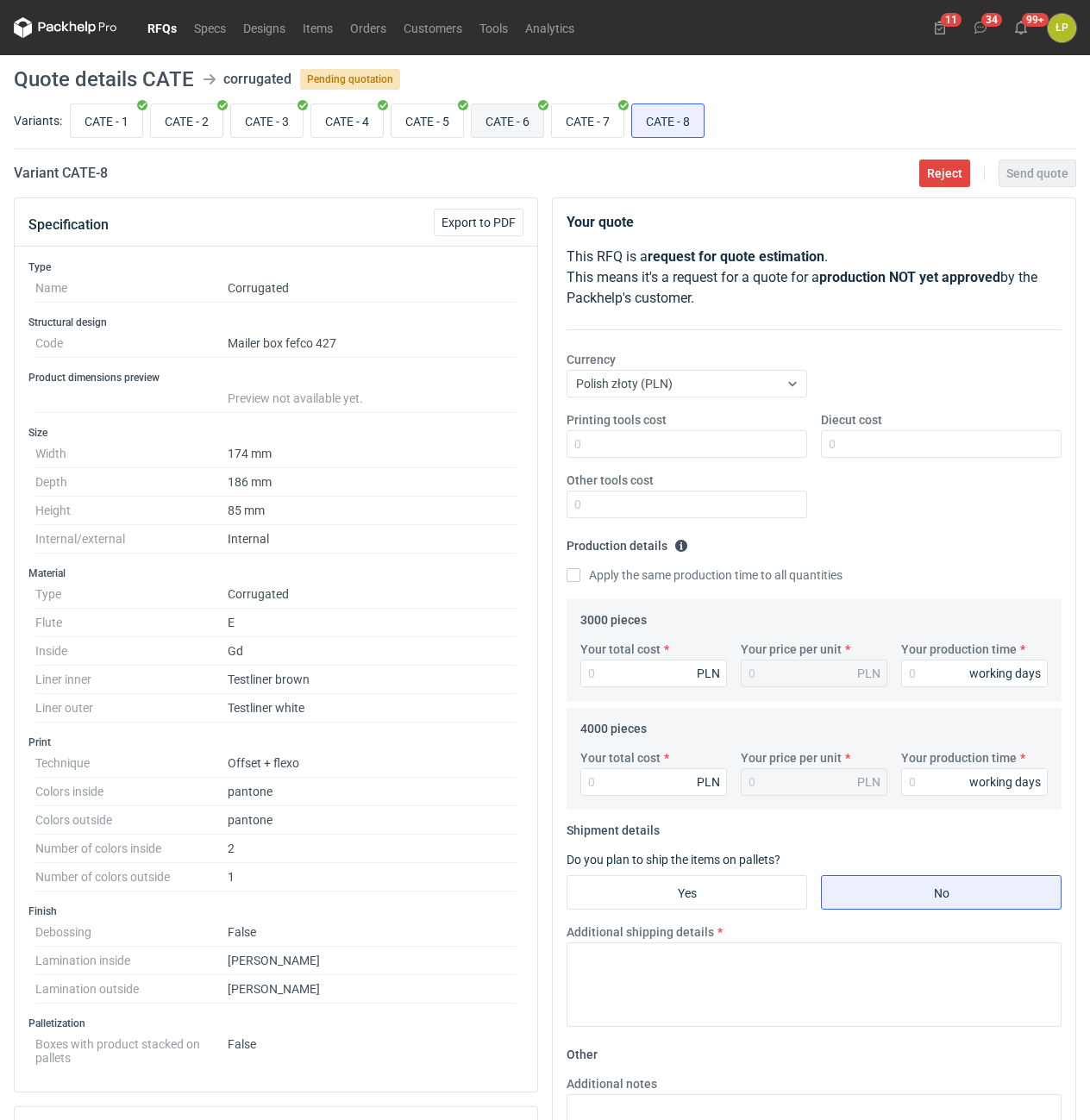
click at [520, 117] on input "CATE - 6" at bounding box center [507, 120] width 72 height 33
radio input "true"
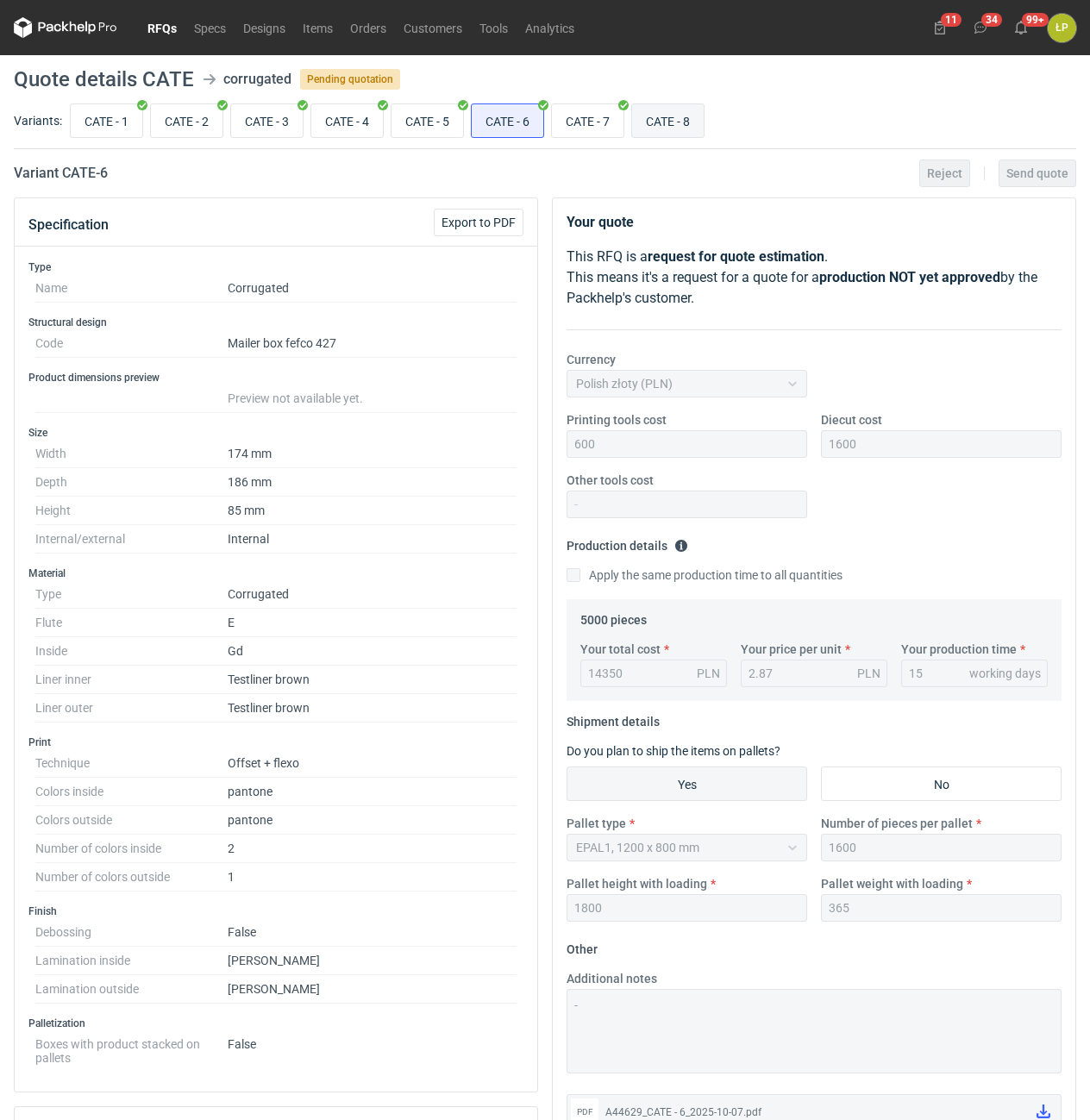
click at [671, 125] on input "CATE - 8" at bounding box center [668, 120] width 72 height 33
radio input "true"
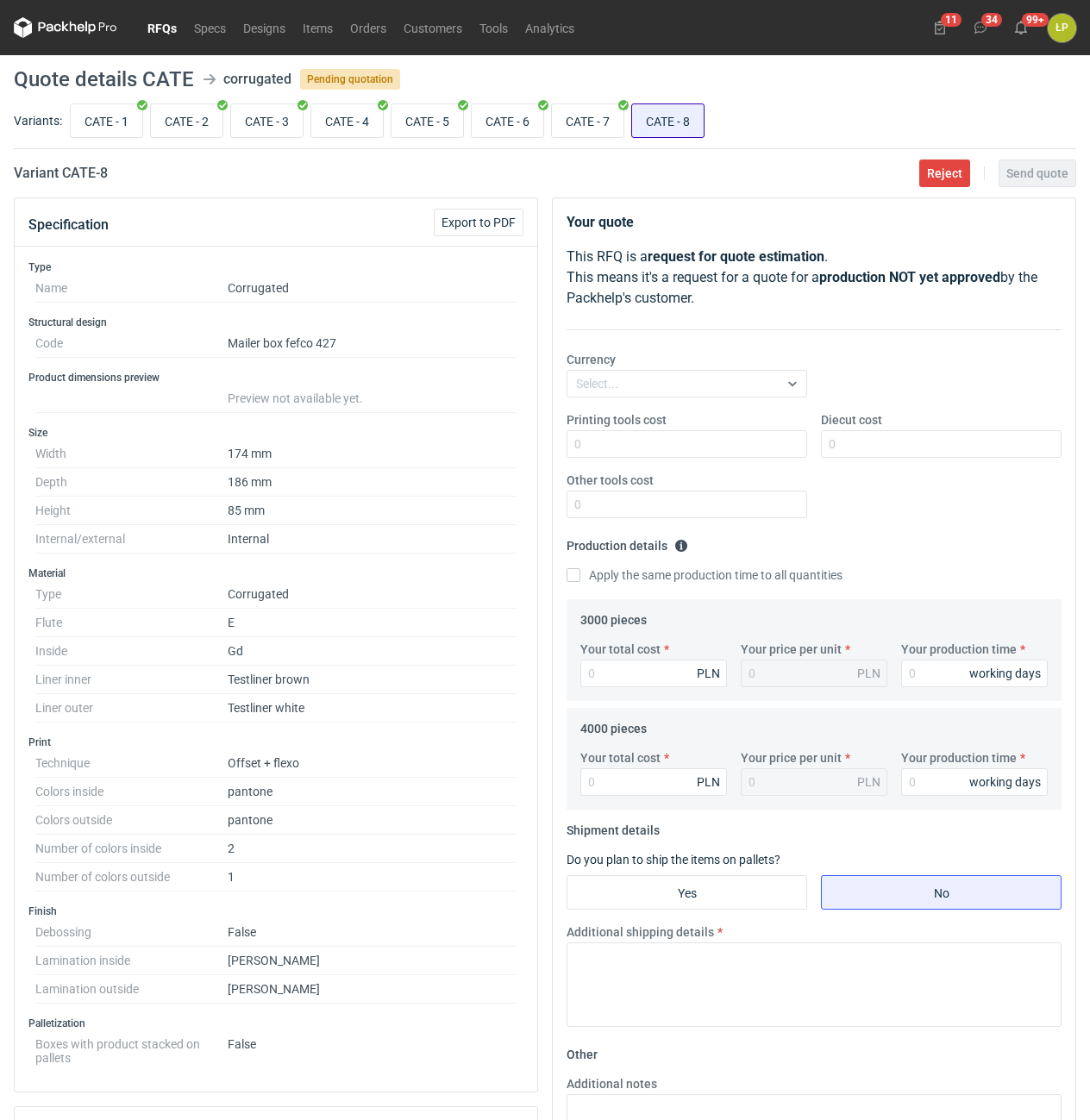
click at [671, 125] on input "CATE - 8" at bounding box center [668, 120] width 72 height 33
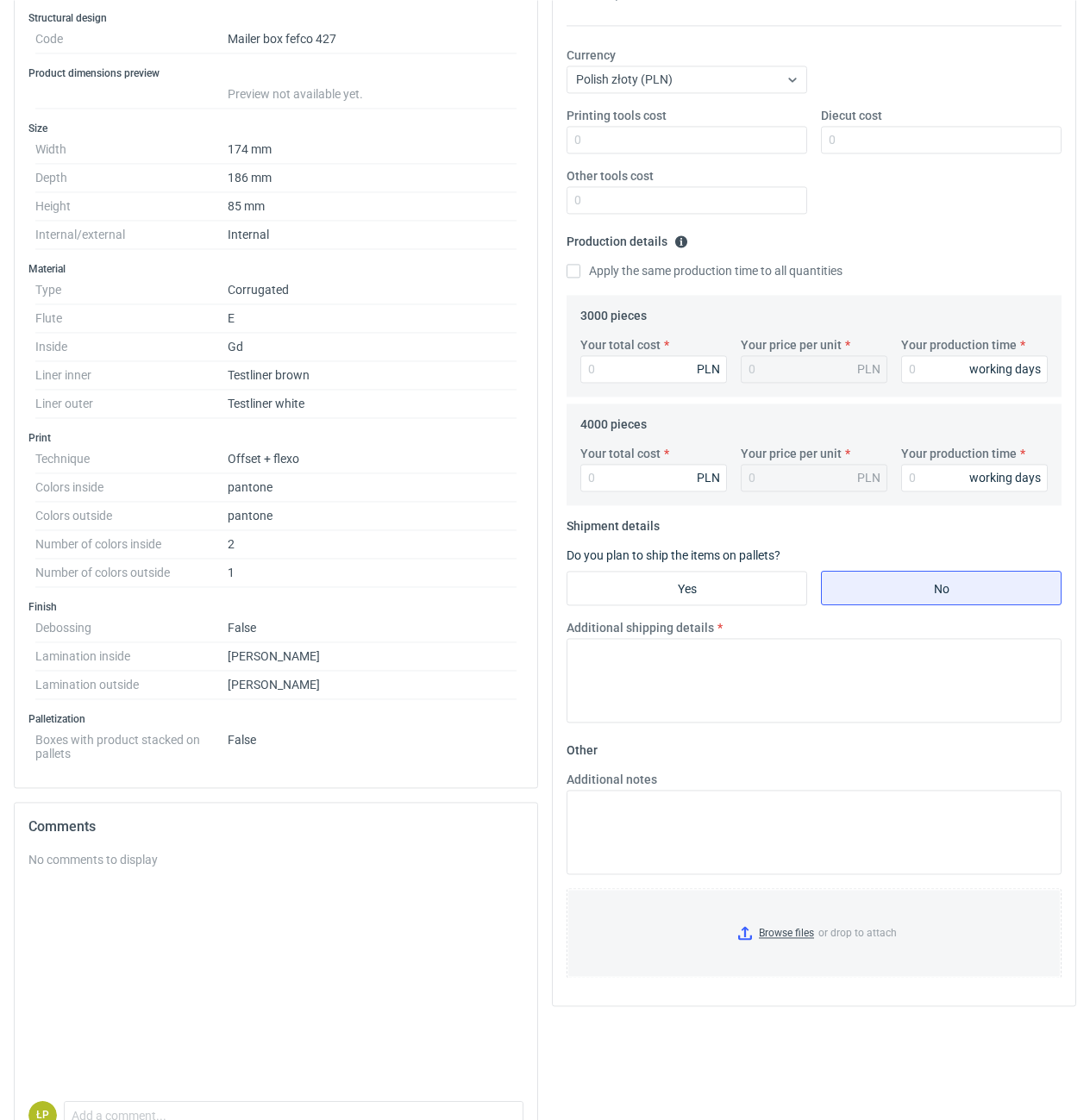
scroll to position [400, 0]
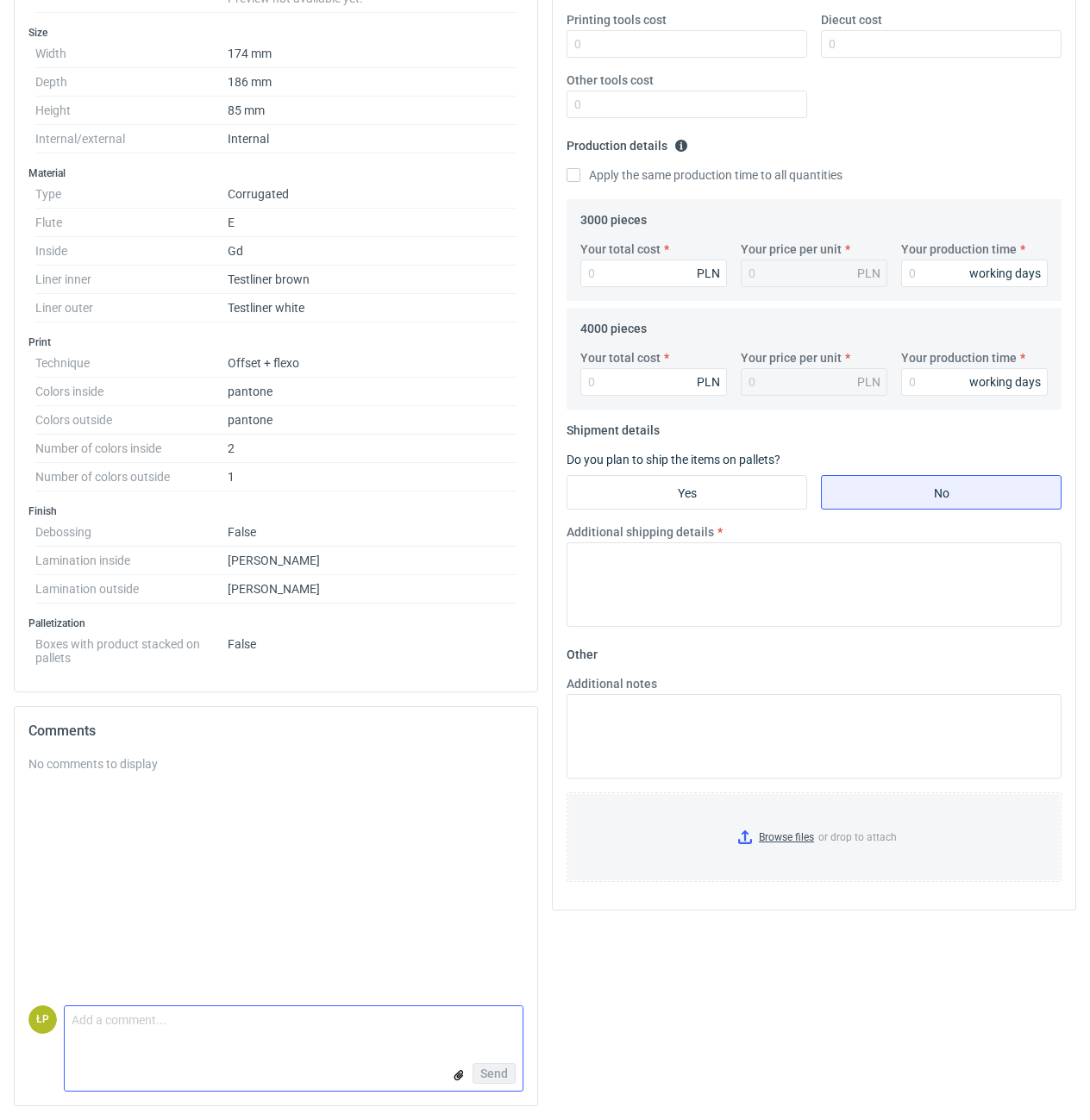
click at [336, 1031] on textarea "Comment message" at bounding box center [293, 1024] width 458 height 36
click at [113, 1027] on textarea "lamiant tylko na offsecie" at bounding box center [293, 1024] width 458 height 36
type textarea "laminat tylko na offsecie"
click at [489, 1064] on button "Send" at bounding box center [494, 1073] width 43 height 21
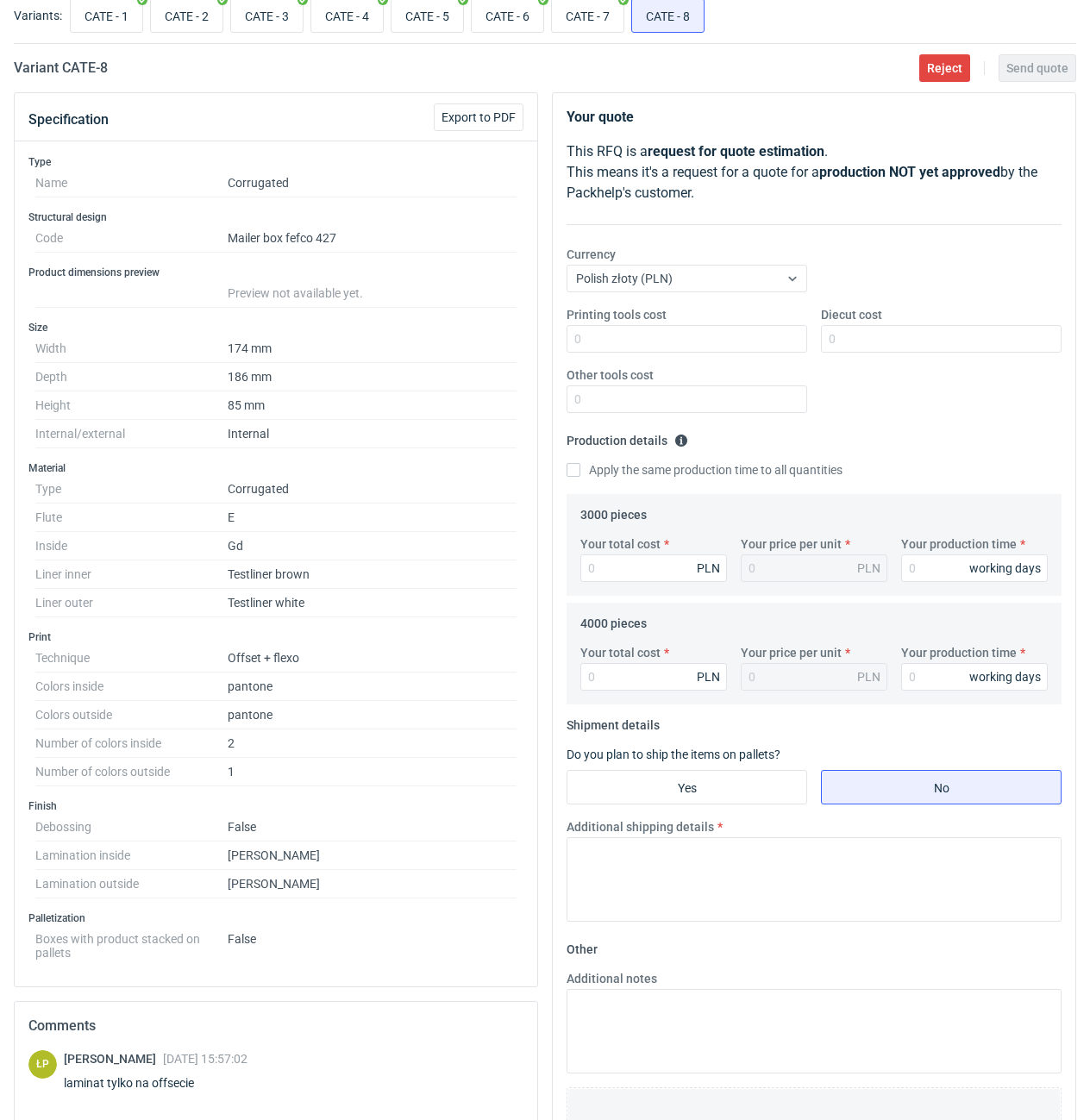
scroll to position [0, 0]
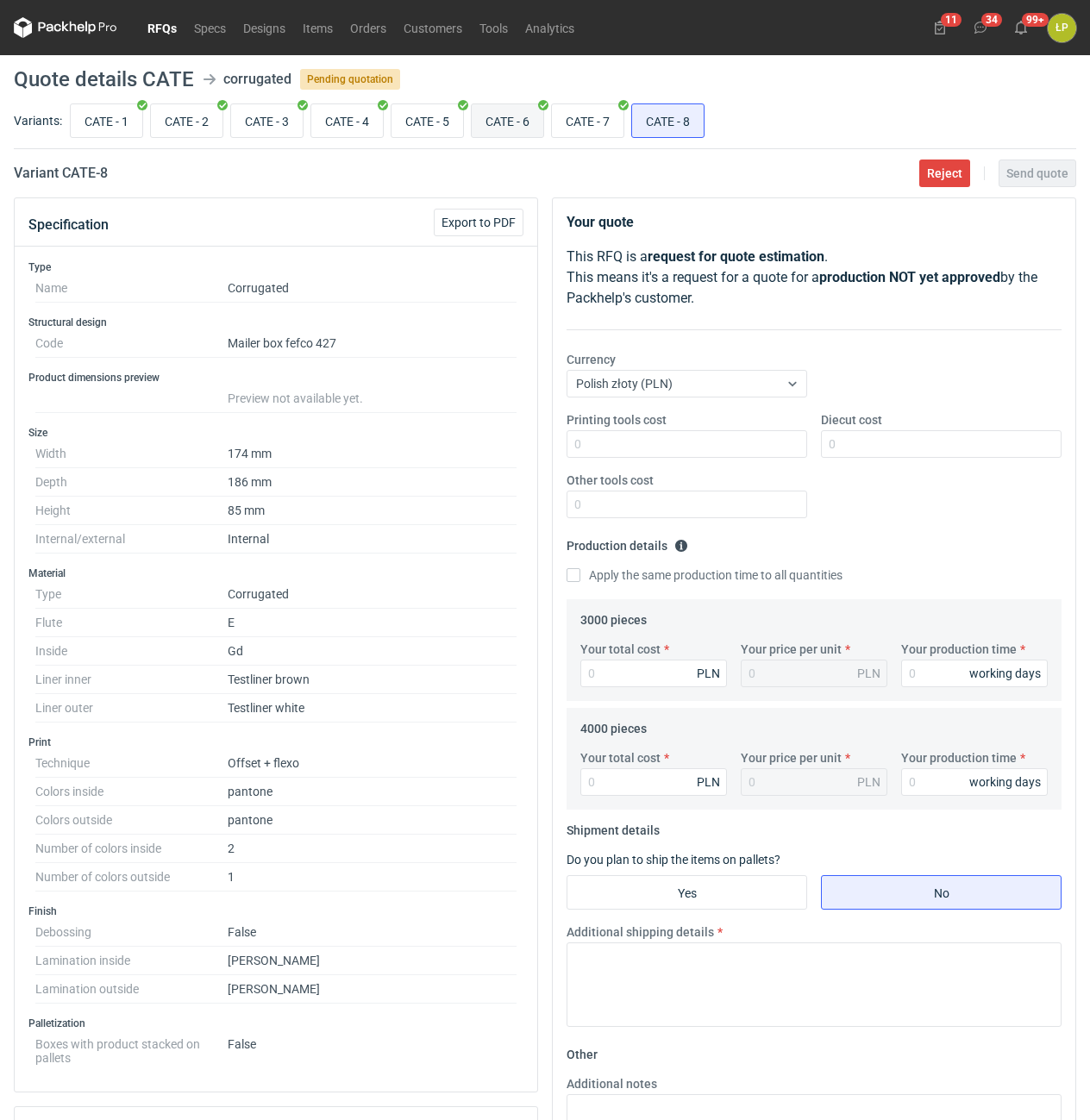
click at [516, 126] on input "CATE - 6" at bounding box center [507, 120] width 72 height 33
radio input "true"
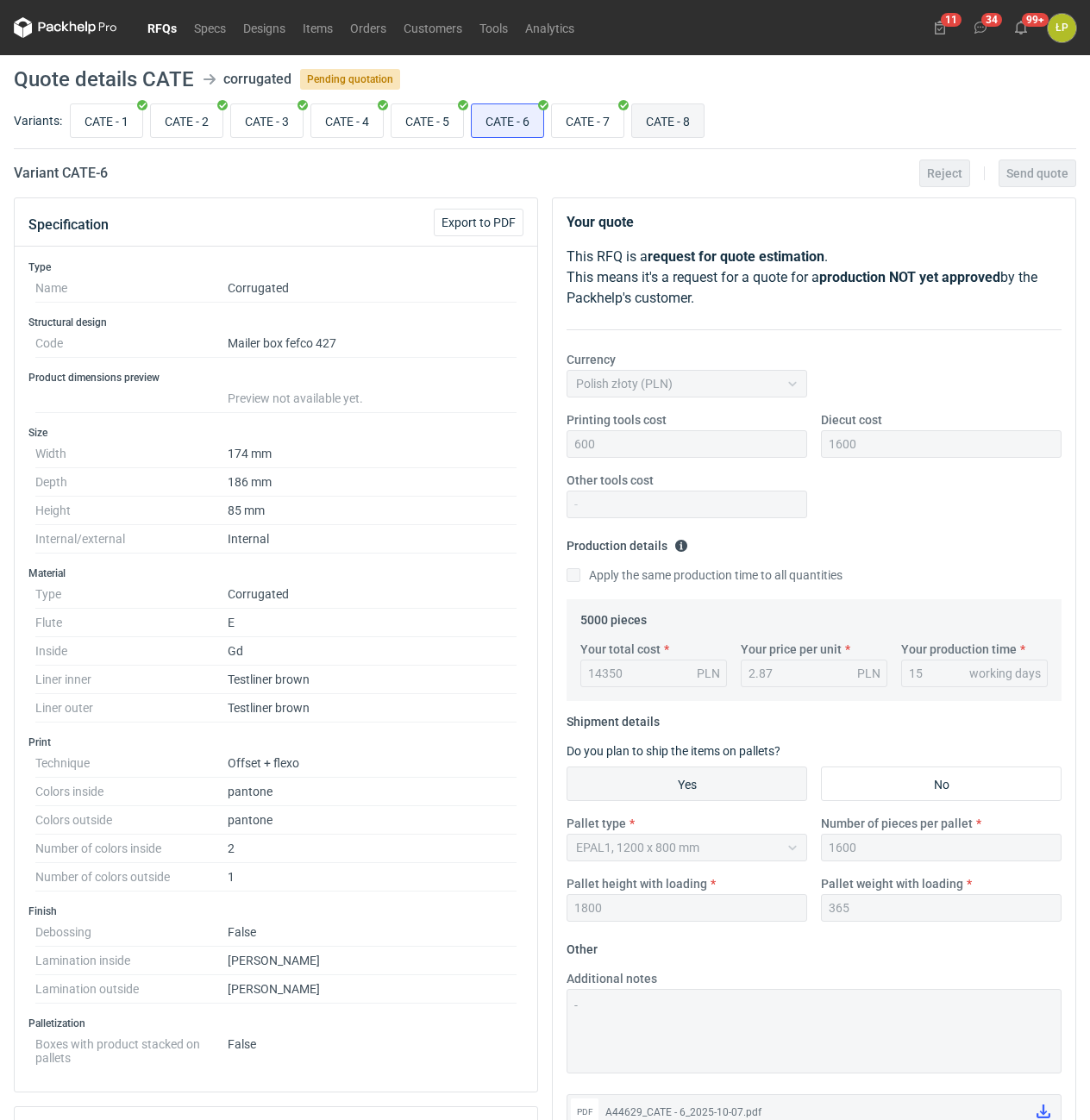
click at [672, 129] on input "CATE - 8" at bounding box center [668, 120] width 72 height 33
radio input "true"
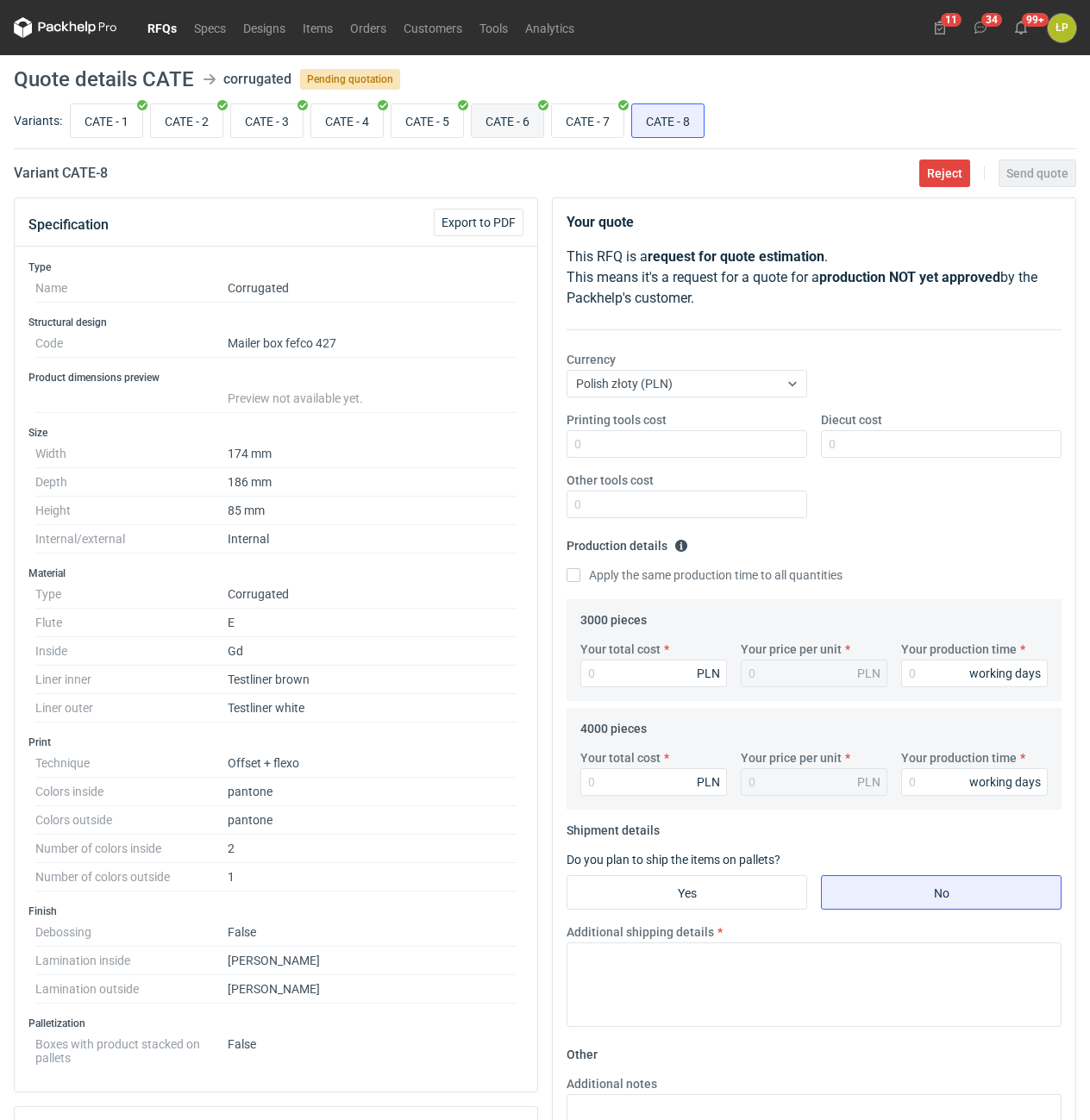
click at [527, 125] on input "CATE - 6" at bounding box center [507, 120] width 72 height 33
radio input "true"
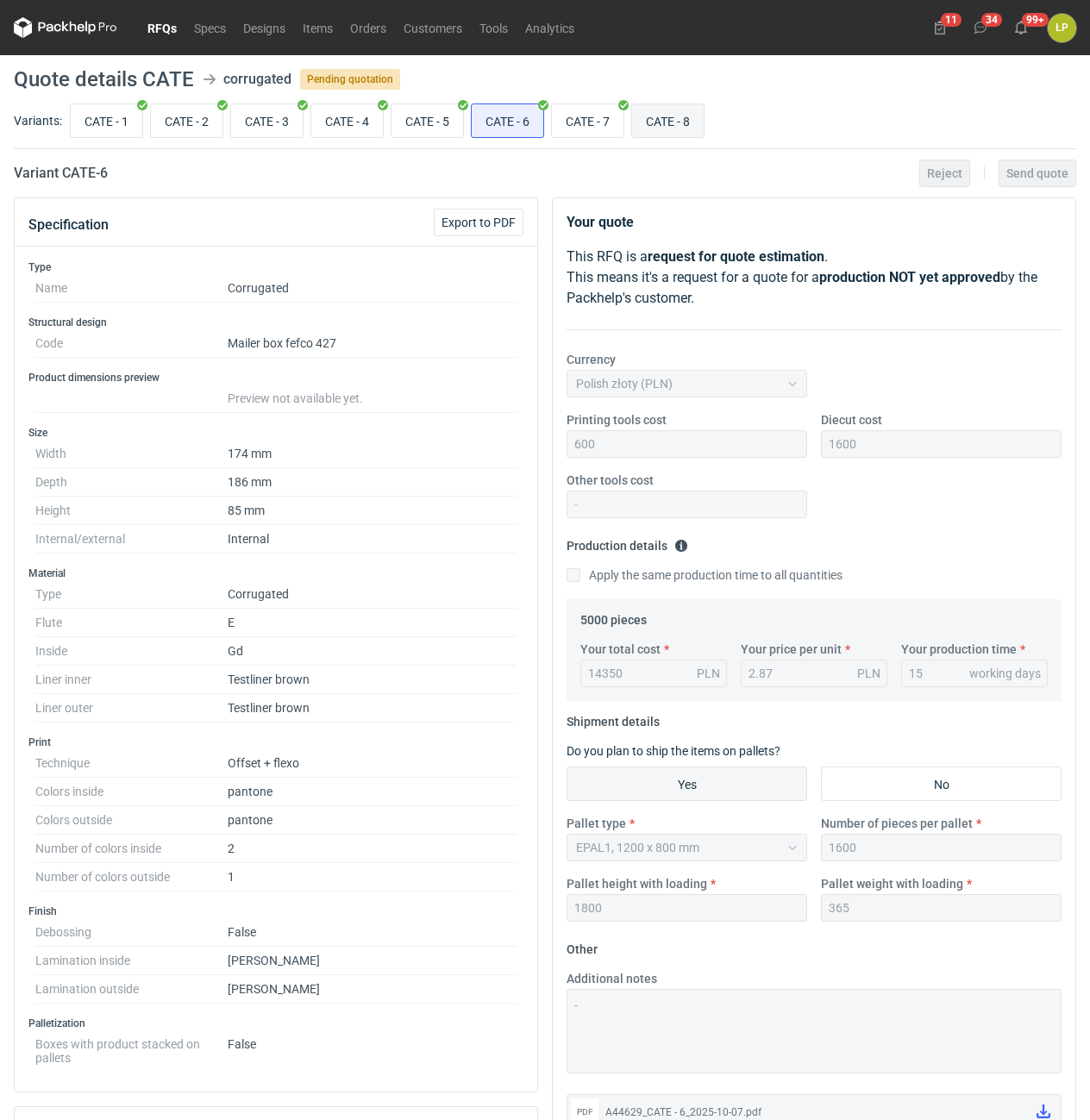
click at [652, 122] on input "CATE - 8" at bounding box center [668, 120] width 72 height 33
radio input "true"
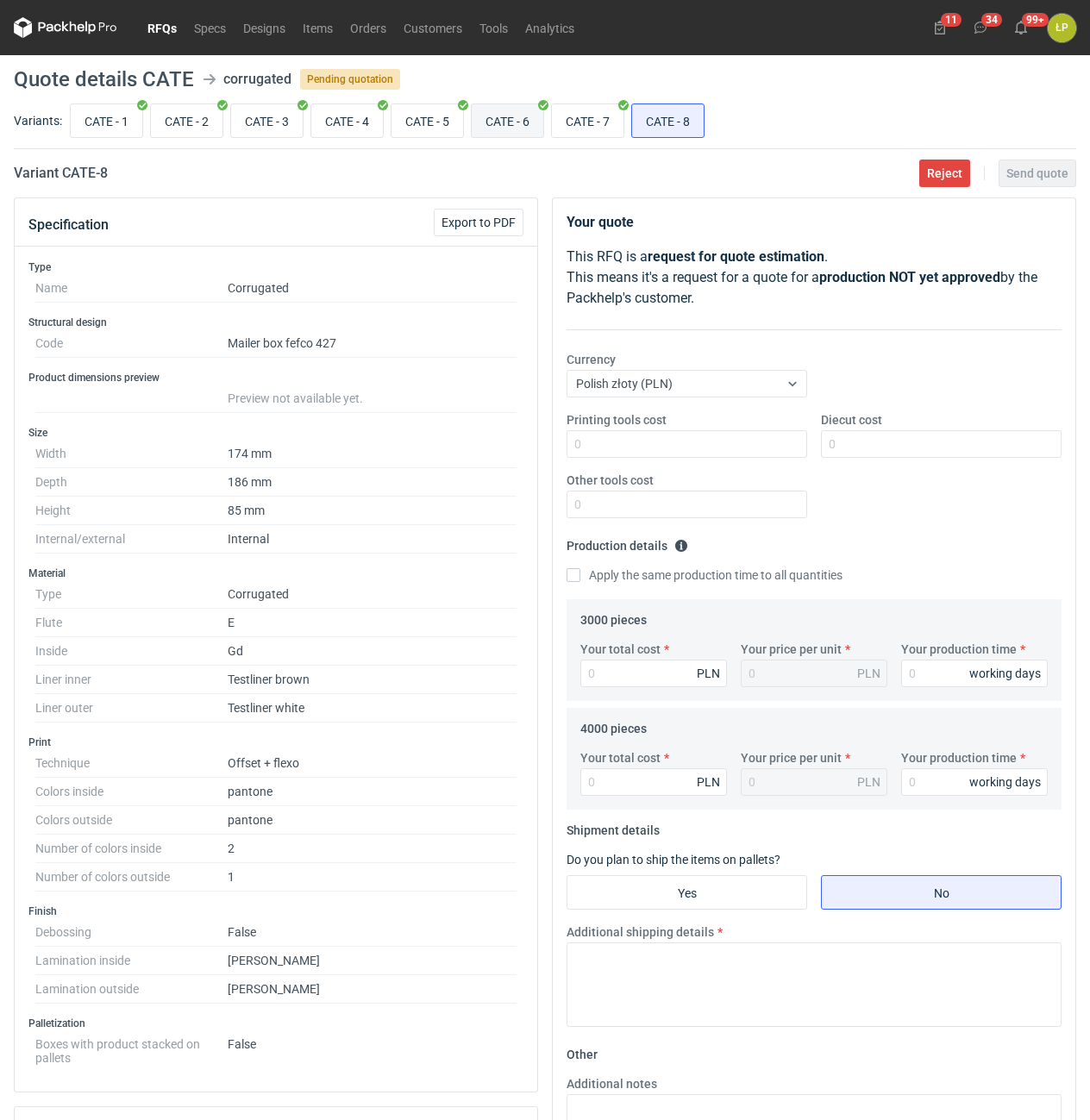
click at [500, 127] on input "CATE - 6" at bounding box center [507, 120] width 72 height 33
radio input "true"
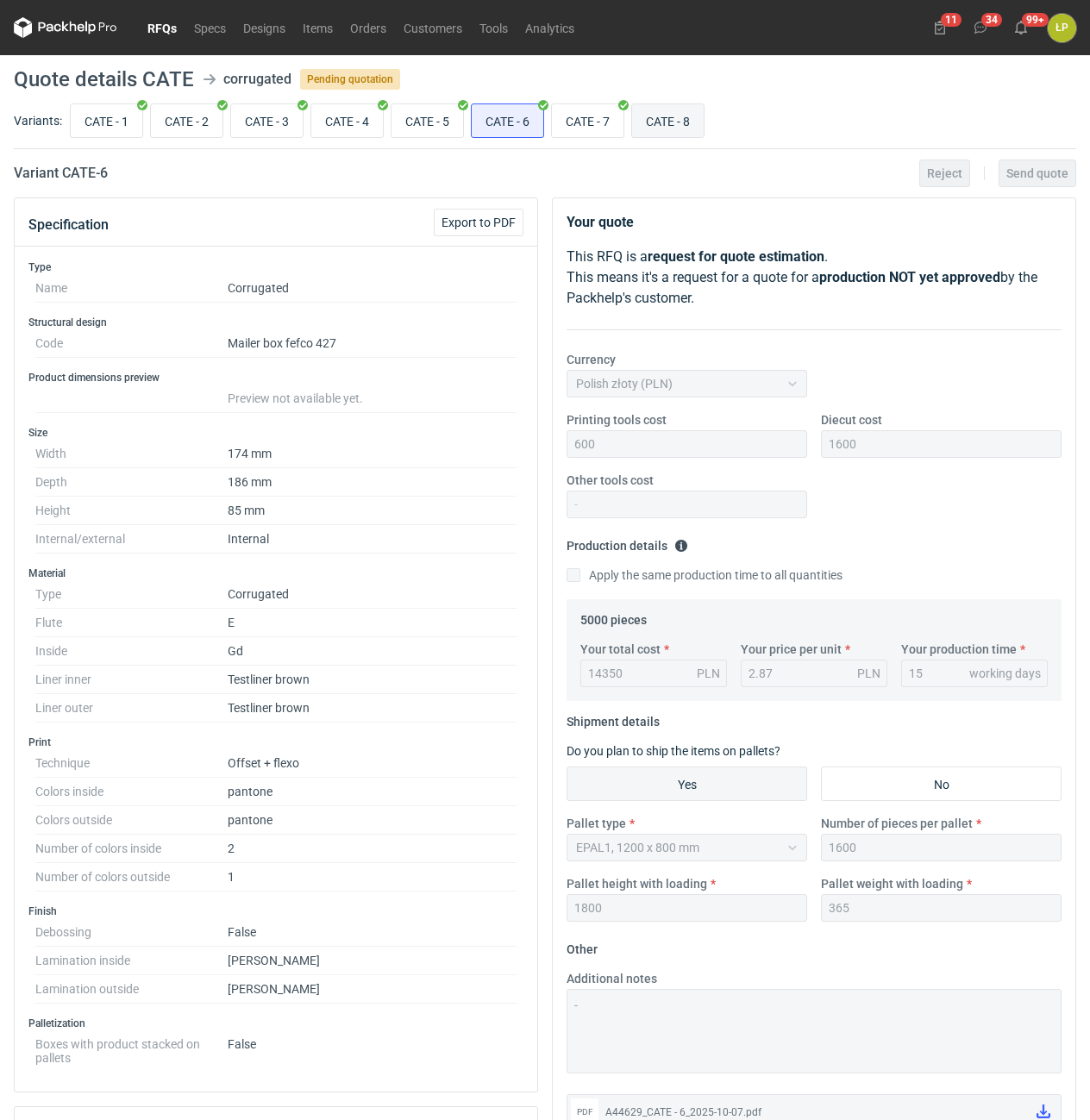
click at [686, 117] on input "CATE - 8" at bounding box center [668, 120] width 72 height 33
radio input "true"
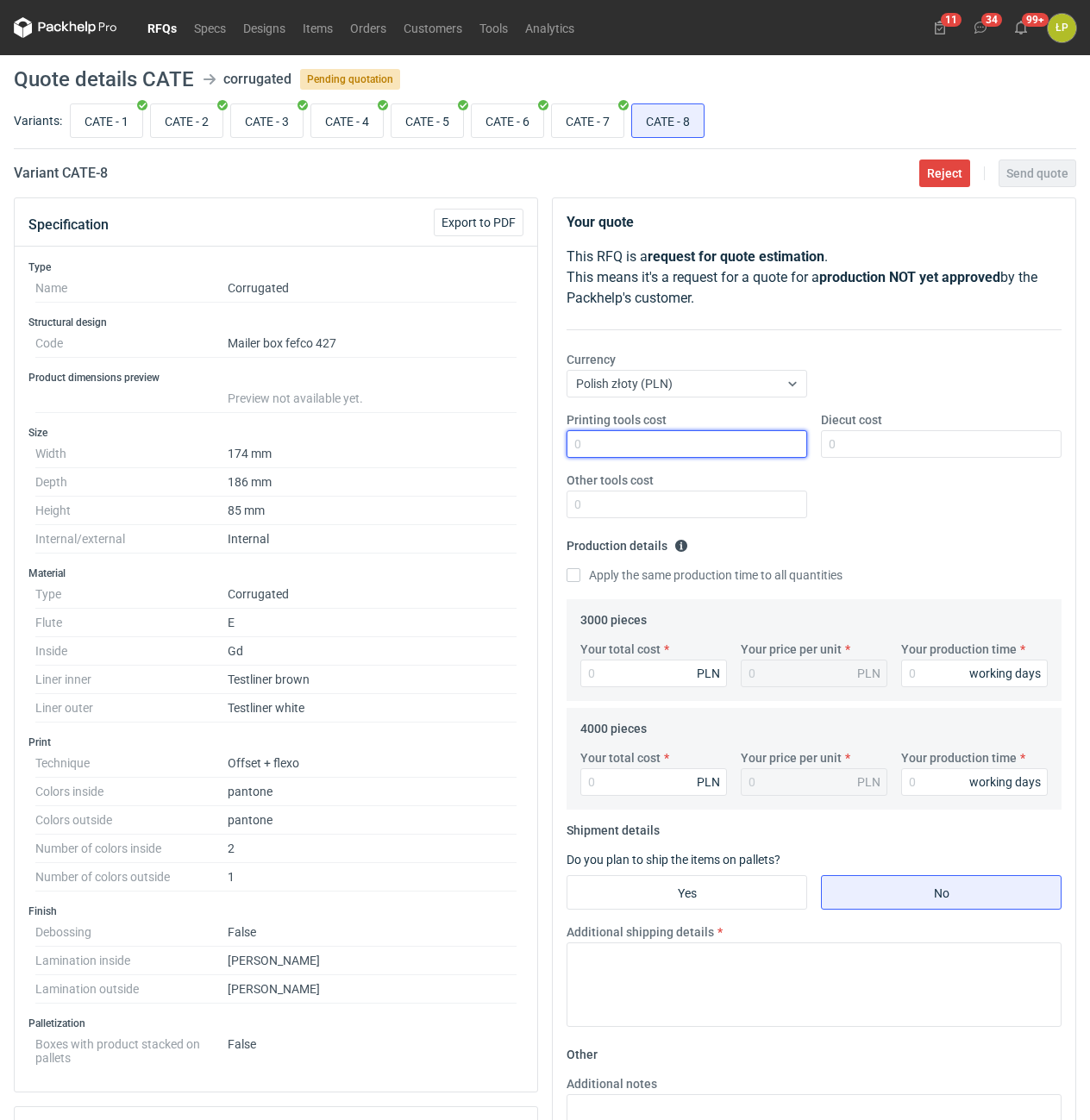
click at [759, 448] on input "Printing tools cost" at bounding box center [687, 444] width 240 height 28
click at [759, 436] on input "Printing tools cost" at bounding box center [687, 444] width 240 height 28
type input "600"
click at [861, 454] on input "Diecut cost" at bounding box center [941, 444] width 240 height 28
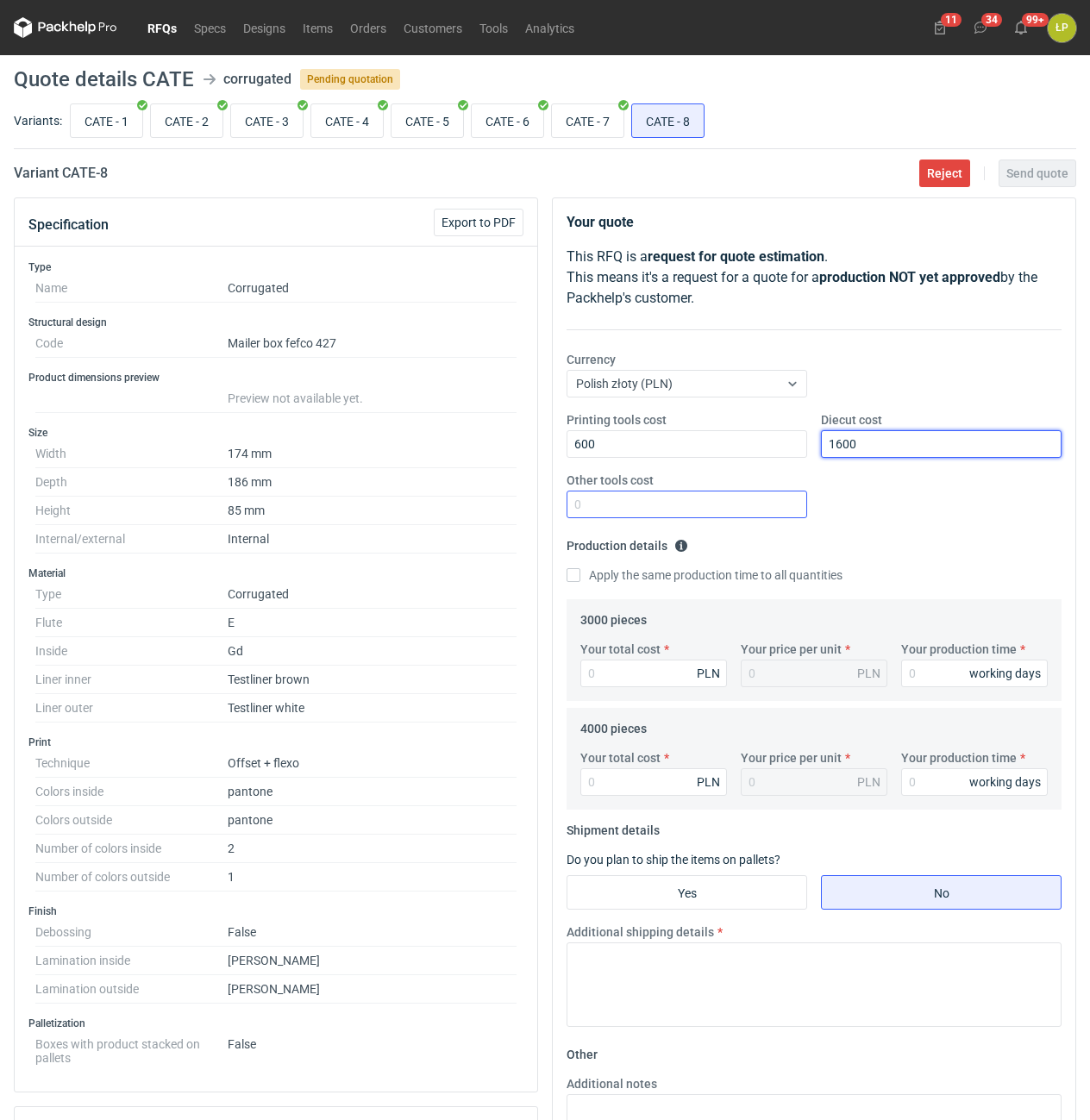
type input "1600"
click at [776, 506] on input "Other tools cost" at bounding box center [687, 504] width 240 height 28
type input "0"
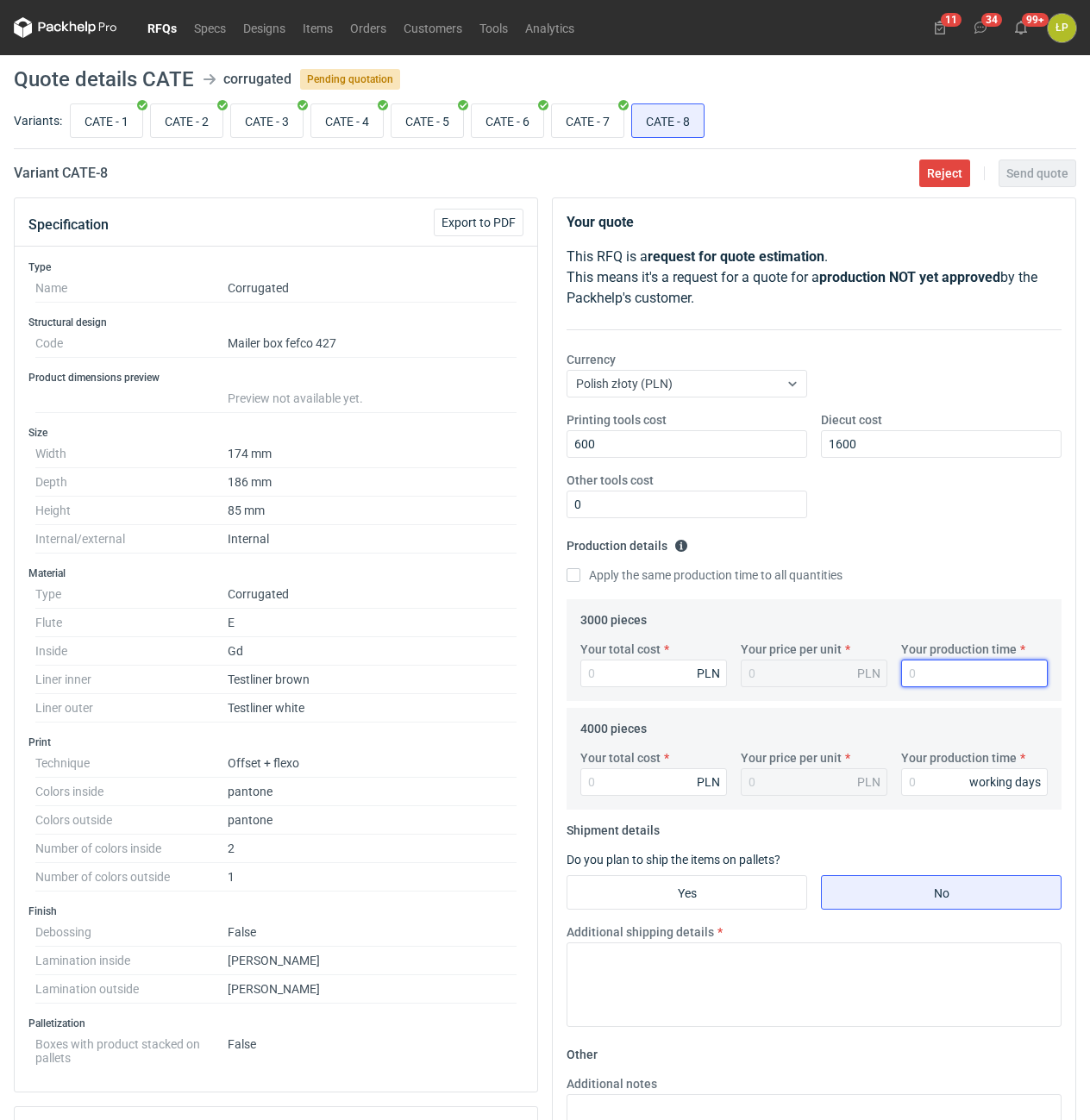
click at [924, 669] on input "Your production time" at bounding box center [974, 673] width 147 height 28
type input "15"
click at [647, 578] on label "Apply the same production time to all quantities" at bounding box center [705, 574] width 276 height 17
click at [580, 578] on input "Apply the same production time to all quantities" at bounding box center [573, 574] width 13 height 13
checkbox input "true"
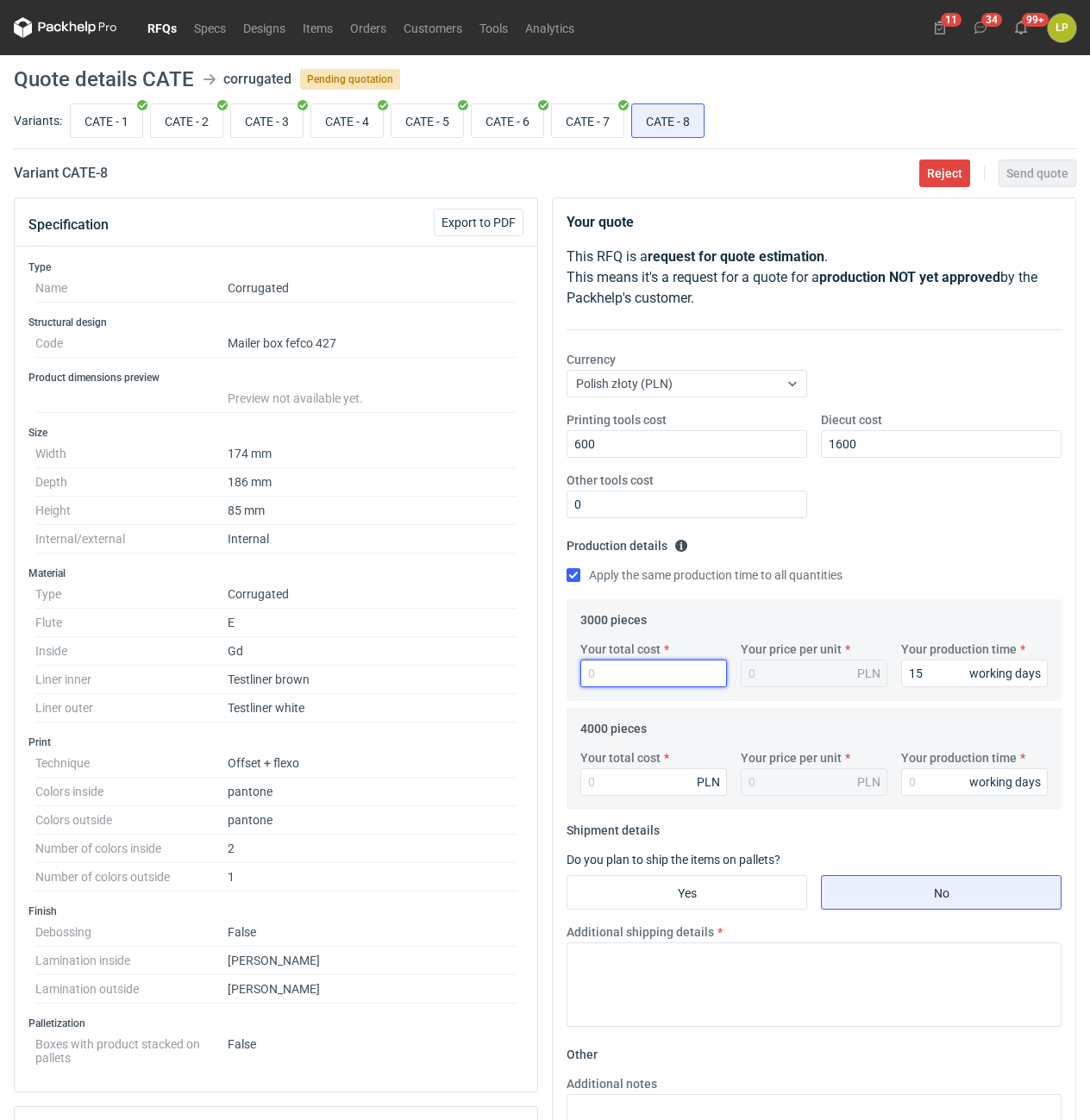
type input "15"
click at [650, 661] on input "Your total cost" at bounding box center [653, 673] width 147 height 28
type input "8970"
type input "2.99"
type input "8970"
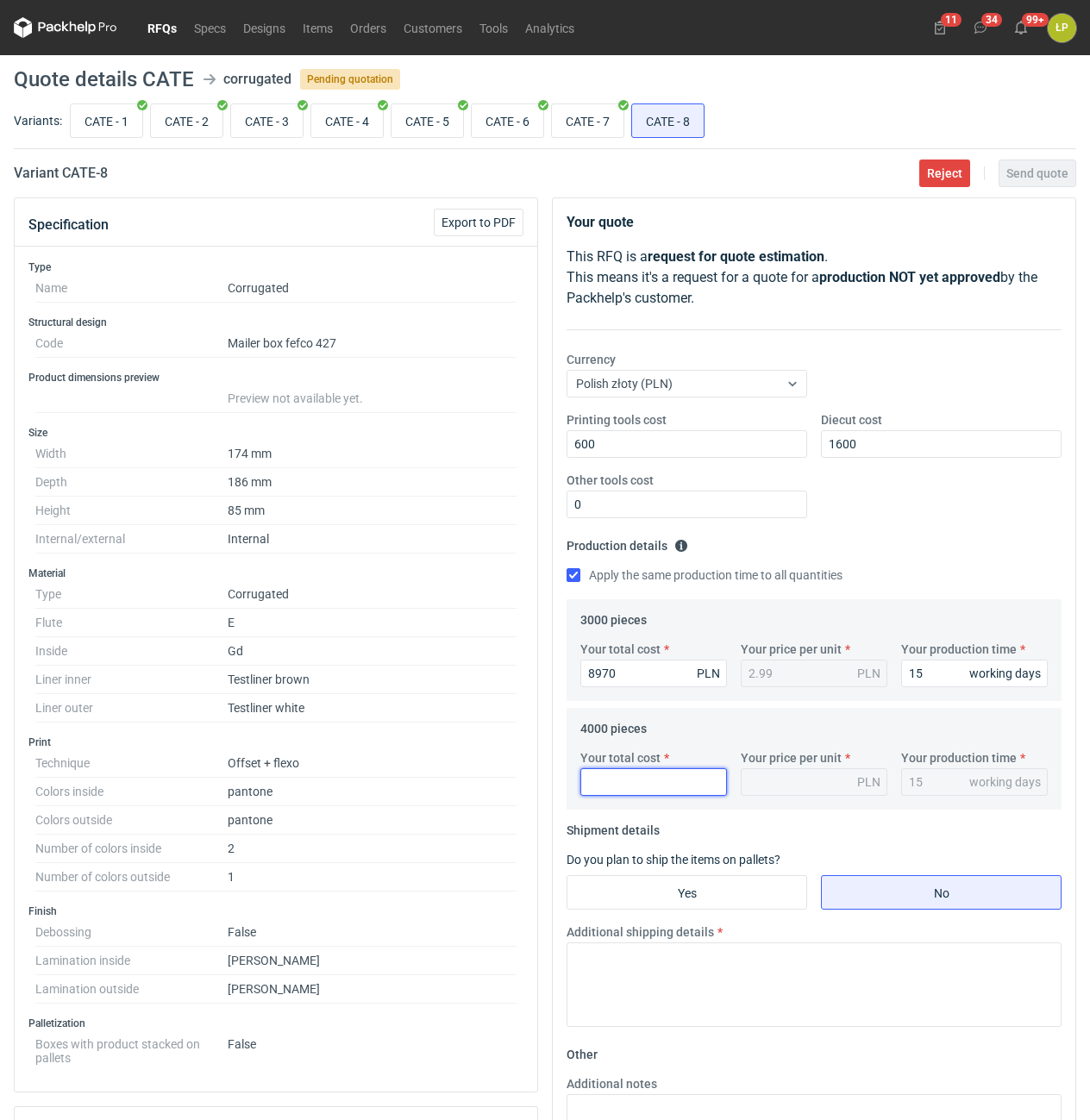
click at [658, 775] on input "Your total cost" at bounding box center [653, 781] width 147 height 28
type input "11440"
type input "2.86"
type input "11440"
click at [700, 888] on input "Yes" at bounding box center [687, 892] width 238 height 33
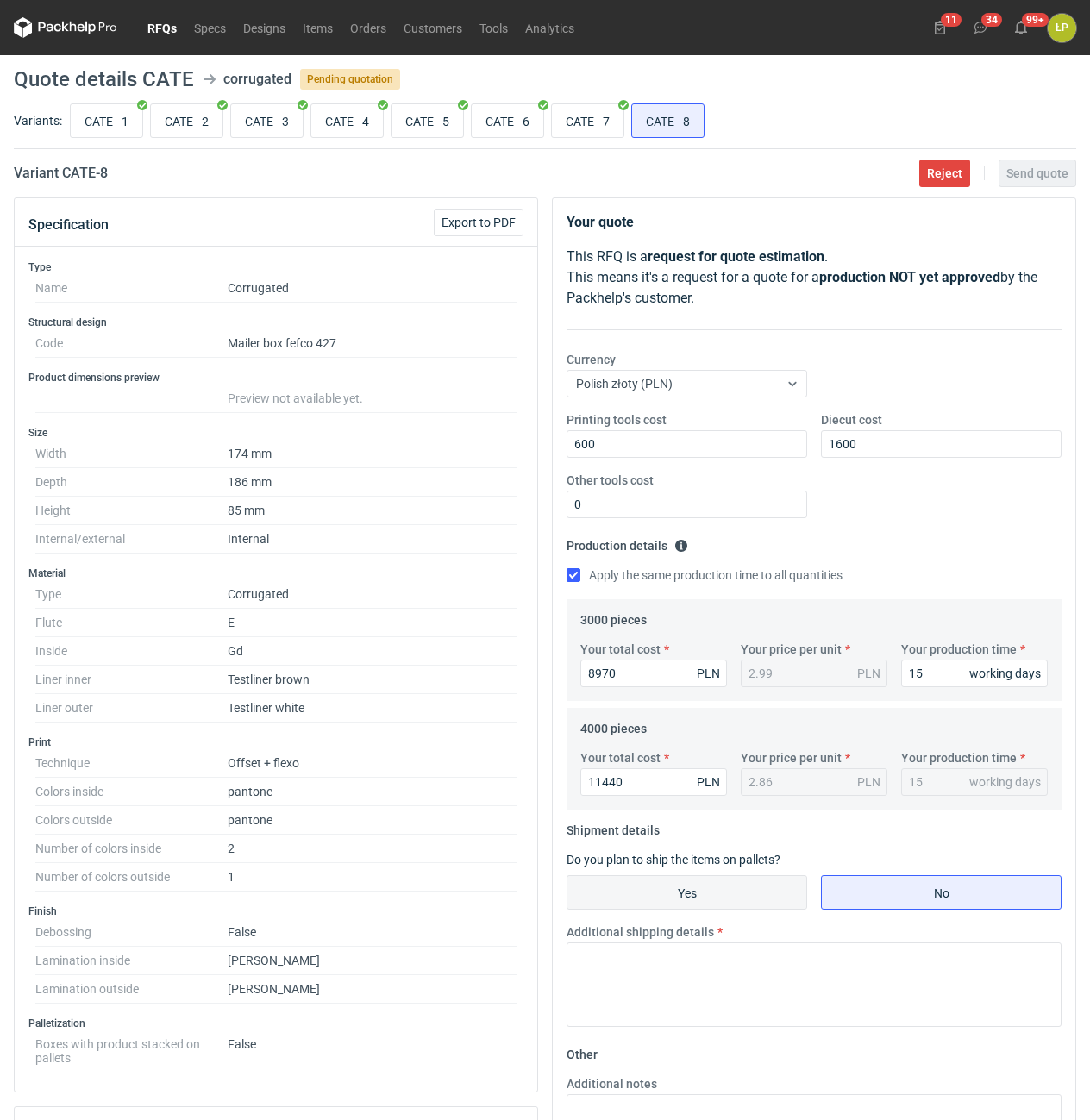
radio input "true"
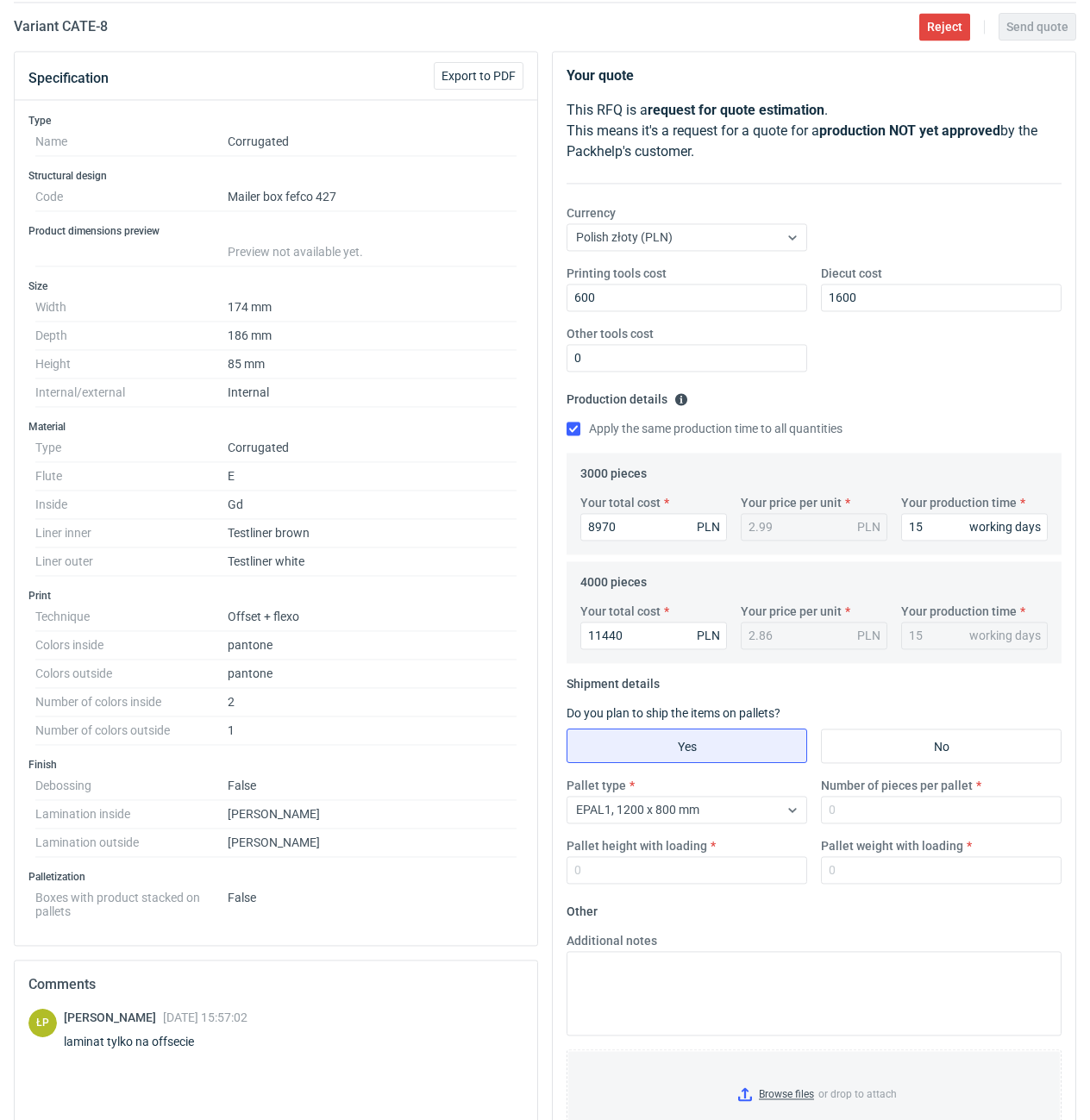
scroll to position [293, 0]
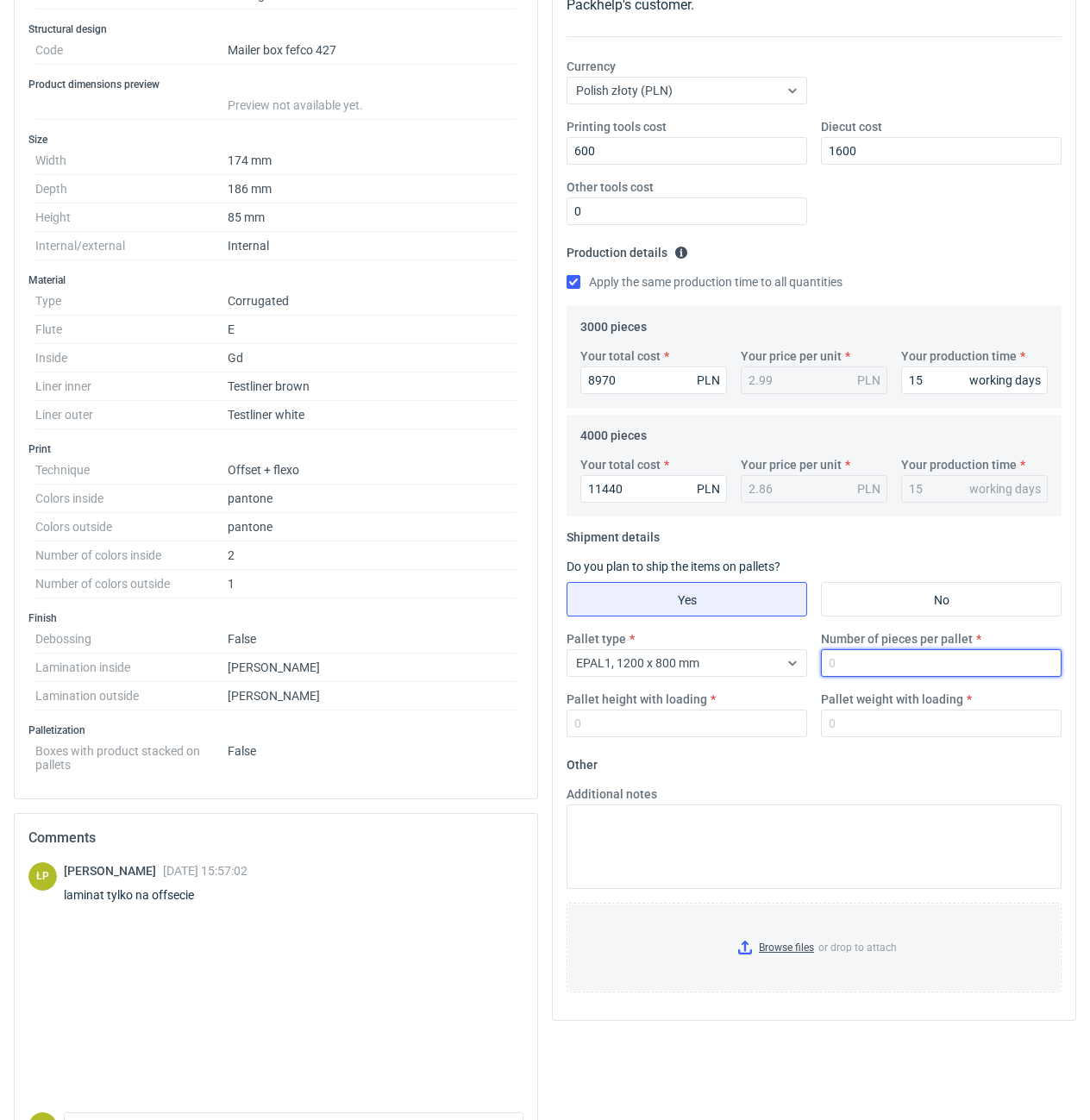
click at [872, 659] on input "Number of pieces per pallet" at bounding box center [941, 662] width 240 height 28
type input "1600"
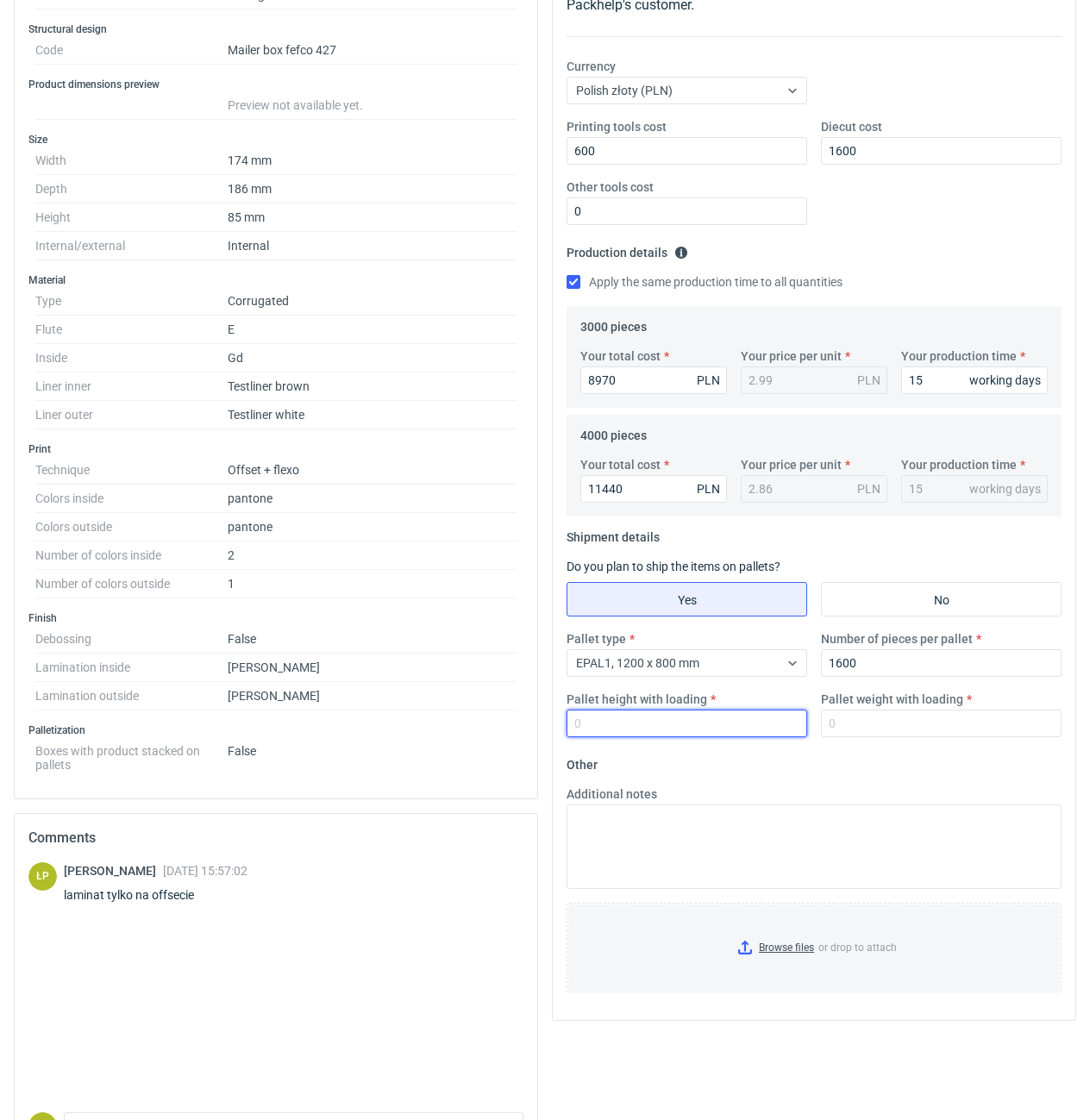
click at [759, 736] on input "Pallet height with loading" at bounding box center [687, 723] width 240 height 28
type input "1800"
click at [846, 728] on input "Pallet weight with loading" at bounding box center [941, 723] width 240 height 28
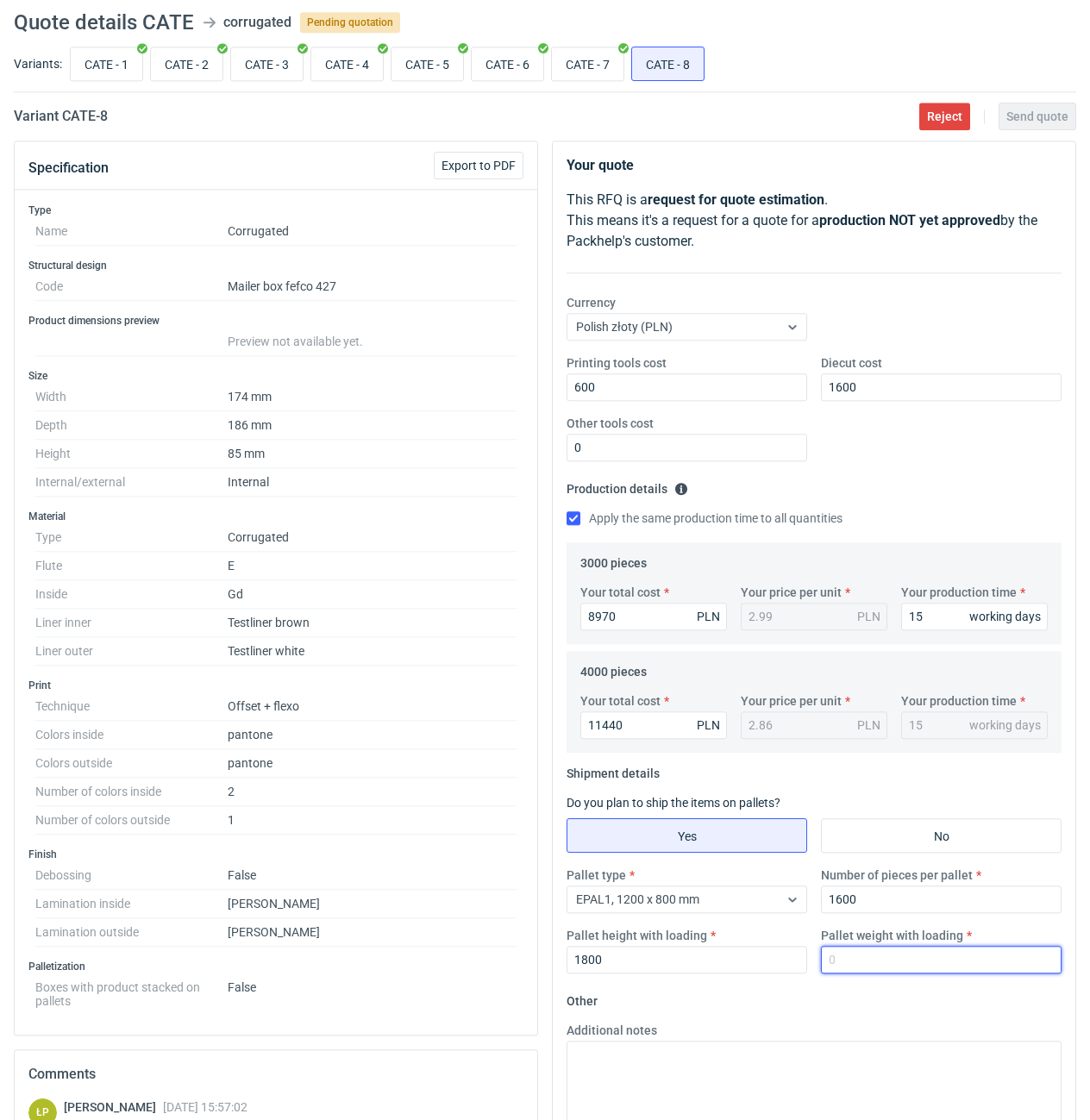
scroll to position [0, 0]
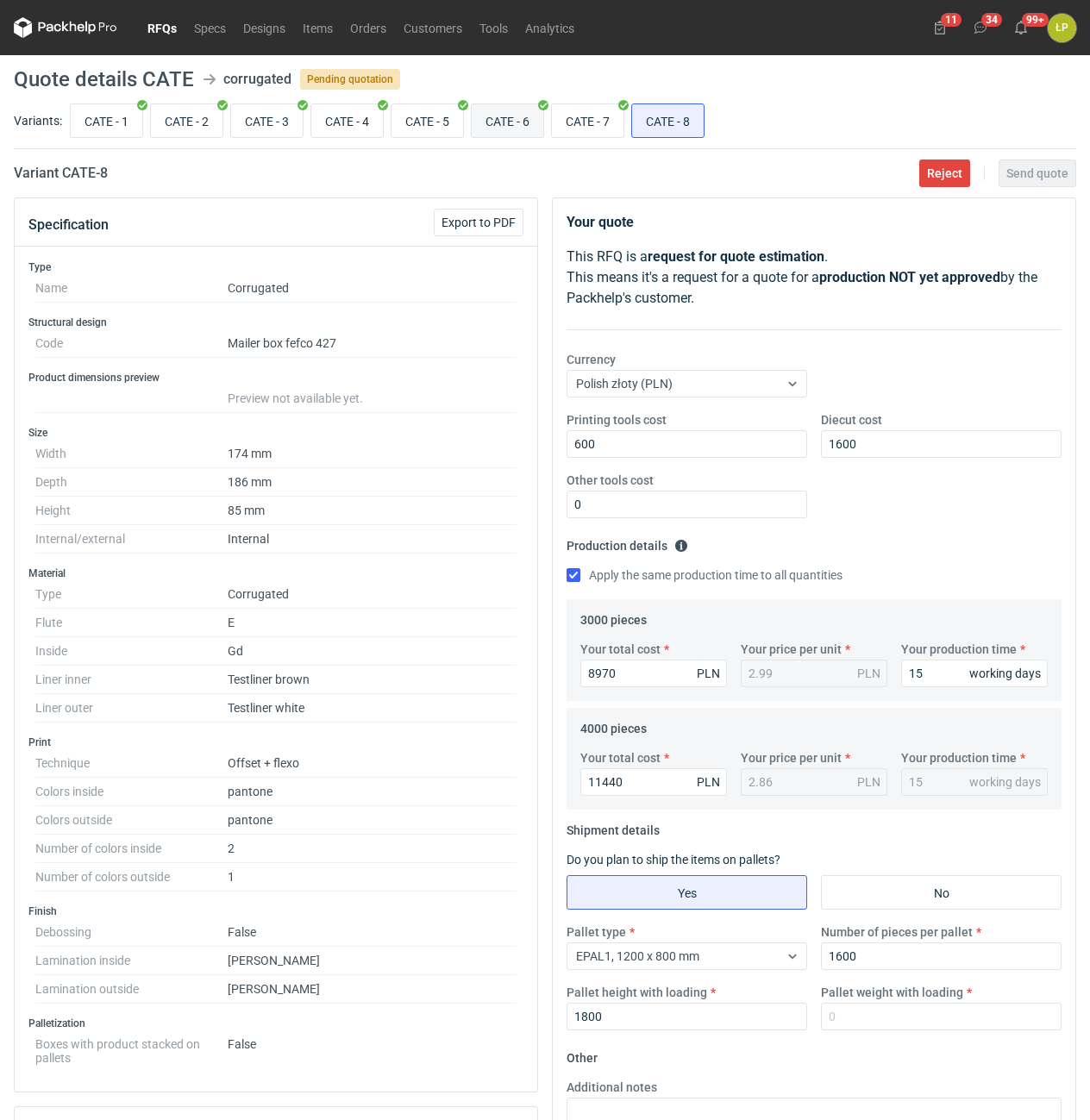
click at [500, 124] on input "CATE - 6" at bounding box center [507, 120] width 72 height 33
radio input "true"
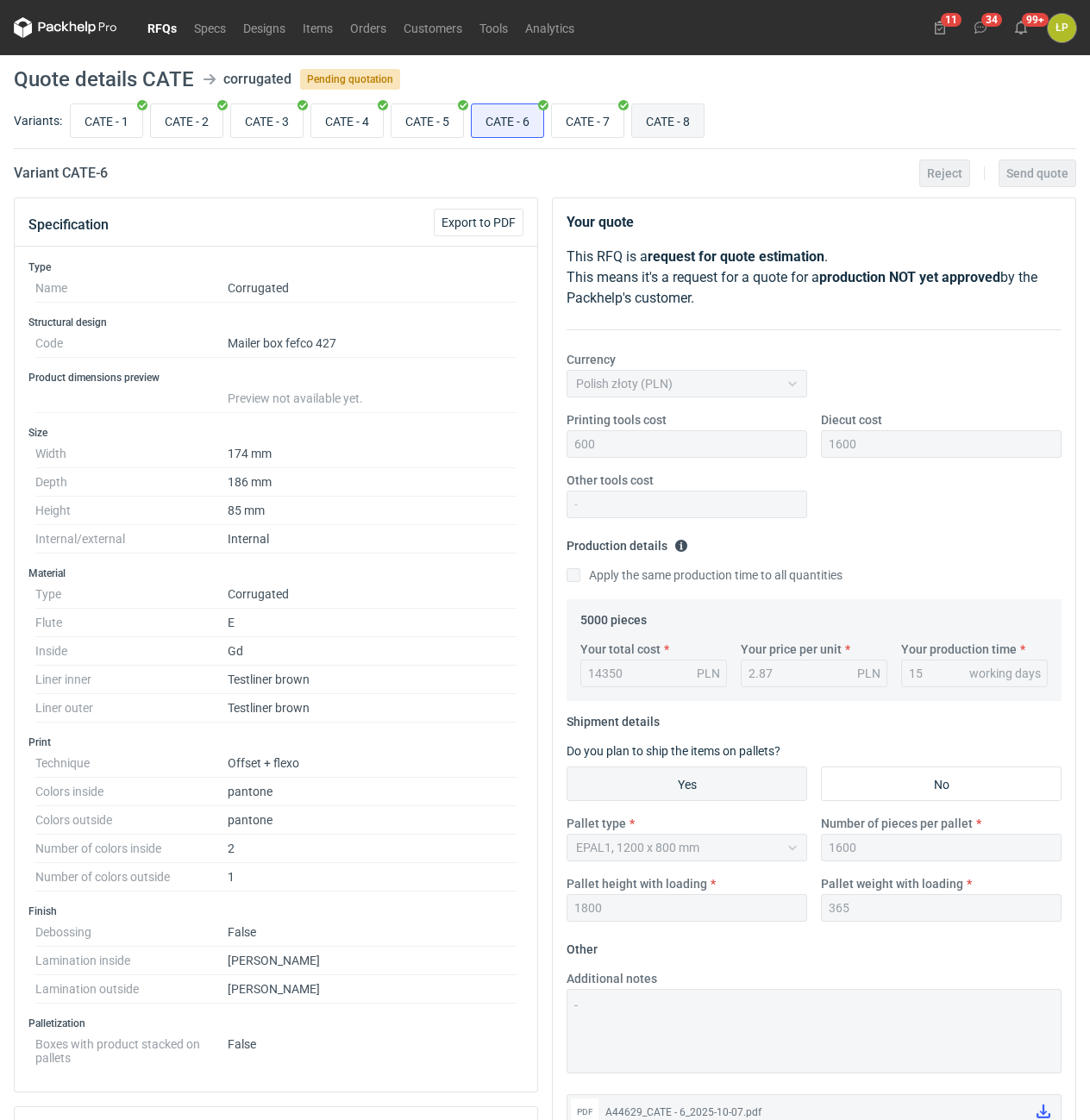
click at [696, 133] on input "CATE - 8" at bounding box center [668, 120] width 72 height 33
radio input "true"
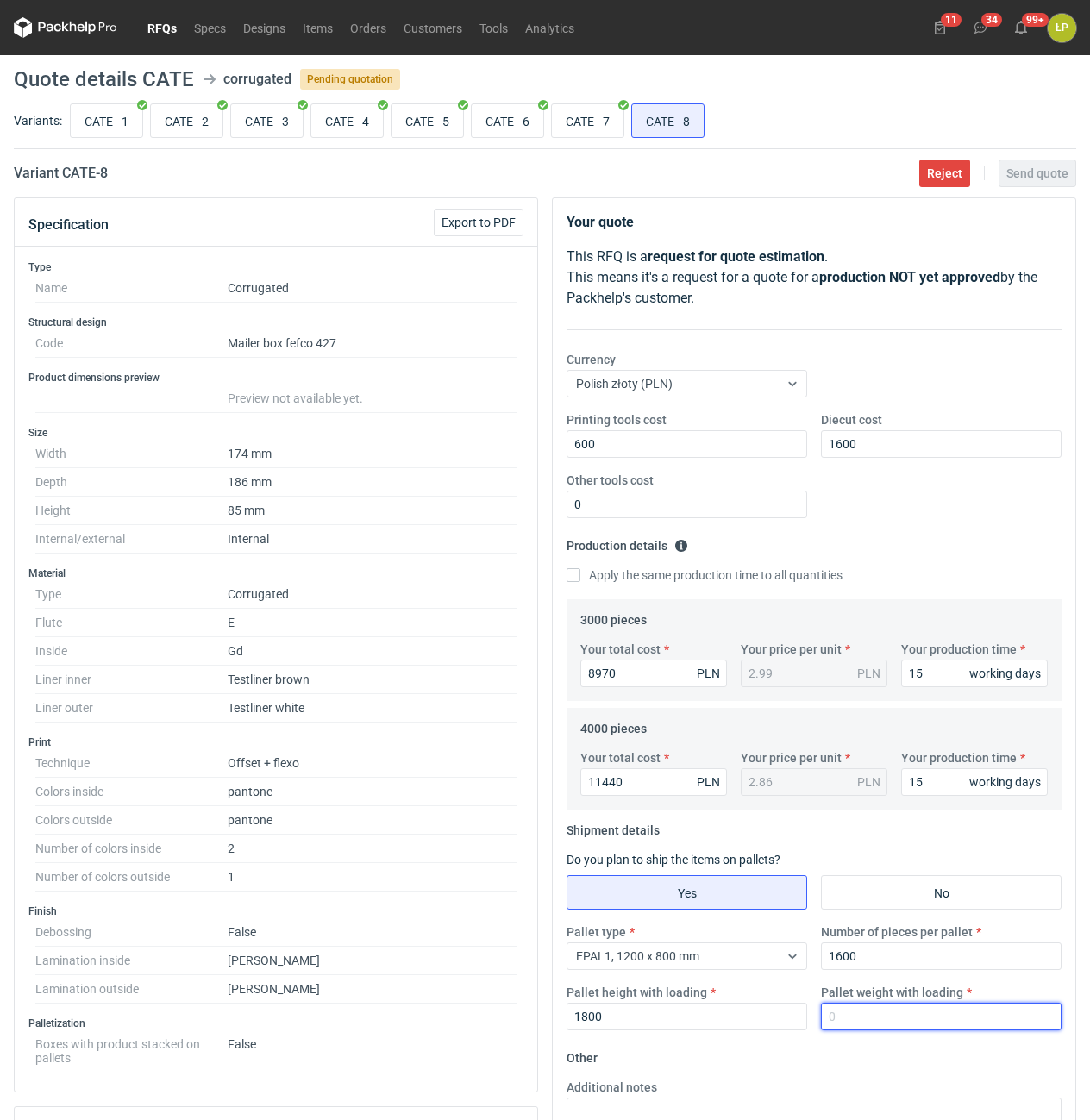
click at [886, 1009] on input "Pallet weight with loading" at bounding box center [941, 1016] width 240 height 28
type input "365"
click at [1025, 170] on span "Send quote" at bounding box center [1037, 173] width 62 height 12
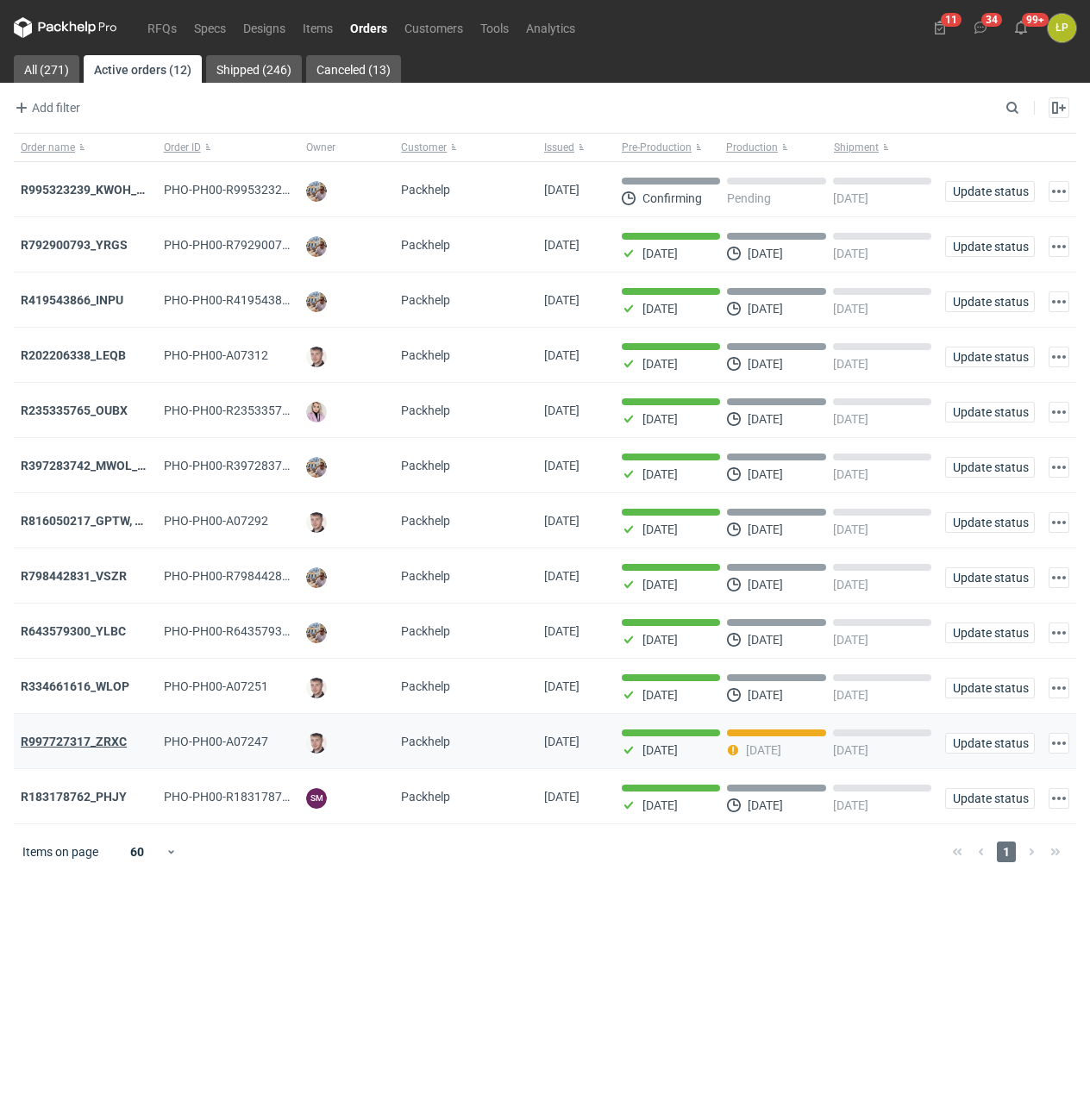
click at [107, 746] on strong "R997727317_ZRXC" at bounding box center [74, 741] width 106 height 13
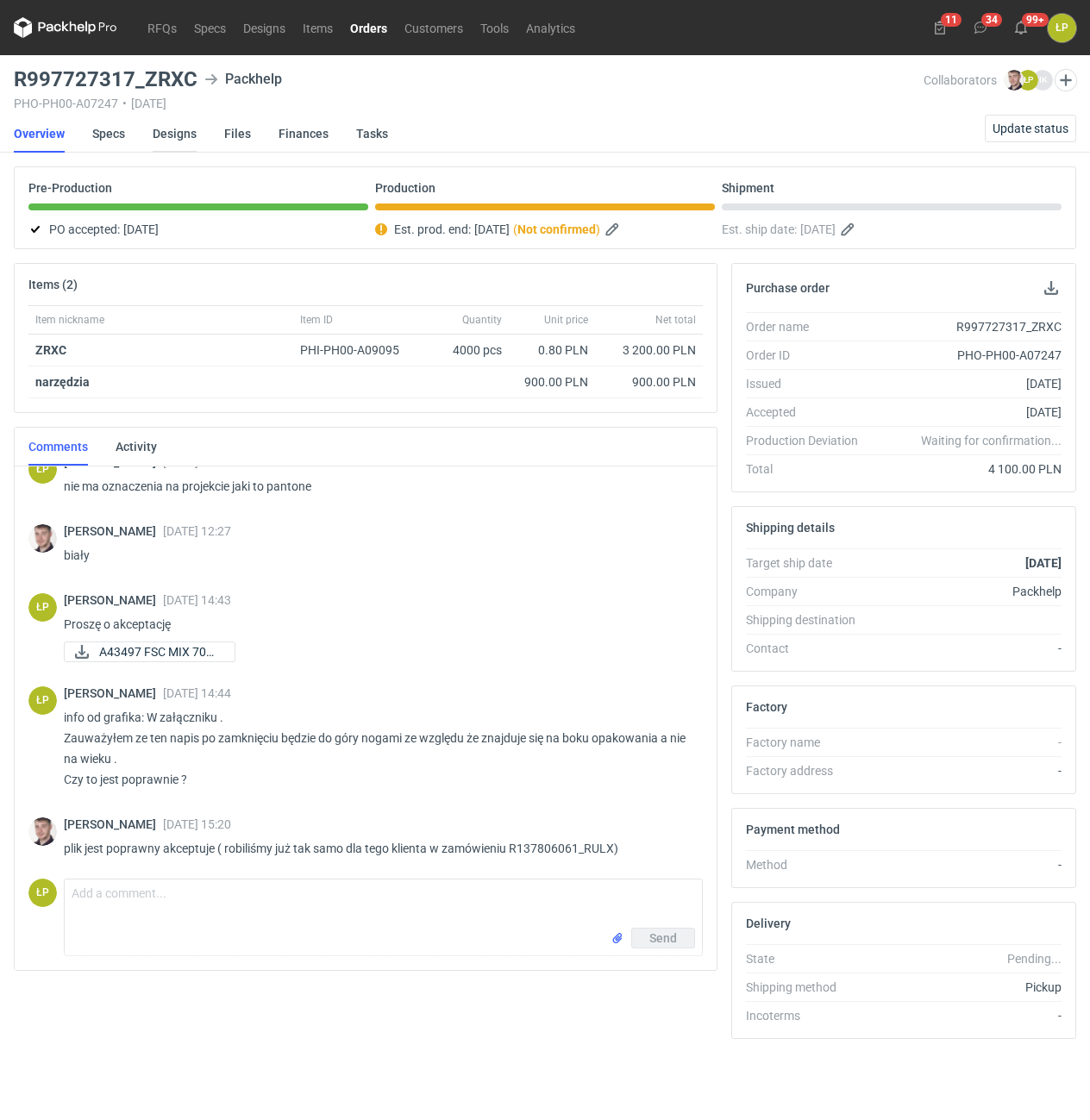
scroll to position [165, 0]
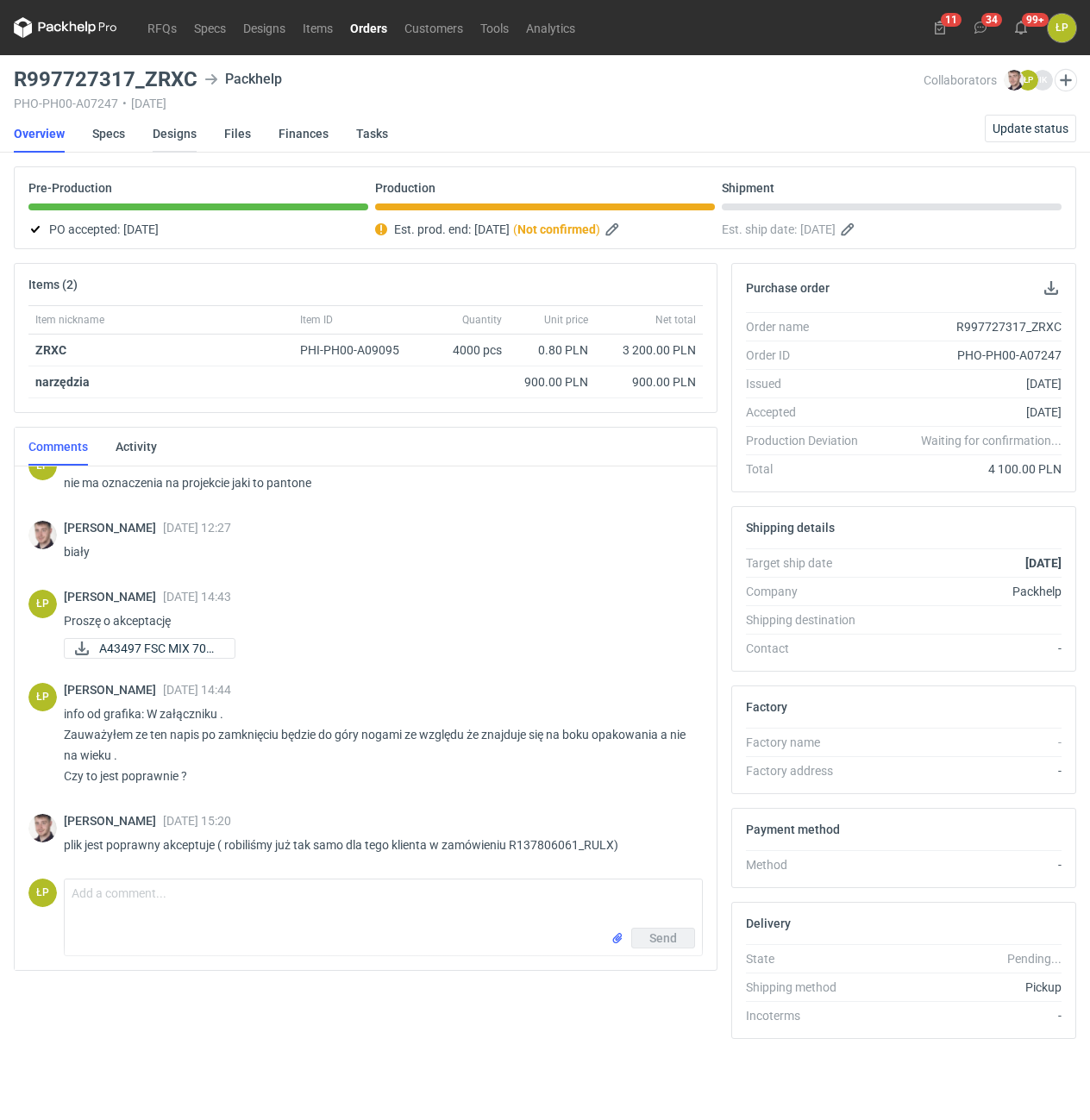
click at [187, 131] on link "Designs" at bounding box center [174, 134] width 44 height 38
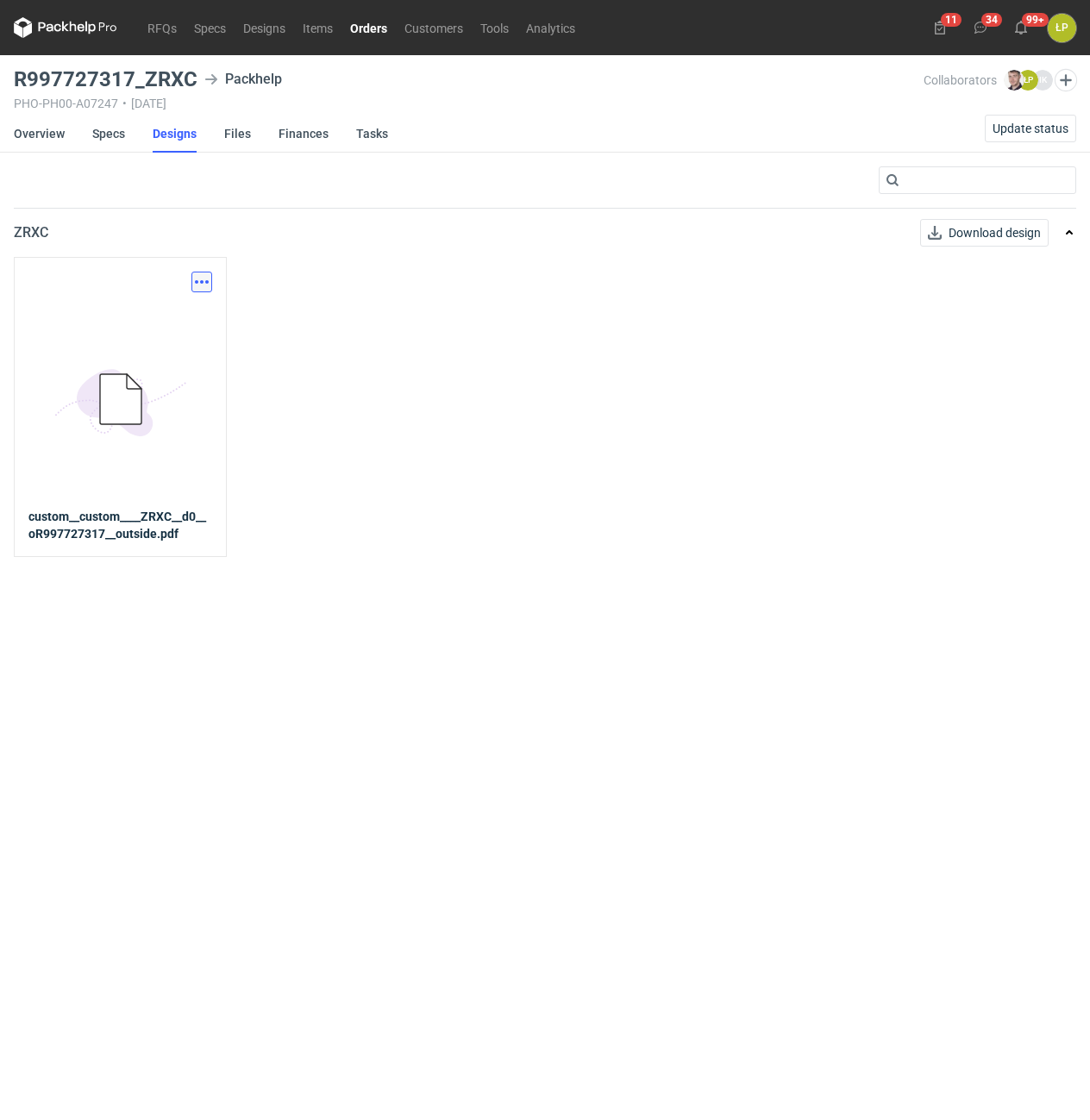
click at [203, 283] on button "button" at bounding box center [202, 281] width 21 height 21
click at [185, 325] on link "Download design part" at bounding box center [125, 319] width 159 height 28
